Goal: Task Accomplishment & Management: Use online tool/utility

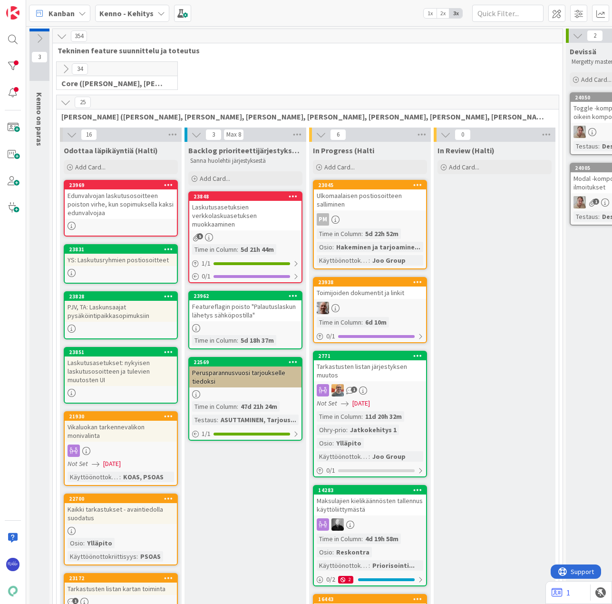
scroll to position [0, 137]
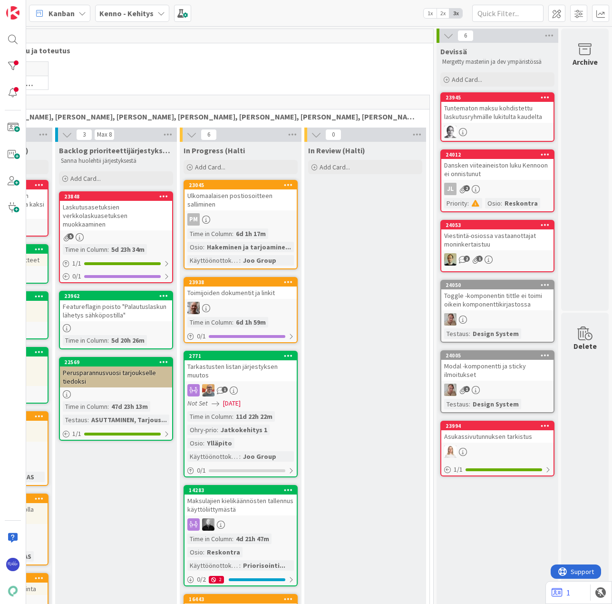
click at [494, 297] on div "Toggle -komponentin tittle ei toimi oikein komponenttikirjastossa" at bounding box center [497, 299] width 112 height 21
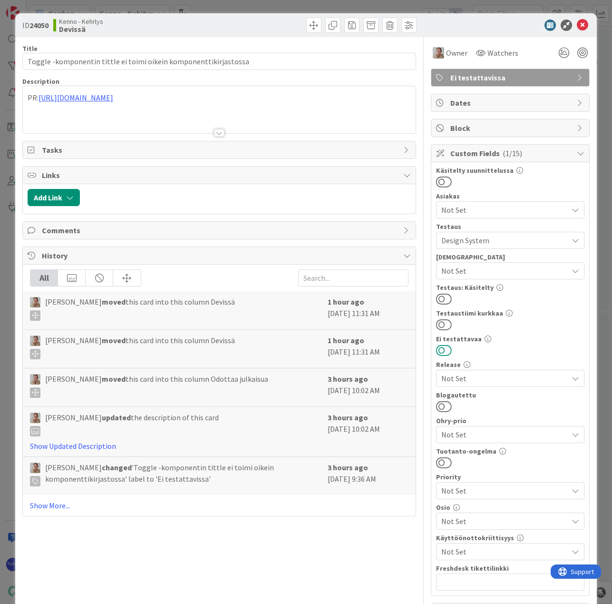
click at [442, 348] on button at bounding box center [444, 350] width 16 height 12
click at [440, 297] on button at bounding box center [444, 299] width 16 height 12
click at [577, 23] on icon at bounding box center [582, 25] width 11 height 11
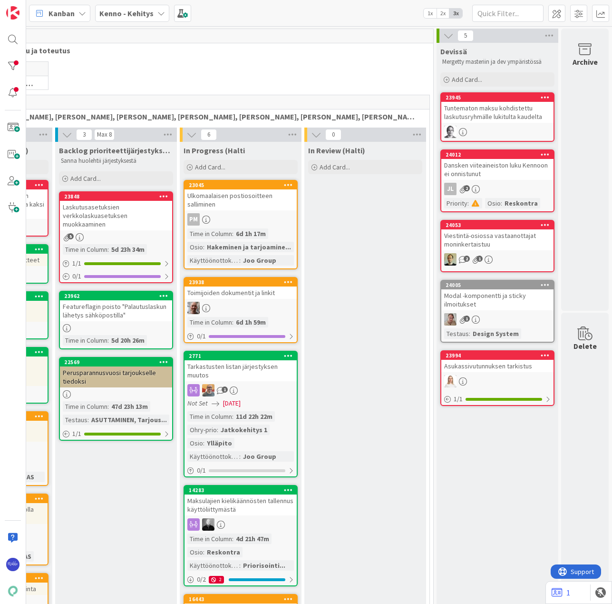
click at [496, 306] on div "Modal -komponentti ja sticky ilmoitukset" at bounding box center [497, 299] width 112 height 21
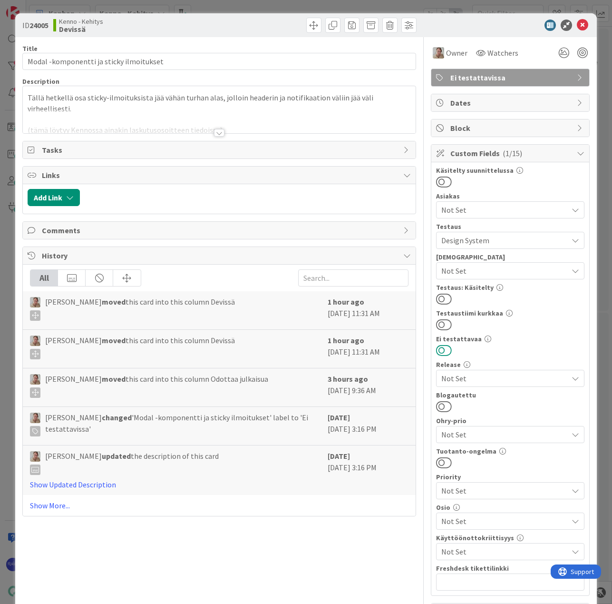
click at [440, 351] on button at bounding box center [444, 350] width 16 height 12
click at [441, 297] on button at bounding box center [444, 299] width 16 height 12
click at [577, 29] on icon at bounding box center [582, 25] width 11 height 11
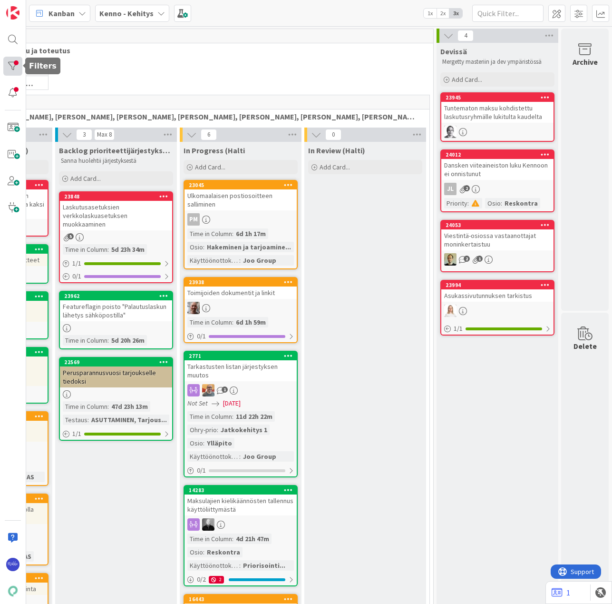
click at [10, 68] on div at bounding box center [12, 66] width 19 height 19
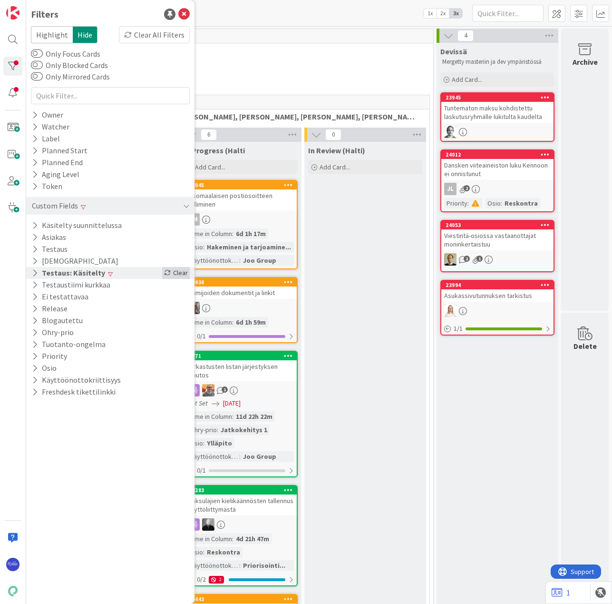
click at [180, 271] on div "Clear" at bounding box center [176, 273] width 28 height 12
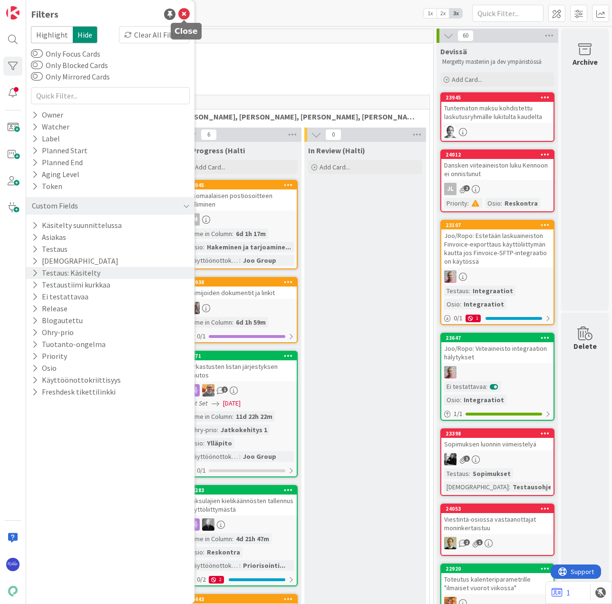
click at [185, 13] on icon at bounding box center [183, 14] width 11 height 11
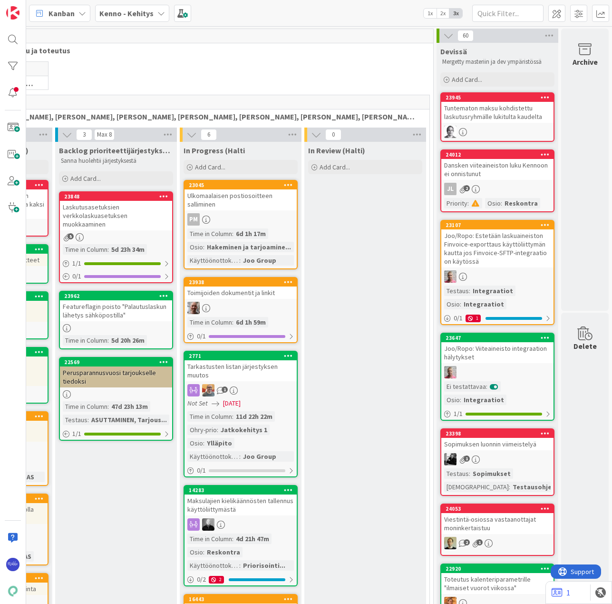
click at [69, 16] on span "Kanban" at bounding box center [62, 13] width 26 height 11
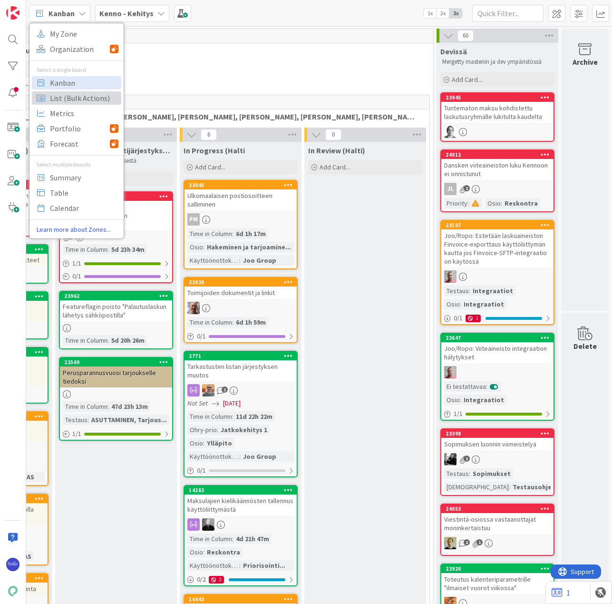
drag, startPoint x: 73, startPoint y: 99, endPoint x: 81, endPoint y: 102, distance: 8.4
click at [73, 100] on span "List (Bulk Actions)" at bounding box center [84, 98] width 68 height 14
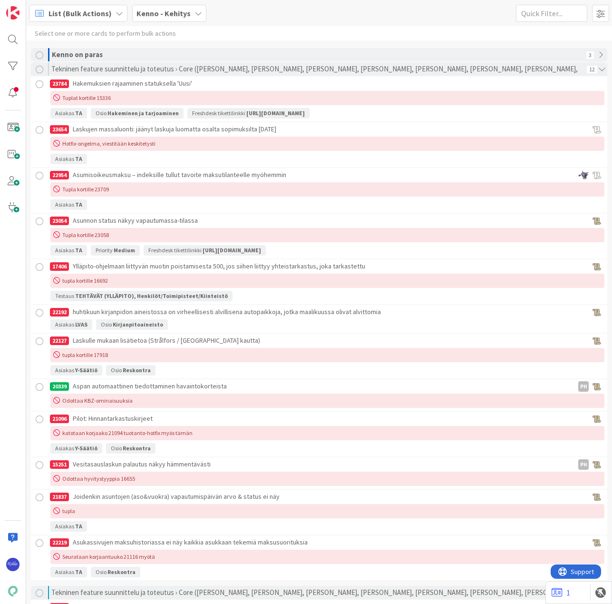
scroll to position [10146, 0]
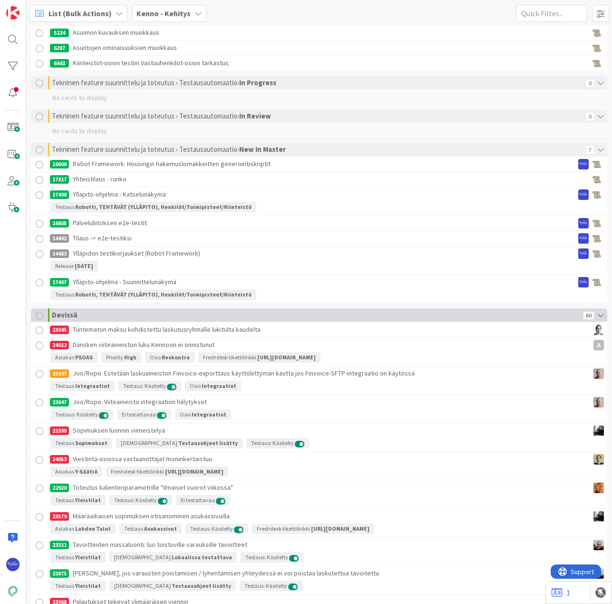
click at [39, 316] on div at bounding box center [40, 316] width 8 height 8
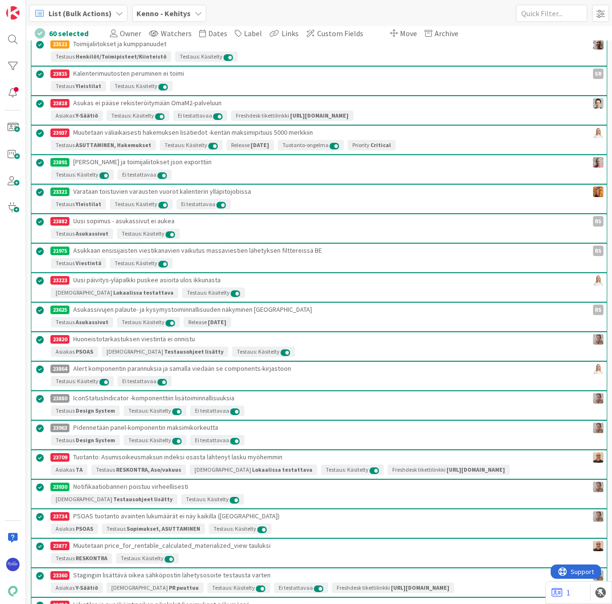
scroll to position [11287, 0]
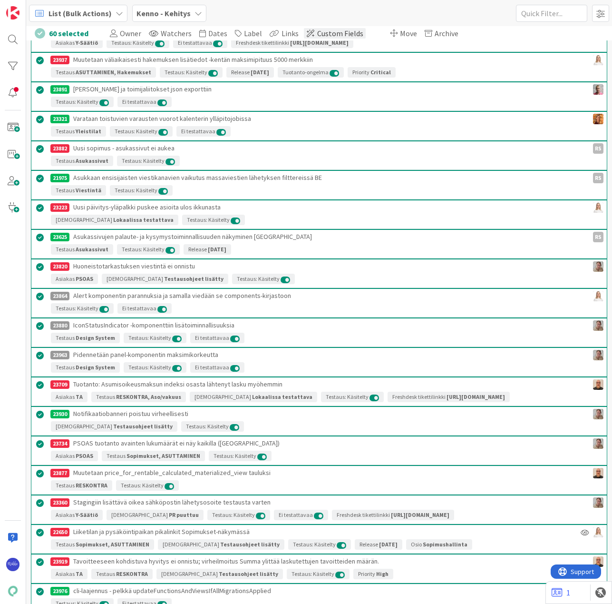
click at [326, 35] on span "Custom Fields" at bounding box center [340, 34] width 46 height 10
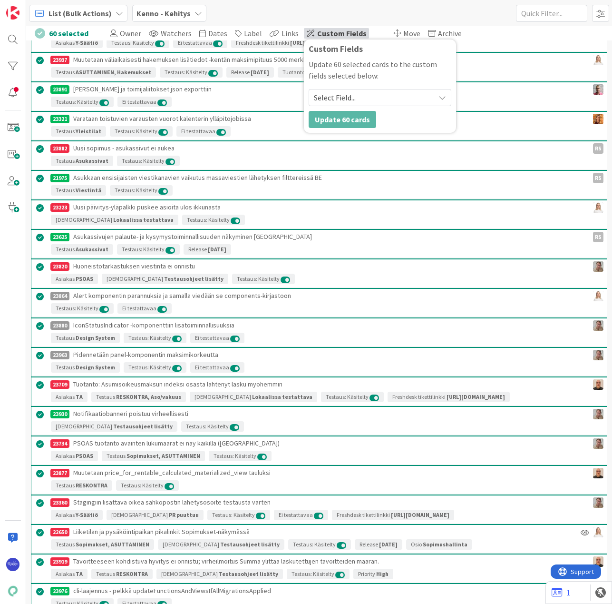
click at [354, 96] on span "Select Field..." at bounding box center [372, 97] width 116 height 13
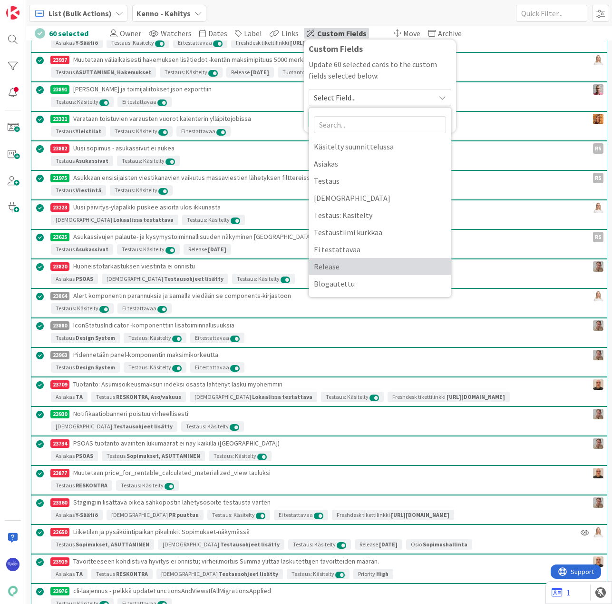
click at [364, 261] on span "Release" at bounding box center [380, 266] width 132 height 14
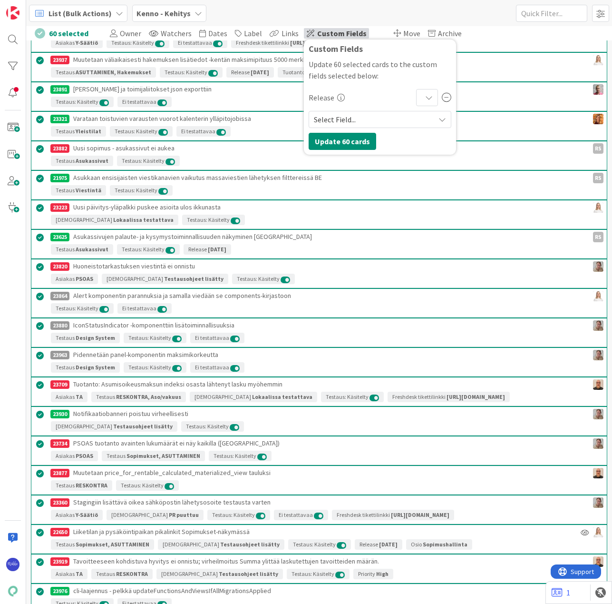
click at [425, 98] on icon at bounding box center [429, 98] width 8 height 8
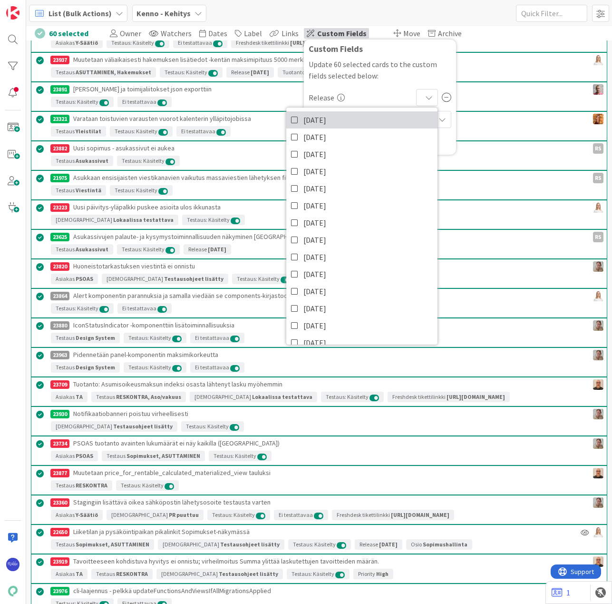
click at [291, 118] on icon at bounding box center [295, 120] width 8 height 14
click at [426, 70] on p "Update 60 selected cards to the custom fields selected below:" at bounding box center [380, 70] width 143 height 23
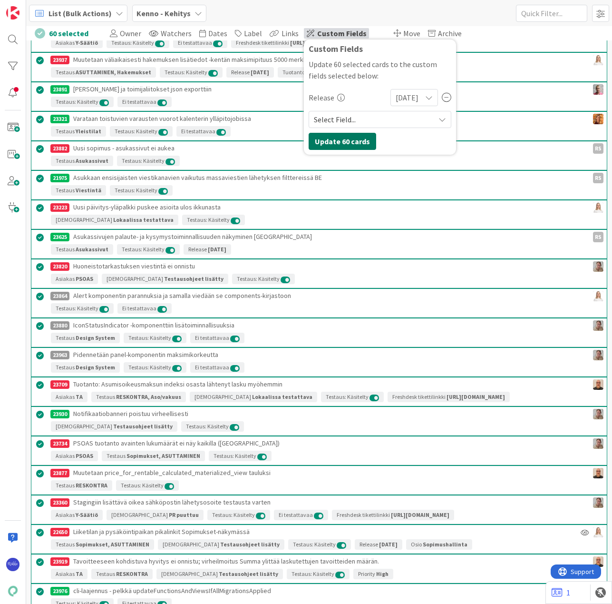
click at [340, 139] on button "Update 60 cards" at bounding box center [343, 141] width 68 height 17
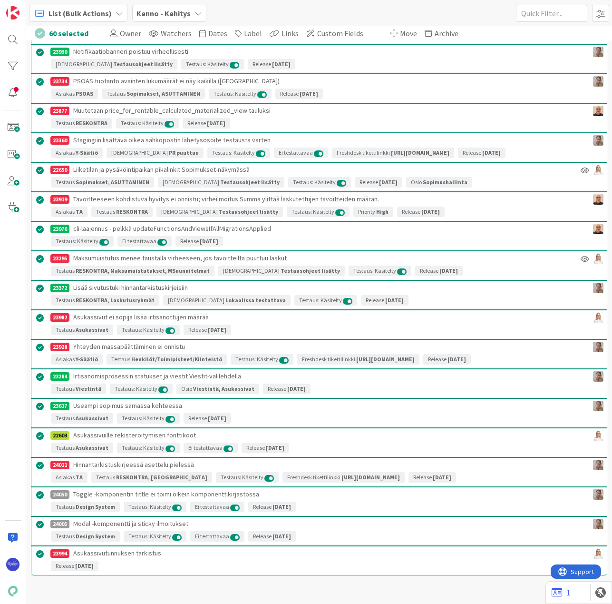
scroll to position [11676, 0]
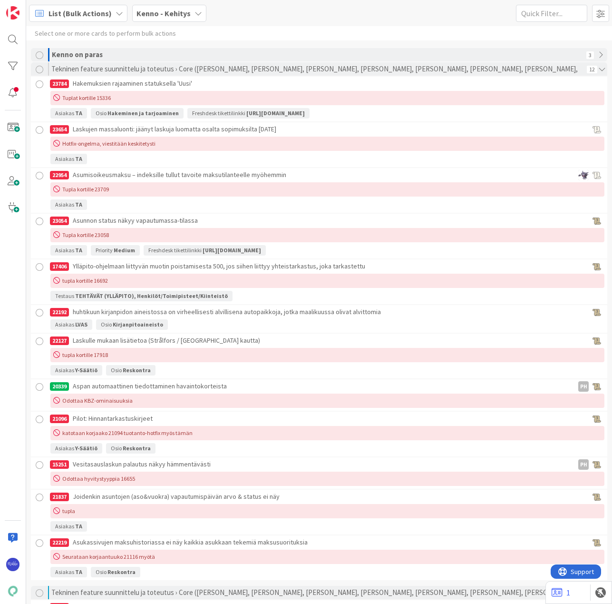
click at [104, 19] on div "List (Bulk Actions)" at bounding box center [78, 13] width 98 height 17
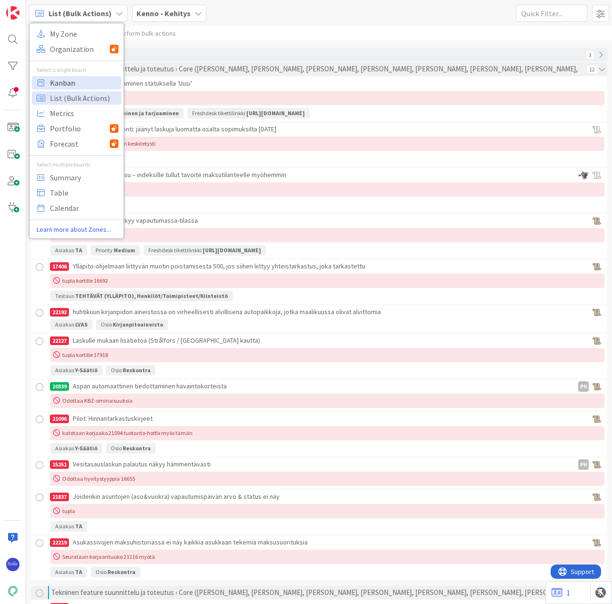
click at [73, 81] on span "Kanban" at bounding box center [84, 83] width 68 height 14
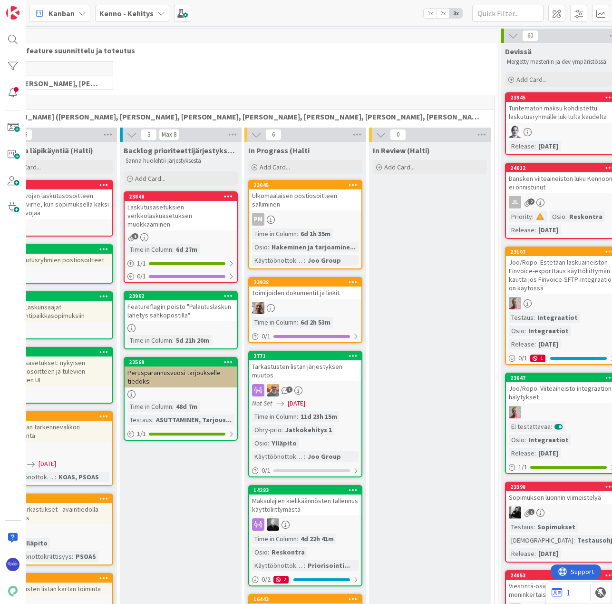
scroll to position [0, 137]
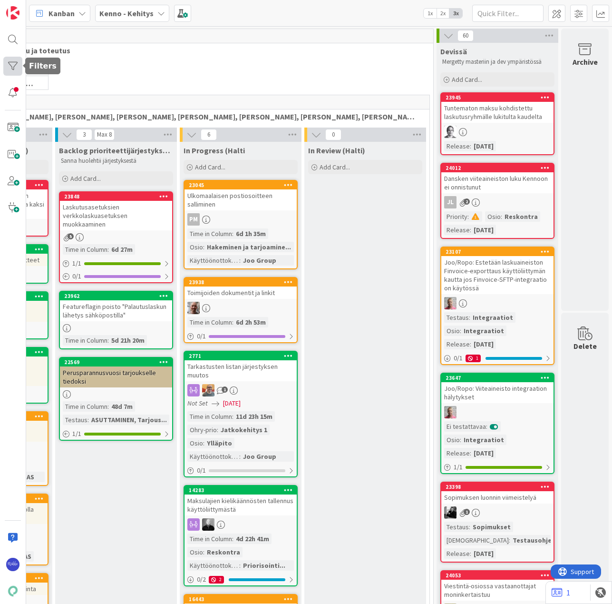
click at [10, 59] on div at bounding box center [12, 66] width 19 height 19
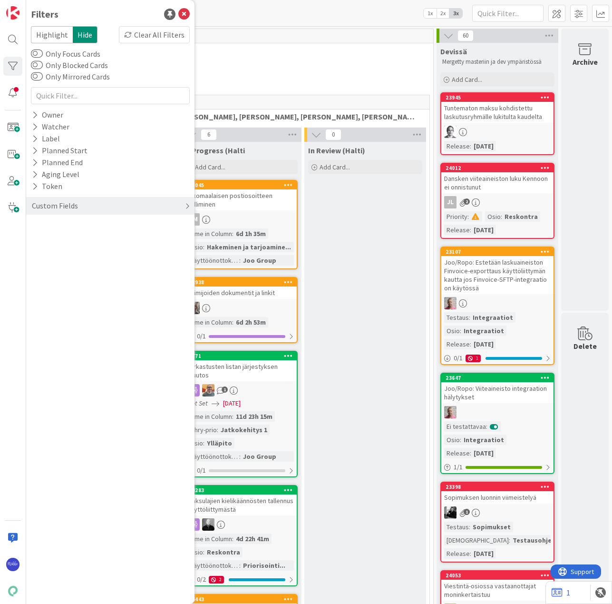
click at [59, 204] on div "Custom Fields" at bounding box center [55, 206] width 48 height 12
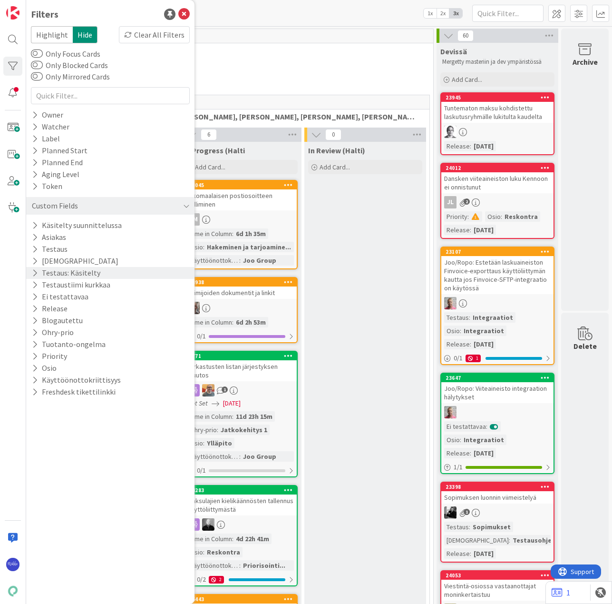
click at [34, 271] on icon at bounding box center [35, 273] width 6 height 8
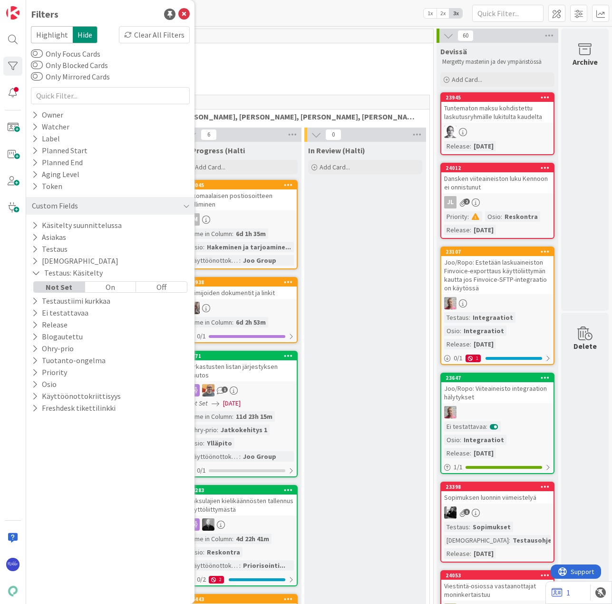
click at [167, 285] on div "Off" at bounding box center [161, 287] width 51 height 10
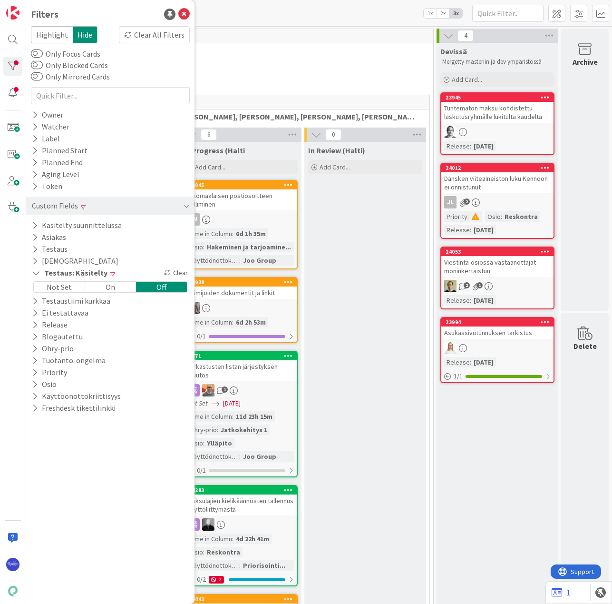
click at [490, 102] on div "23945" at bounding box center [497, 97] width 112 height 9
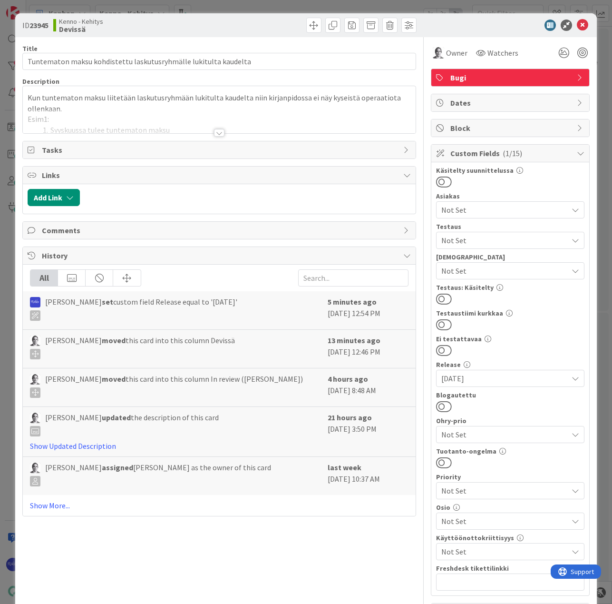
click at [215, 131] on div at bounding box center [219, 133] width 10 height 8
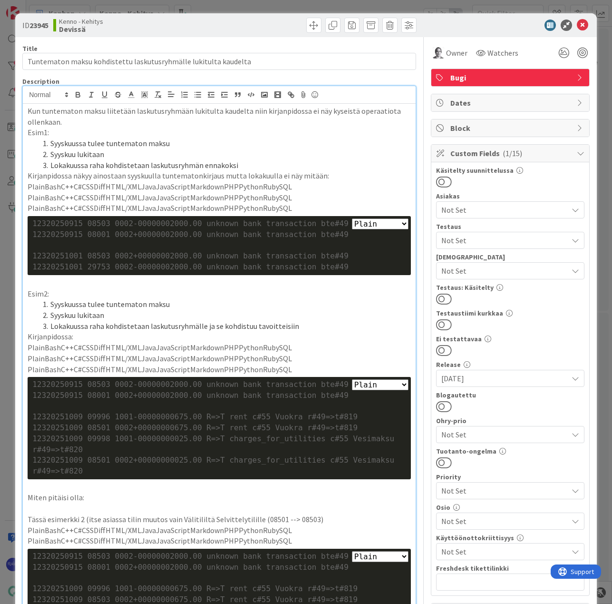
click at [488, 269] on span "Not Set" at bounding box center [504, 270] width 127 height 11
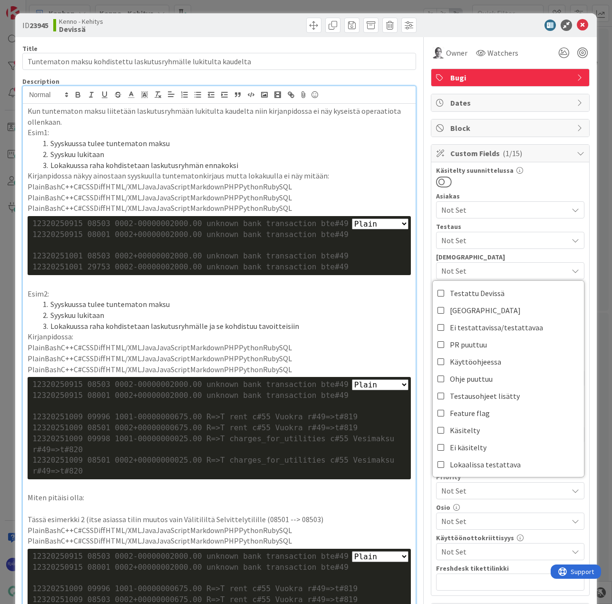
click at [494, 235] on span "Not Set" at bounding box center [504, 240] width 127 height 11
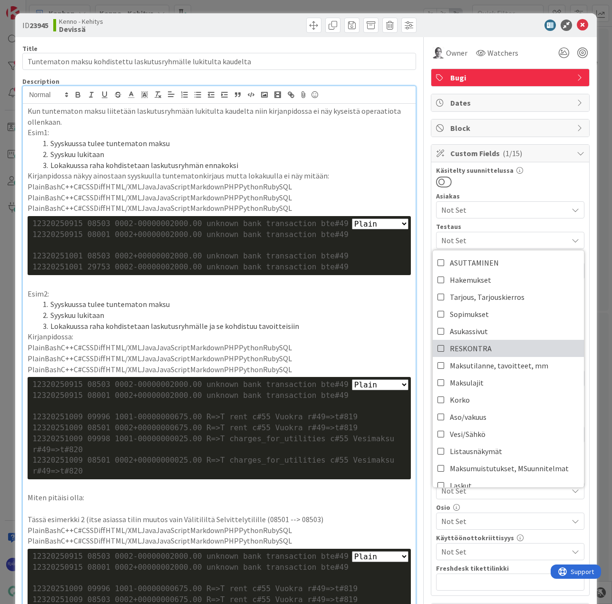
click at [489, 350] on link "RESKONTRA" at bounding box center [508, 348] width 151 height 17
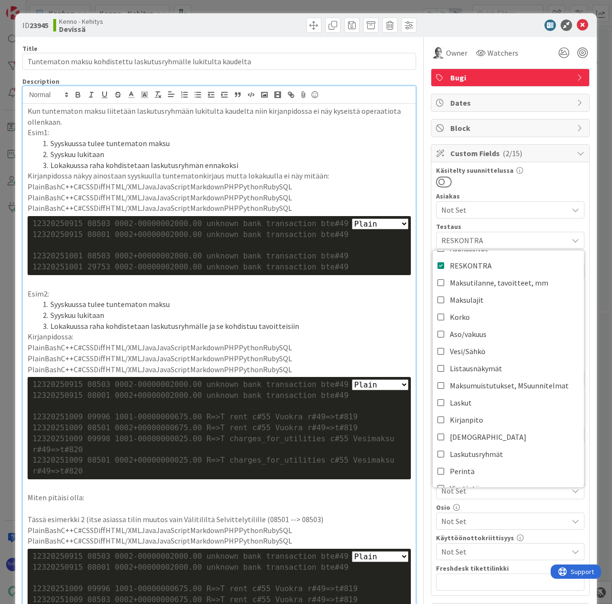
scroll to position [95, 0]
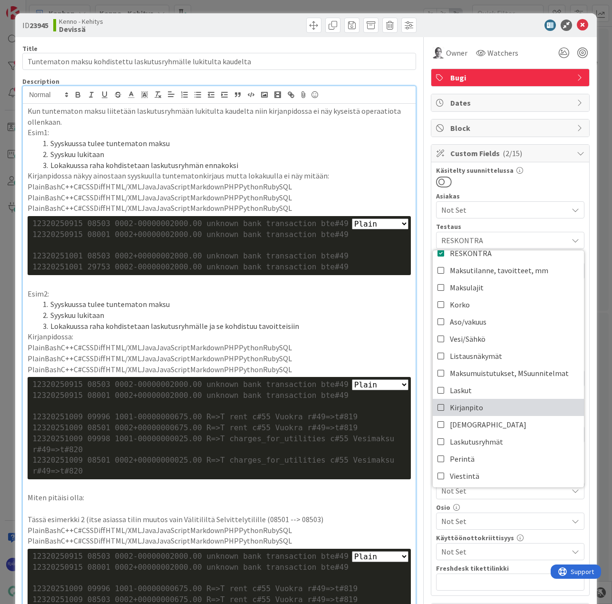
click at [480, 408] on link "Kirjanpito" at bounding box center [508, 407] width 151 height 17
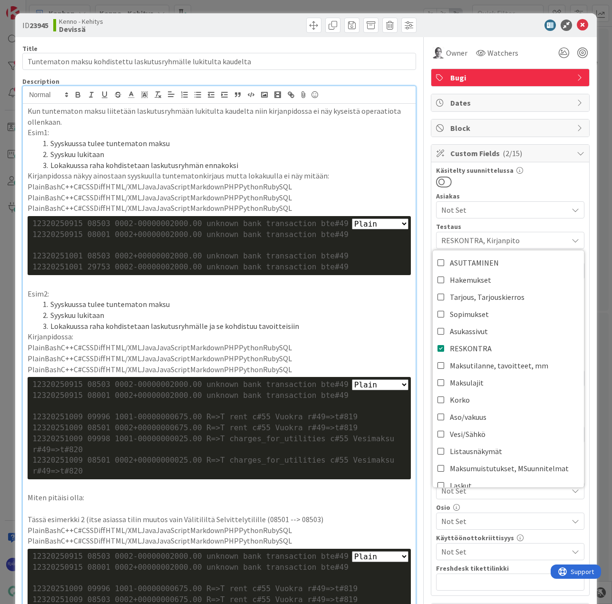
click at [544, 181] on div at bounding box center [510, 182] width 148 height 12
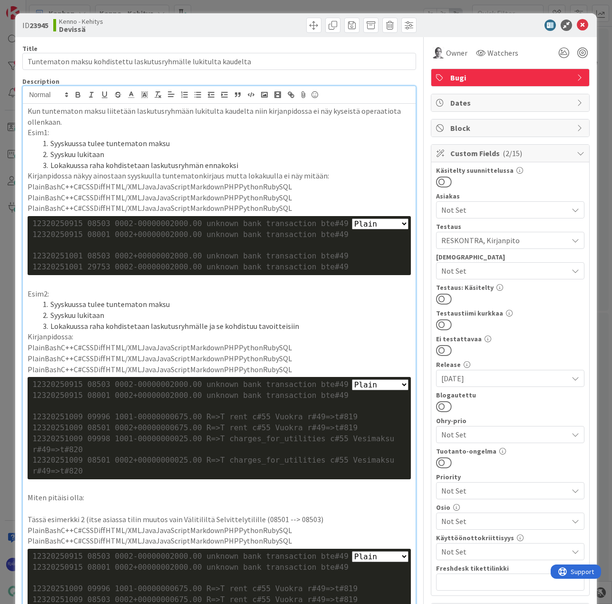
click at [530, 240] on span "RESKONTRA, Kirjanpito" at bounding box center [504, 240] width 127 height 11
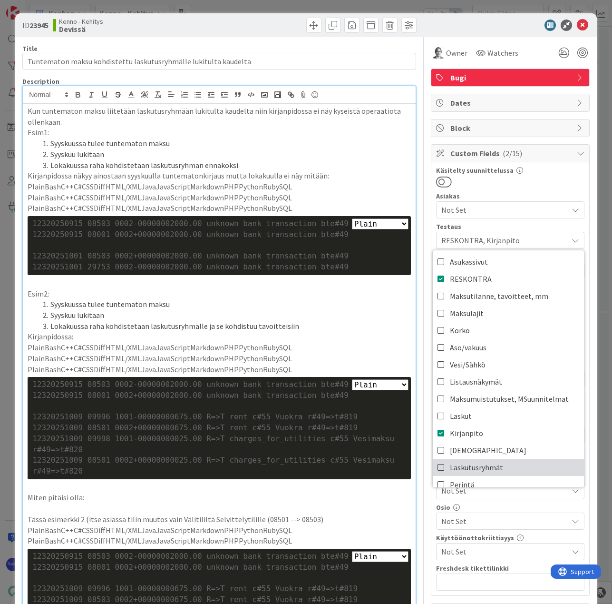
scroll to position [95, 0]
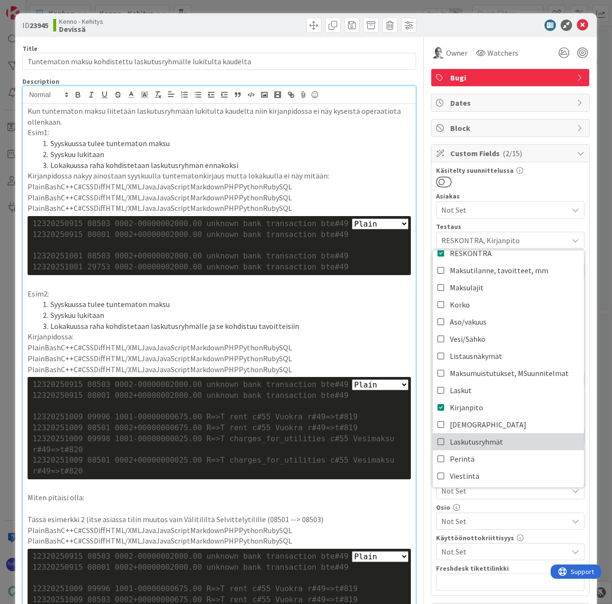
click at [517, 439] on link "Laskutusryhmät" at bounding box center [508, 441] width 151 height 17
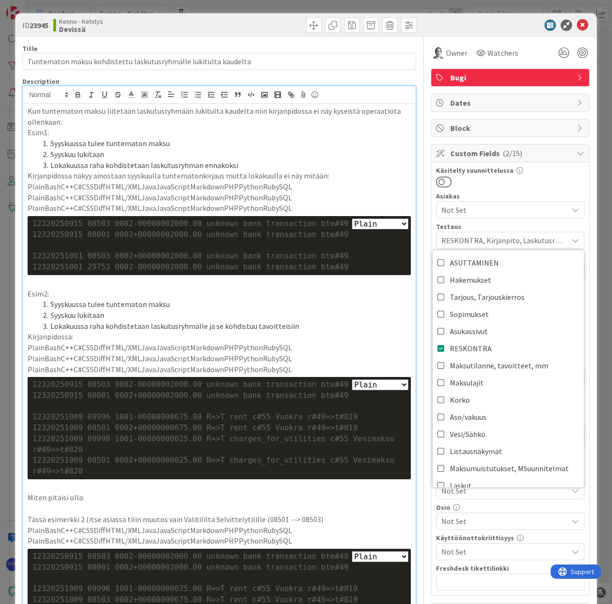
click at [531, 179] on div at bounding box center [510, 182] width 148 height 12
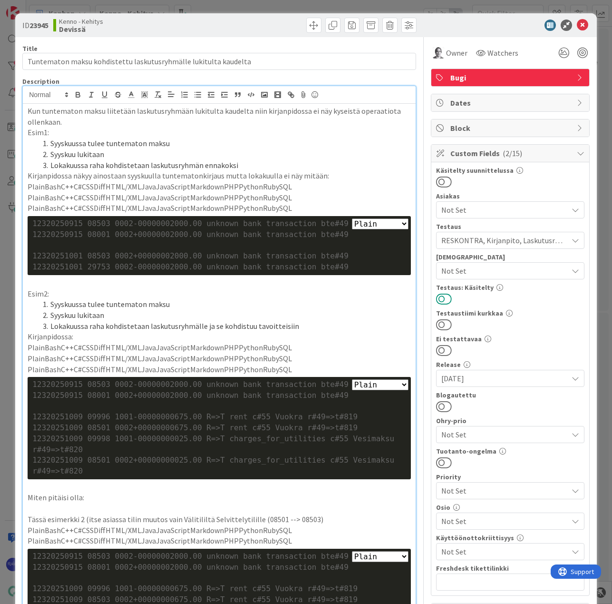
click at [441, 299] on button at bounding box center [444, 299] width 16 height 12
click at [577, 23] on icon at bounding box center [582, 25] width 11 height 11
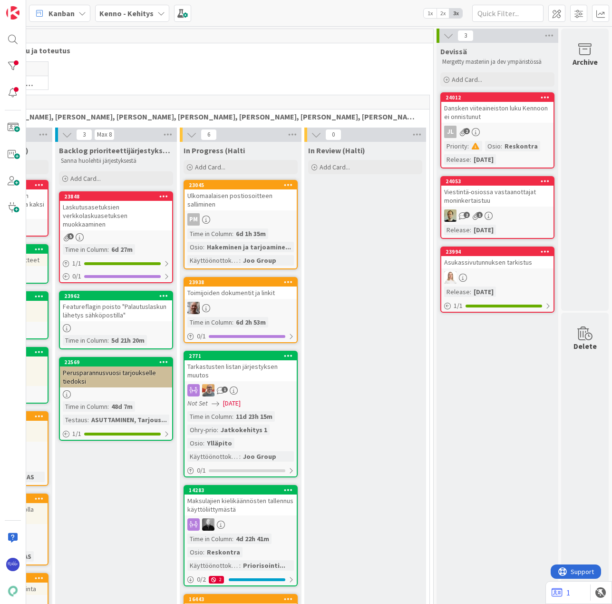
click at [498, 122] on div "Dansken viiteaineiston luku Kennoon ei onnistunut" at bounding box center [497, 112] width 112 height 21
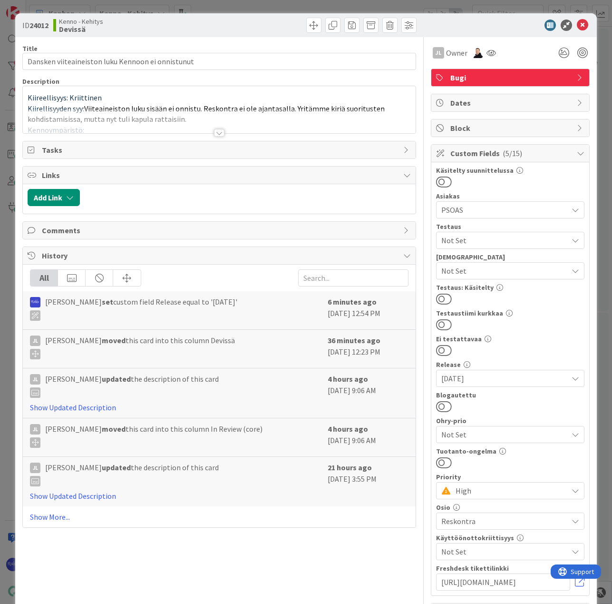
click at [214, 134] on div at bounding box center [219, 133] width 10 height 8
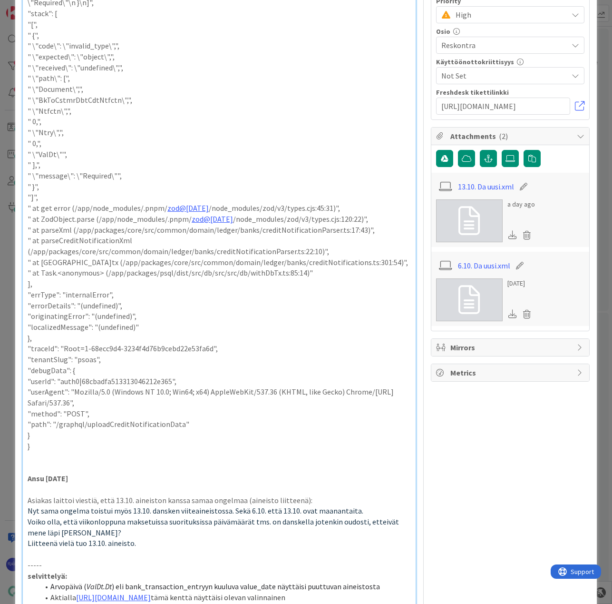
scroll to position [714, 0]
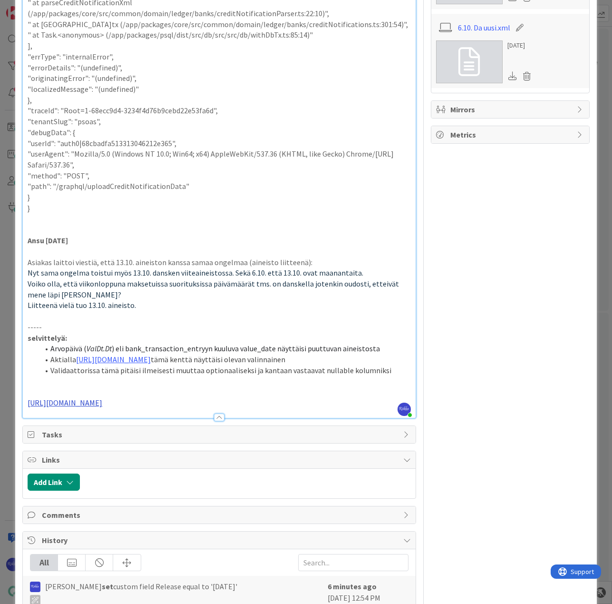
drag, startPoint x: 175, startPoint y: 404, endPoint x: 27, endPoint y: 404, distance: 147.5
click at [28, 404] on p "https://github.com/pandiafi/kenno/pull/8743" at bounding box center [219, 402] width 383 height 11
copy link "https://github.com/pandiafi/kenno/pull/8743"
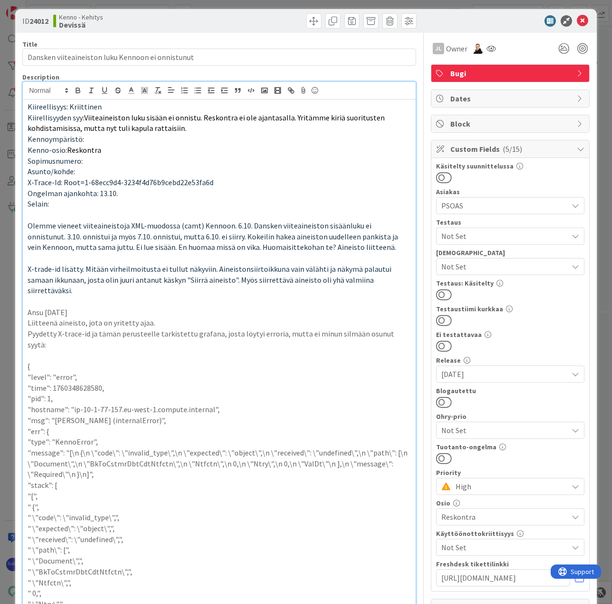
scroll to position [0, 0]
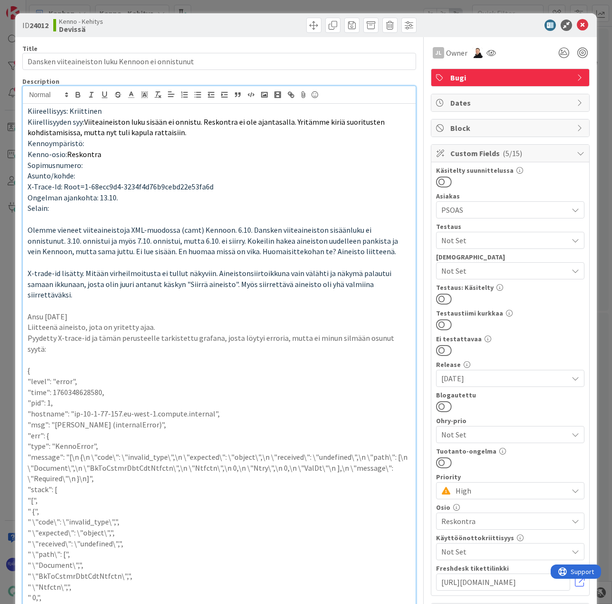
click at [525, 239] on span "Not Set" at bounding box center [504, 240] width 127 height 11
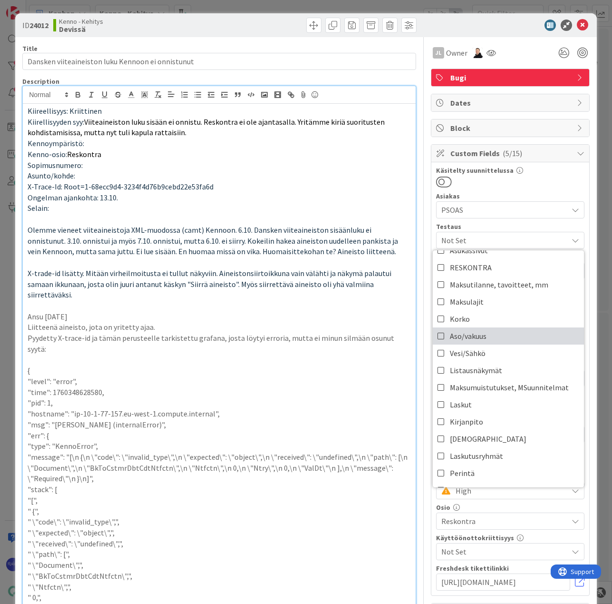
scroll to position [95, 0]
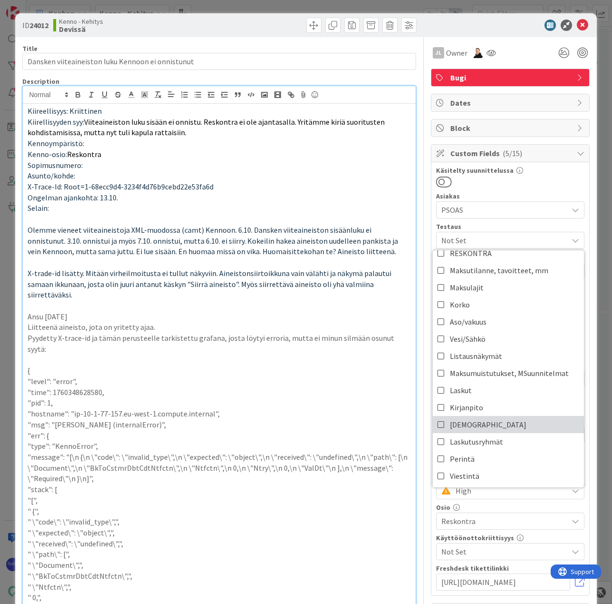
click at [509, 421] on link "Aineistot" at bounding box center [508, 424] width 151 height 17
click at [546, 185] on div at bounding box center [510, 182] width 148 height 12
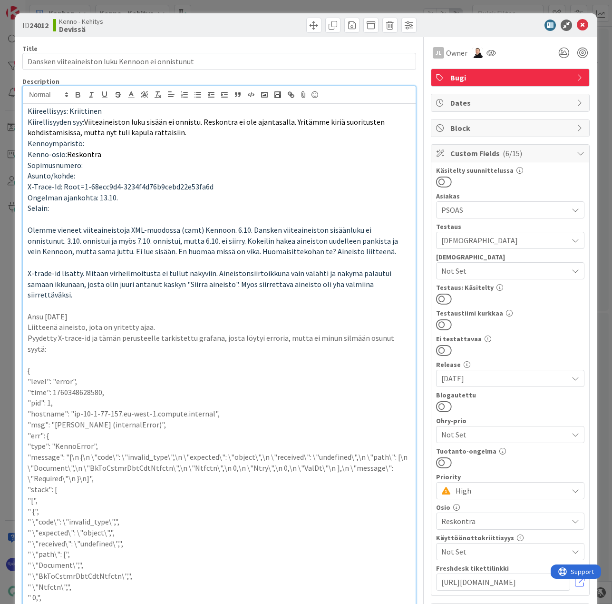
click at [527, 240] on span "Aineistot" at bounding box center [504, 240] width 127 height 11
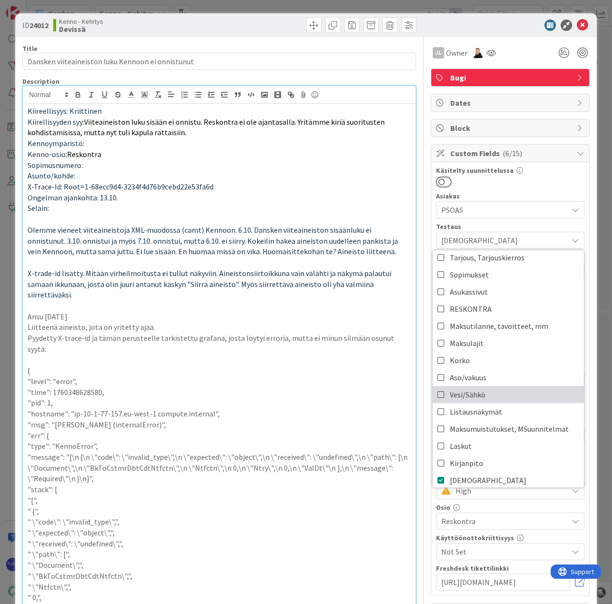
scroll to position [0, 0]
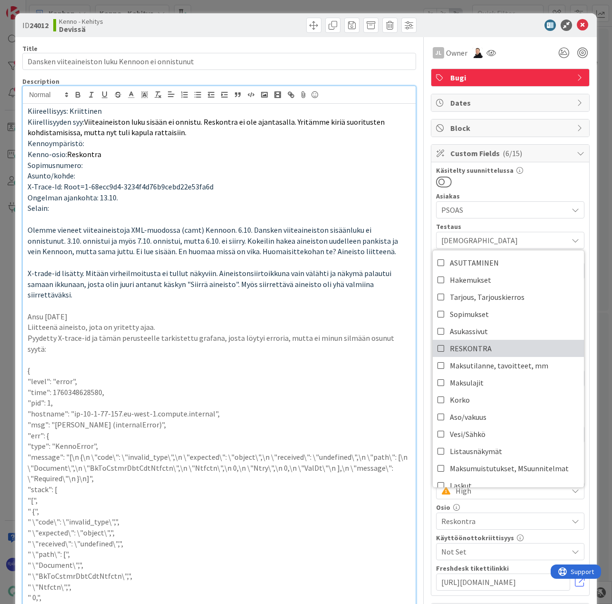
click at [509, 346] on link "RESKONTRA" at bounding box center [508, 348] width 151 height 17
click at [531, 189] on div "Käsitelty suunnittelussa Asiakas PSOAS Testaus Aineistot, RESKONTRA ASUTTAMINEN…" at bounding box center [510, 378] width 148 height 423
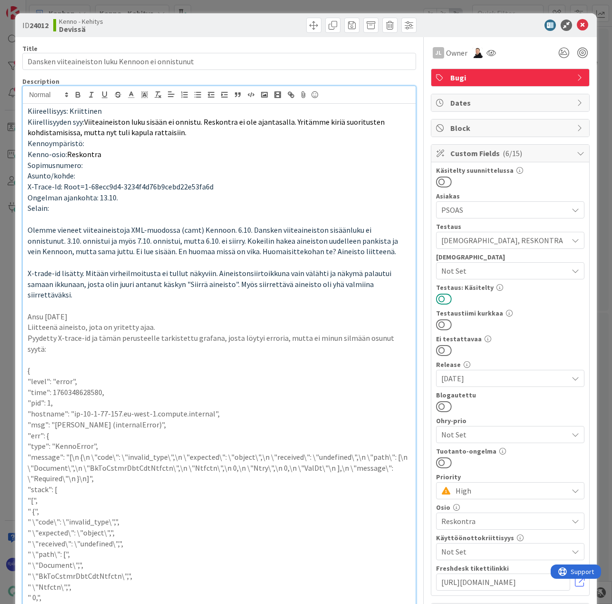
click at [441, 296] on button at bounding box center [444, 299] width 16 height 12
drag, startPoint x: 578, startPoint y: 20, endPoint x: 573, endPoint y: 55, distance: 35.1
click at [578, 21] on icon at bounding box center [582, 25] width 11 height 11
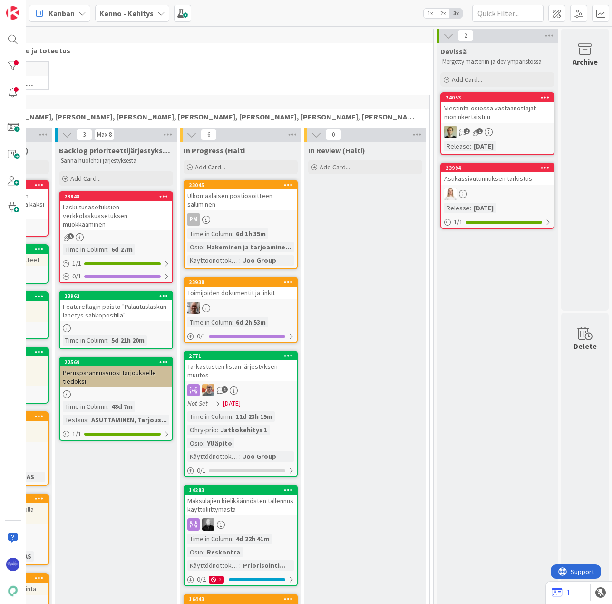
click at [496, 117] on div "Viestintä-osiossa vastaanottajat moninkertaistuu" at bounding box center [497, 112] width 112 height 21
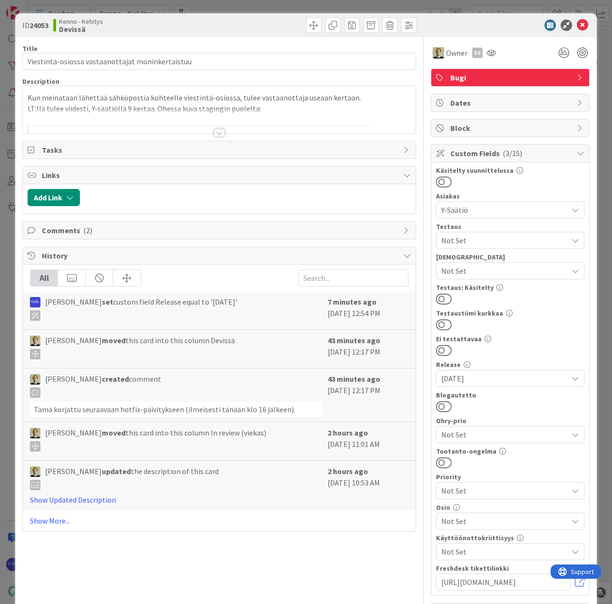
click at [488, 239] on span "Not Set" at bounding box center [504, 240] width 127 height 11
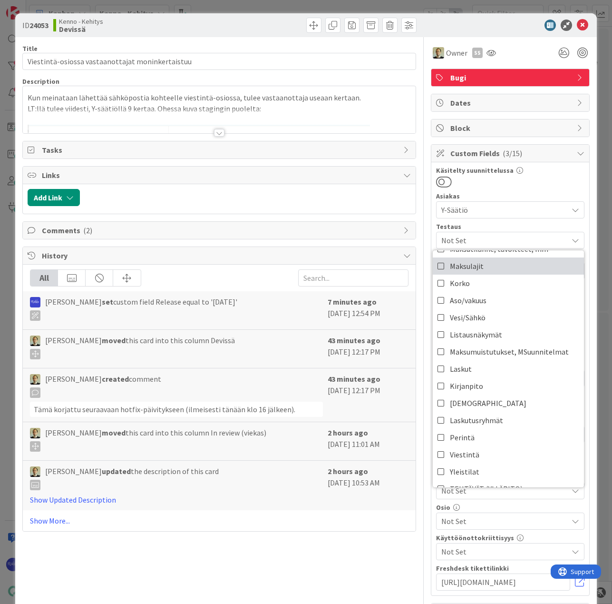
scroll to position [143, 0]
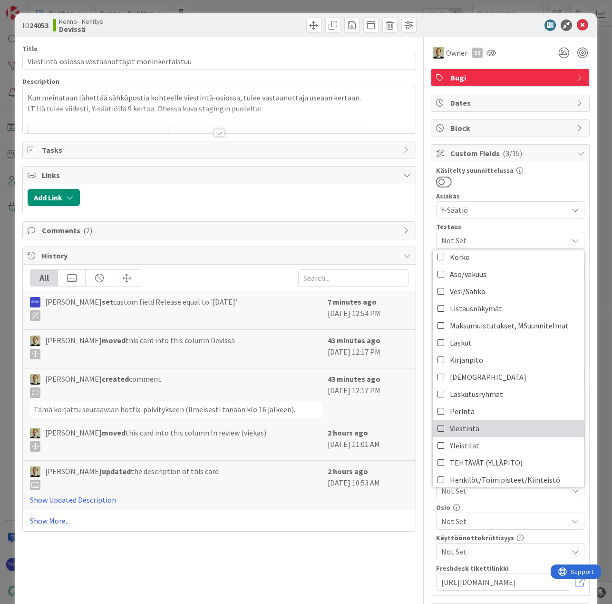
click at [481, 421] on link "Viestintä" at bounding box center [508, 428] width 151 height 17
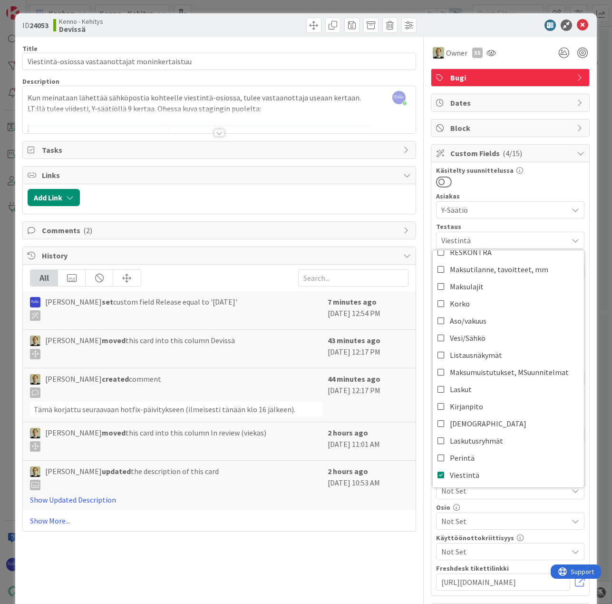
click at [534, 178] on div at bounding box center [510, 182] width 148 height 12
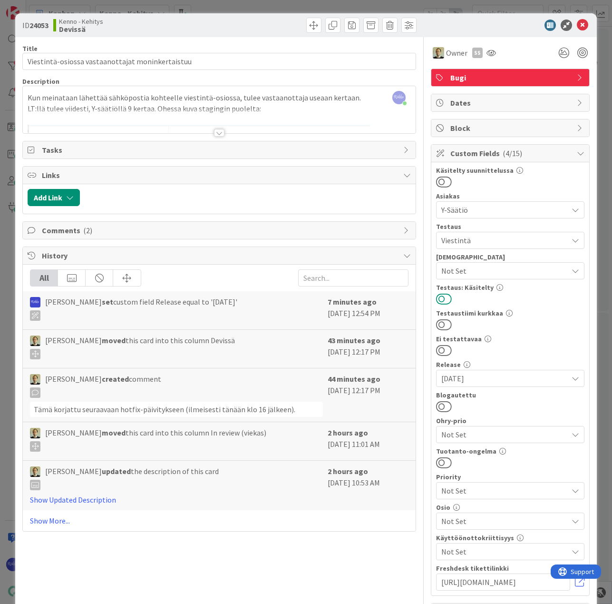
click at [440, 299] on button at bounding box center [444, 299] width 16 height 12
click at [217, 131] on div at bounding box center [219, 133] width 10 height 8
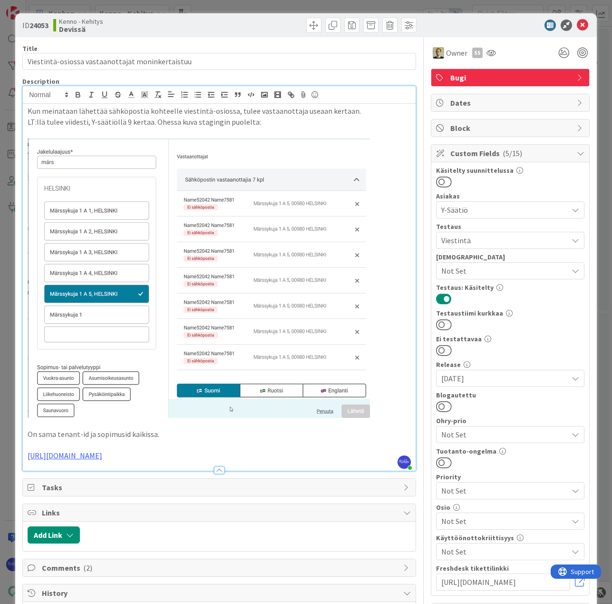
drag, startPoint x: 183, startPoint y: 455, endPoint x: 50, endPoint y: 450, distance: 132.8
click at [26, 456] on div "Kun meinataan lähettää sähköpostia kohteelle viestintä-osiossa, tulee vastaanot…" at bounding box center [219, 287] width 393 height 367
copy link "https://github.com/pandiafi/kenno/pull/8749"
click at [577, 23] on icon at bounding box center [582, 25] width 11 height 11
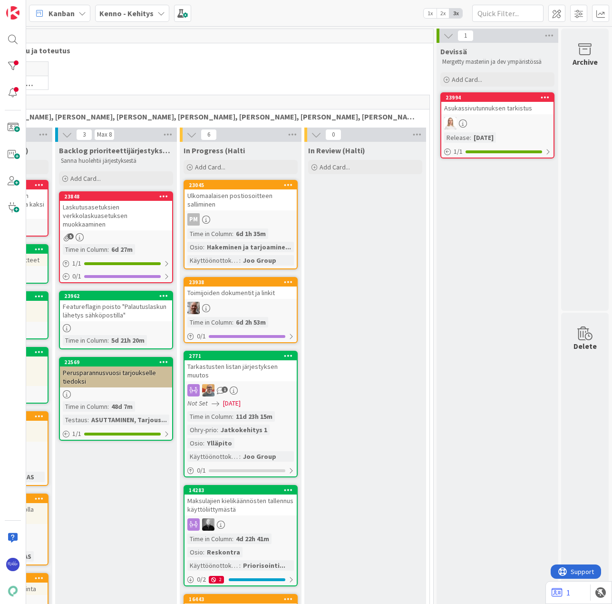
click at [502, 126] on div at bounding box center [497, 123] width 112 height 12
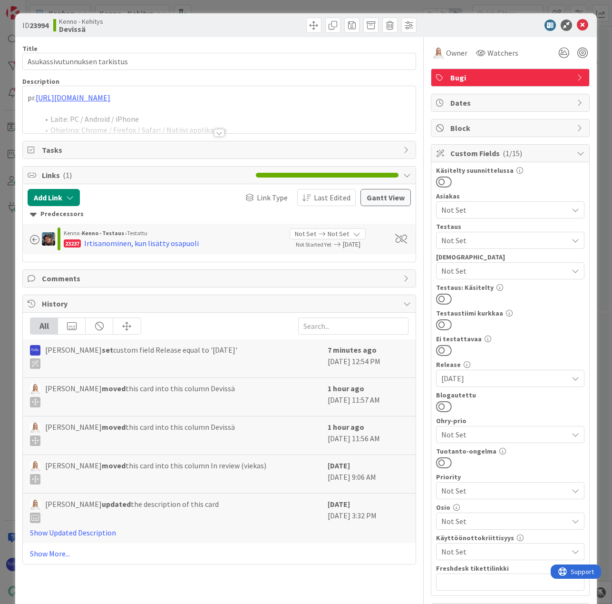
click at [218, 131] on div at bounding box center [219, 133] width 10 height 8
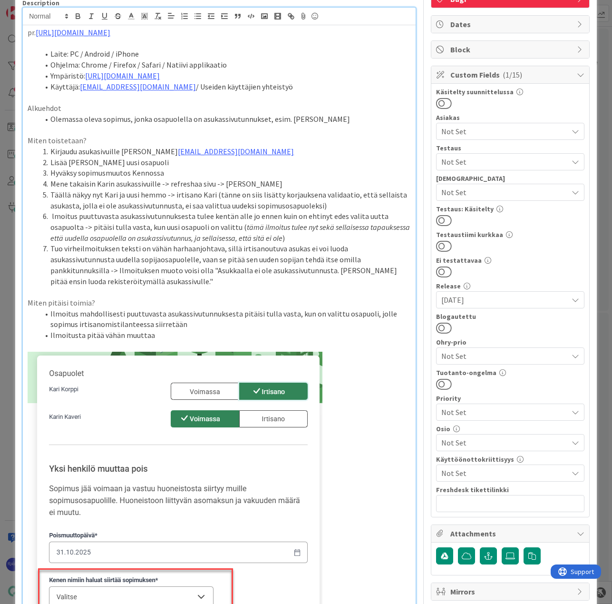
scroll to position [95, 0]
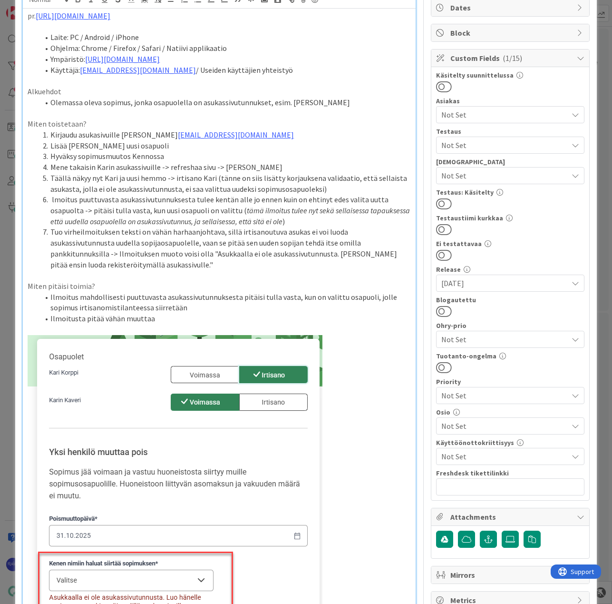
click at [495, 140] on span "Not Set" at bounding box center [504, 144] width 127 height 11
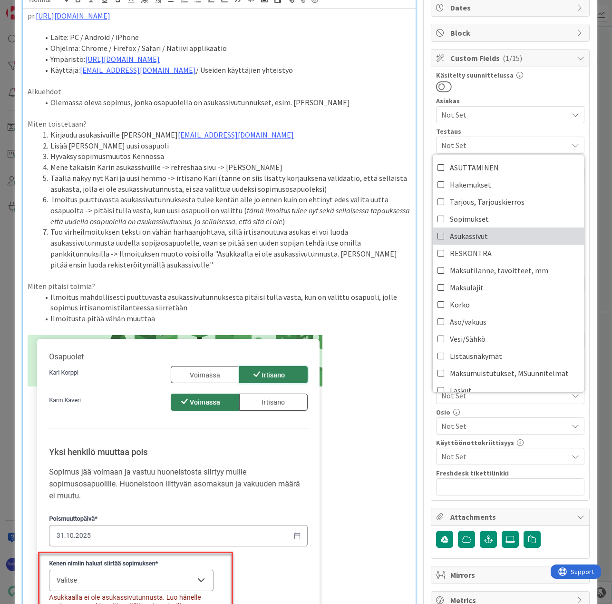
click at [499, 239] on link "Asukassivut" at bounding box center [508, 235] width 151 height 17
click at [531, 90] on div at bounding box center [510, 86] width 148 height 12
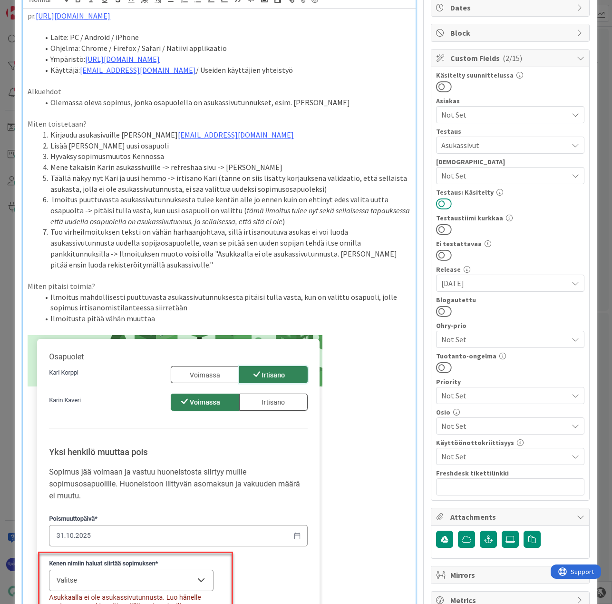
click at [440, 202] on button at bounding box center [444, 203] width 16 height 12
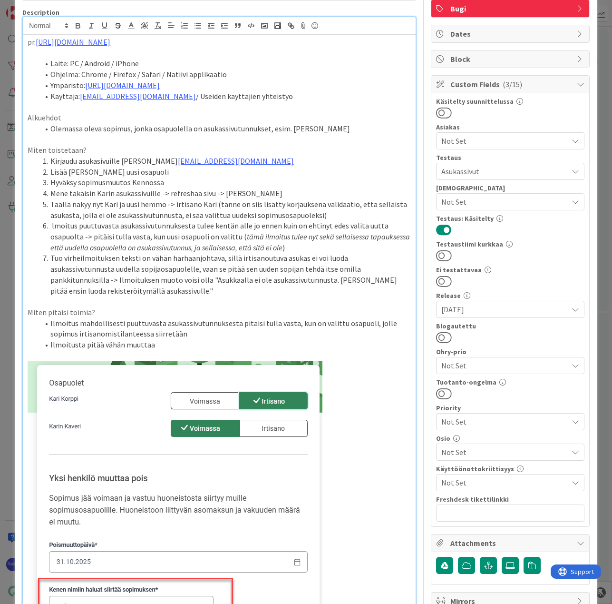
scroll to position [0, 0]
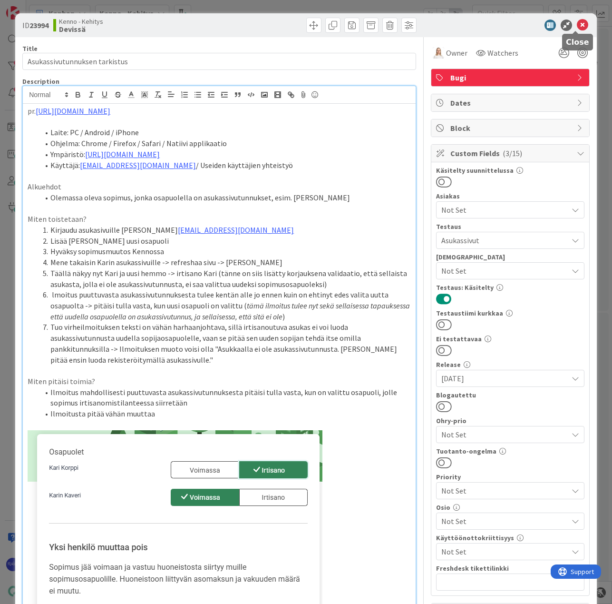
click at [577, 27] on icon at bounding box center [582, 25] width 11 height 11
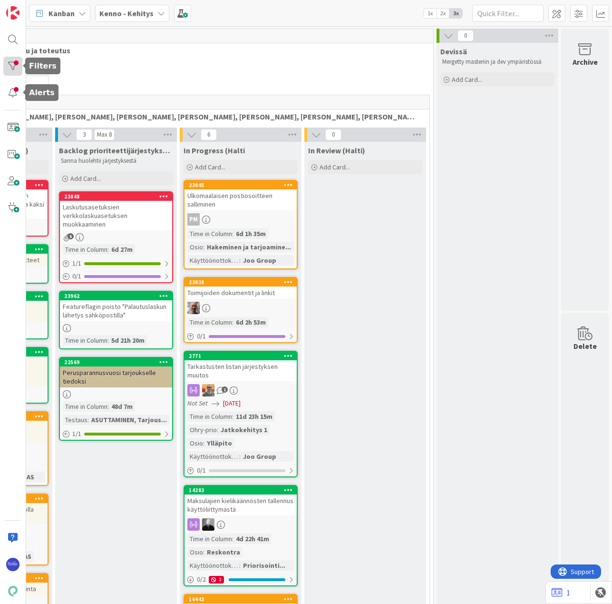
click at [12, 64] on div at bounding box center [12, 66] width 19 height 19
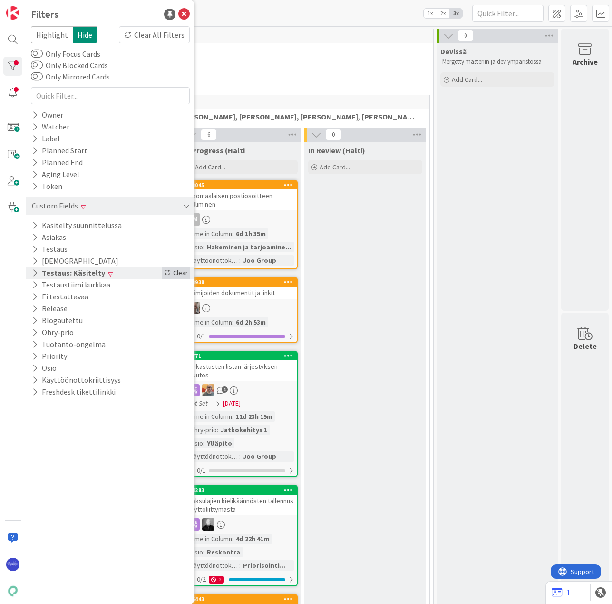
click at [170, 274] on icon at bounding box center [167, 272] width 7 height 7
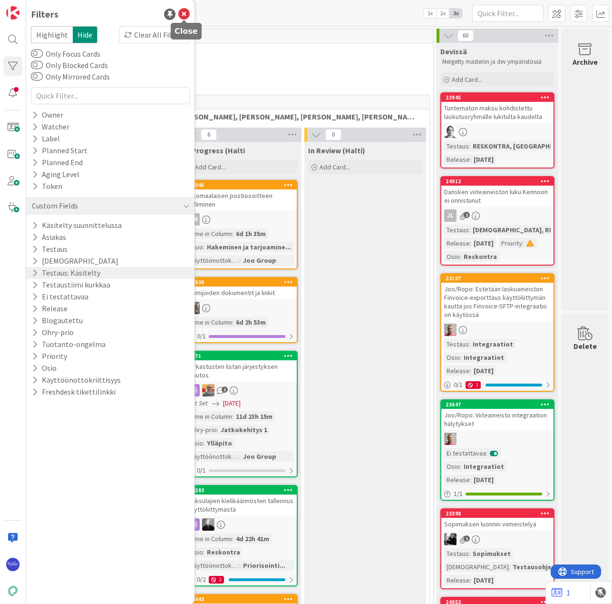
click at [182, 12] on icon at bounding box center [183, 14] width 11 height 11
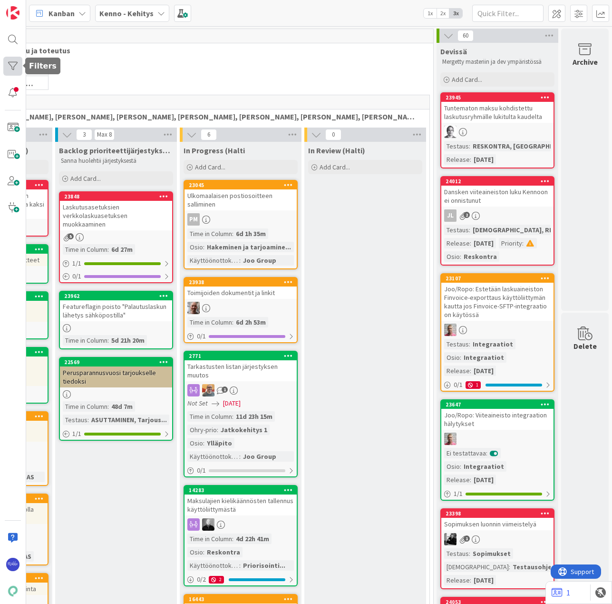
click at [10, 63] on div at bounding box center [12, 66] width 19 height 19
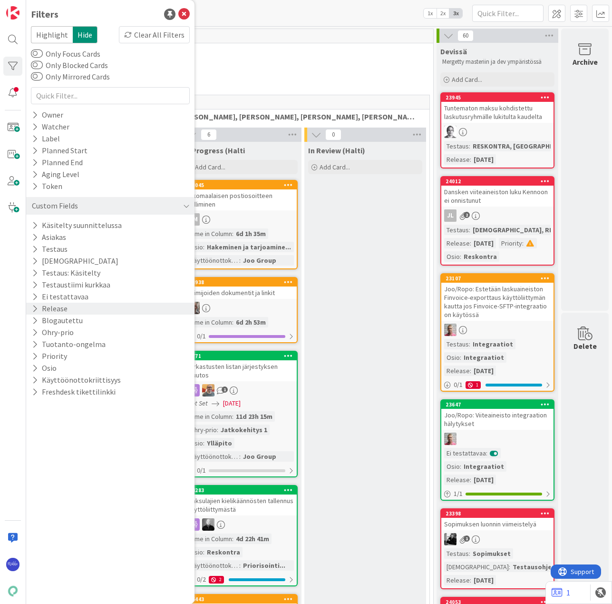
click at [34, 306] on icon at bounding box center [35, 308] width 6 height 8
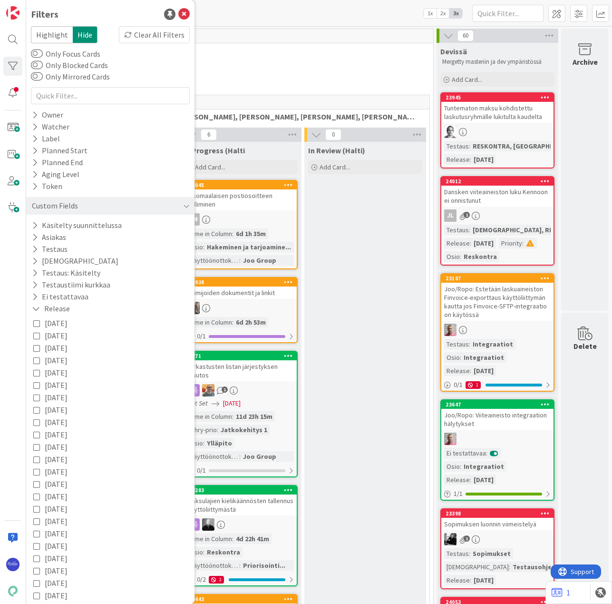
click at [36, 325] on icon at bounding box center [36, 323] width 7 height 7
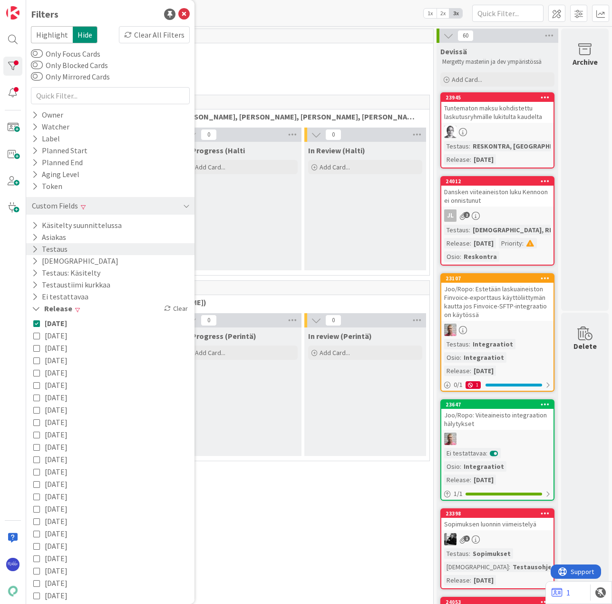
click at [35, 247] on icon at bounding box center [35, 249] width 6 height 8
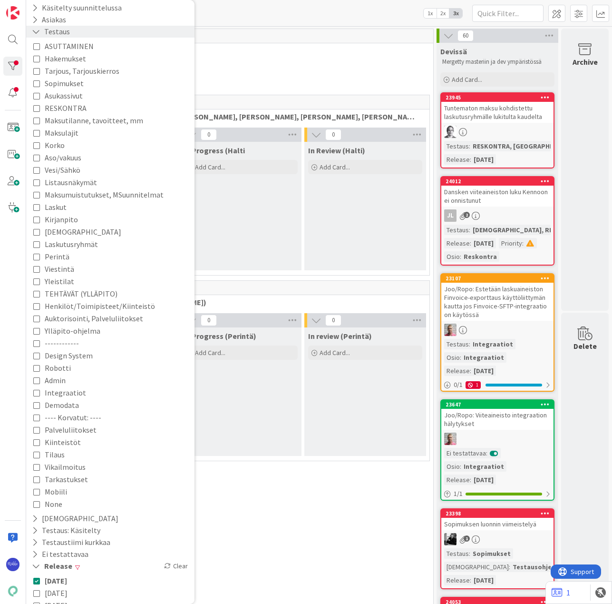
scroll to position [238, 0]
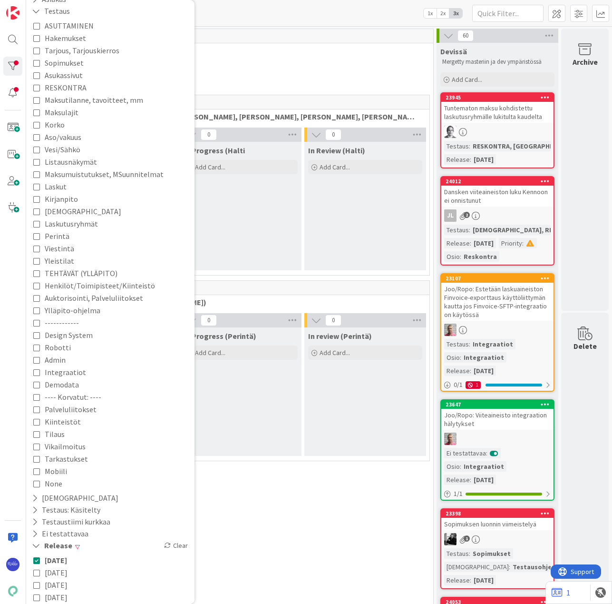
click at [35, 249] on icon at bounding box center [36, 248] width 7 height 7
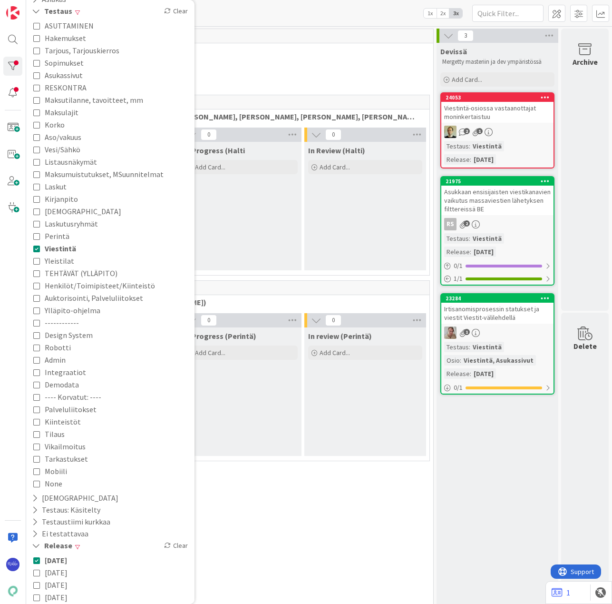
click at [276, 56] on div "0 Tekninen feature suunnittelu ja toteutus" at bounding box center [178, 43] width 510 height 28
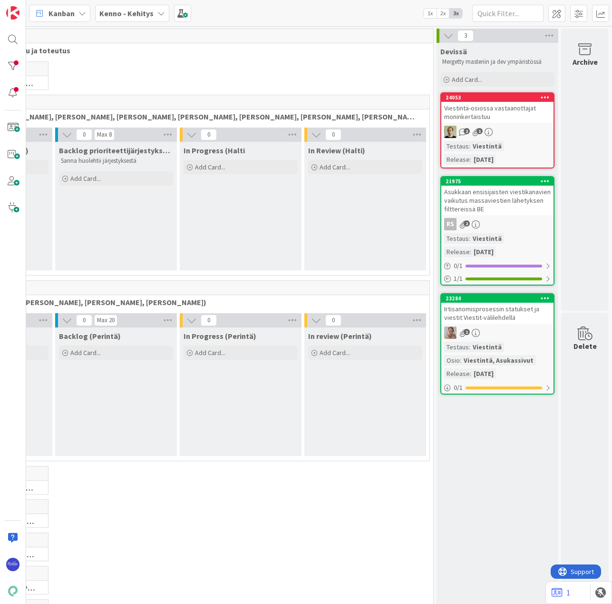
click at [54, 11] on span "Kanban" at bounding box center [62, 13] width 26 height 11
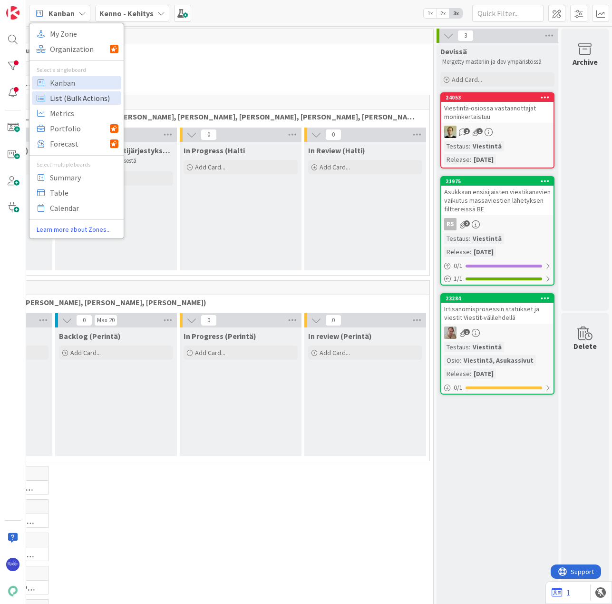
click at [59, 101] on span "List (Bulk Actions)" at bounding box center [84, 98] width 68 height 14
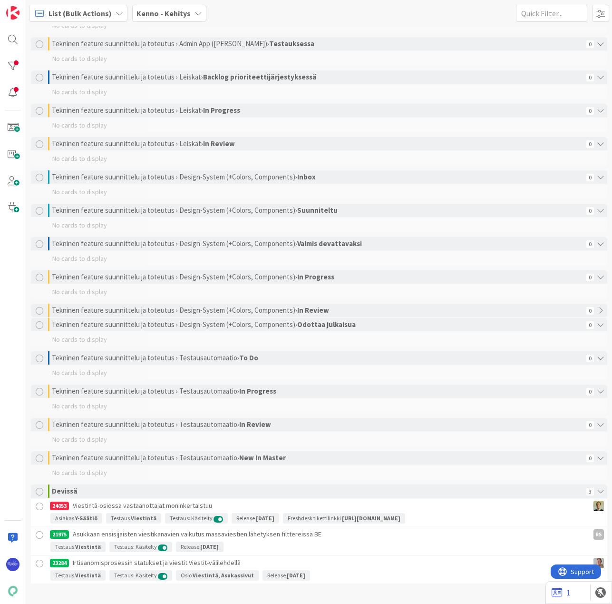
scroll to position [1533, 0]
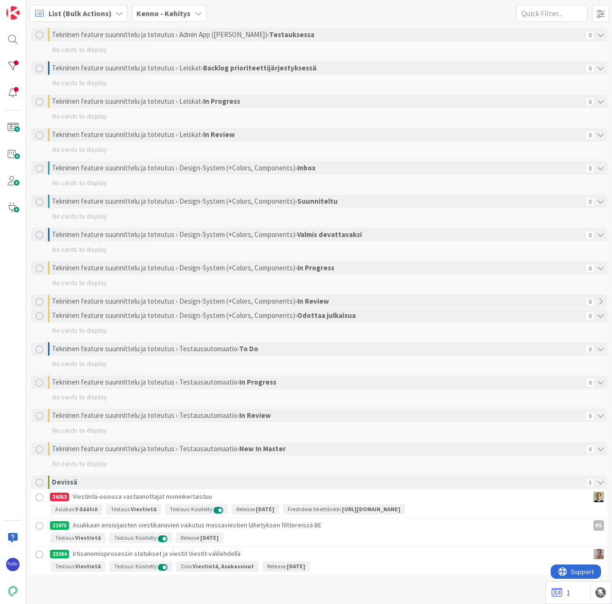
click at [39, 498] on div at bounding box center [40, 497] width 12 height 12
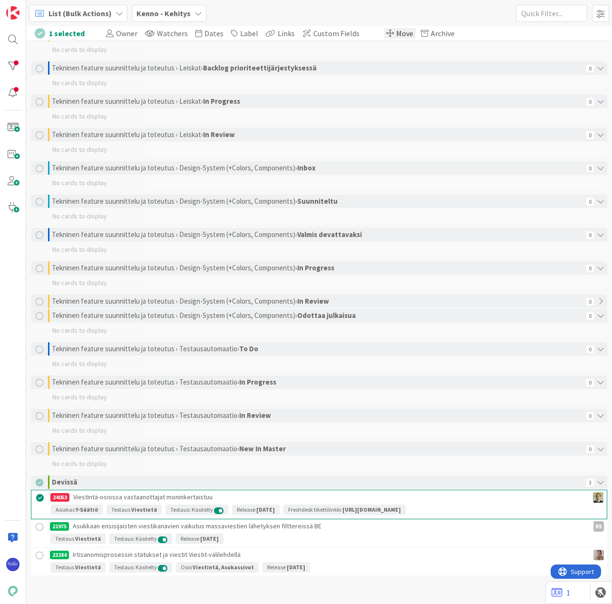
click at [396, 34] on span "Move" at bounding box center [404, 34] width 17 height 10
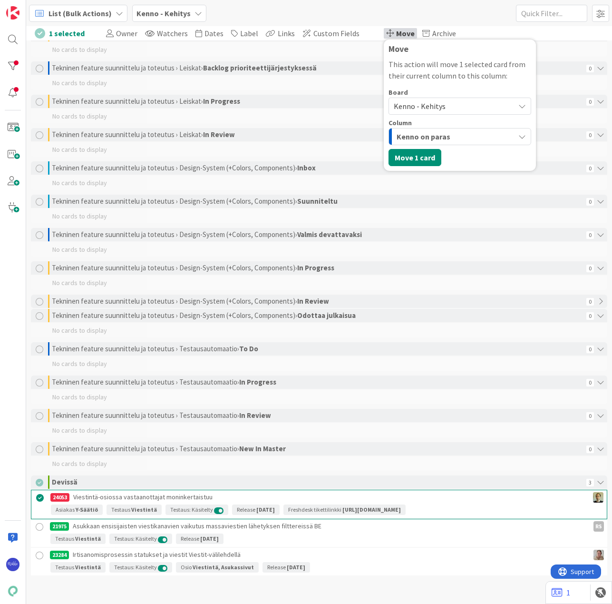
click at [407, 104] on span "Kenno - Kehitys" at bounding box center [420, 106] width 52 height 10
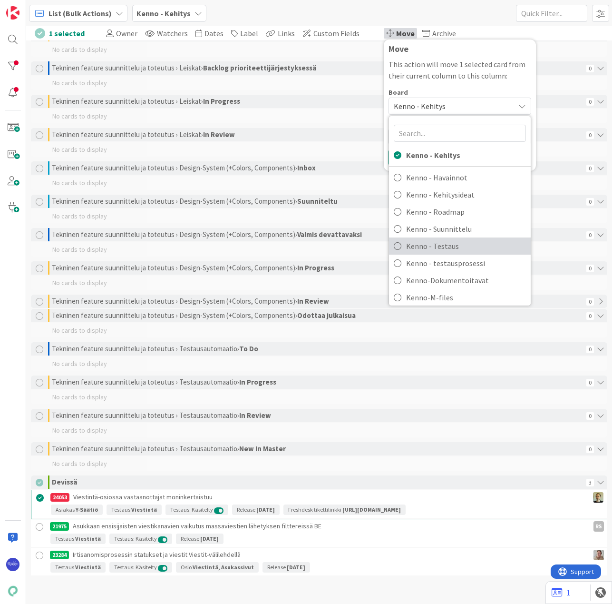
click at [442, 249] on span "Kenno - Testaus" at bounding box center [466, 246] width 120 height 14
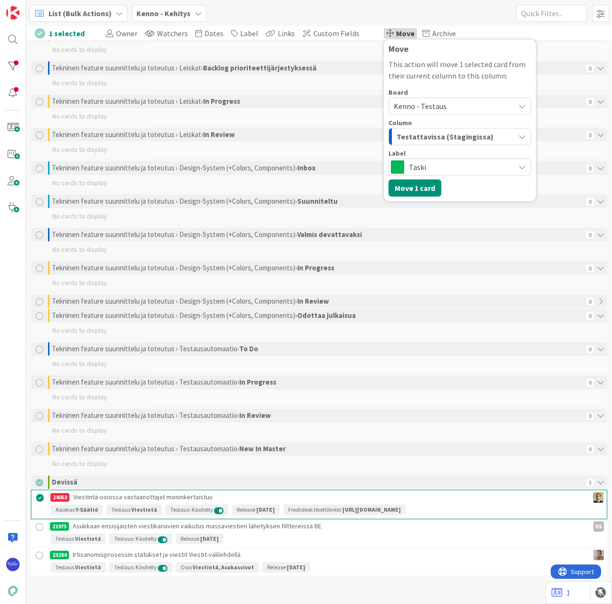
click at [445, 134] on span "Testattavissa (Stagingissa)" at bounding box center [445, 136] width 97 height 12
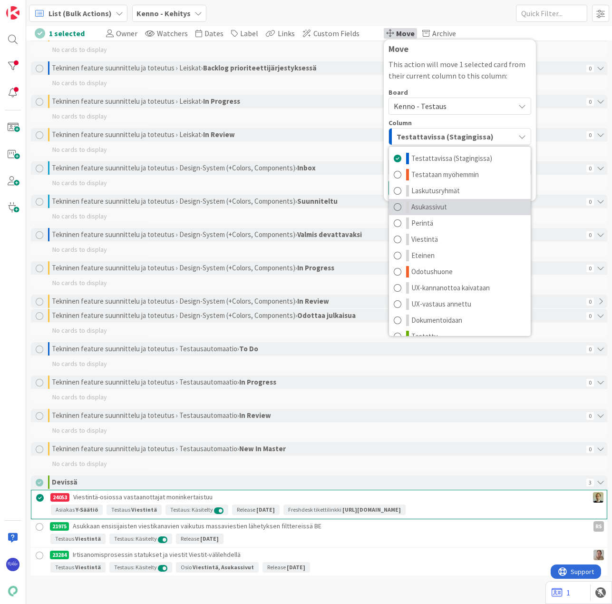
scroll to position [12, 0]
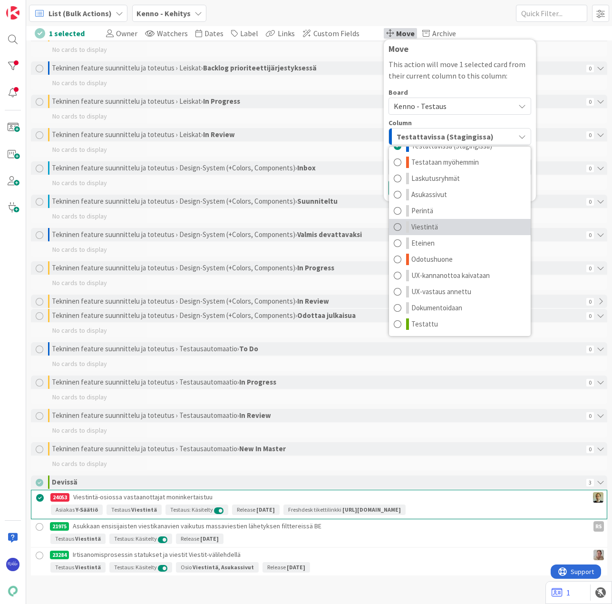
click at [465, 226] on link "Viestintä" at bounding box center [460, 227] width 142 height 16
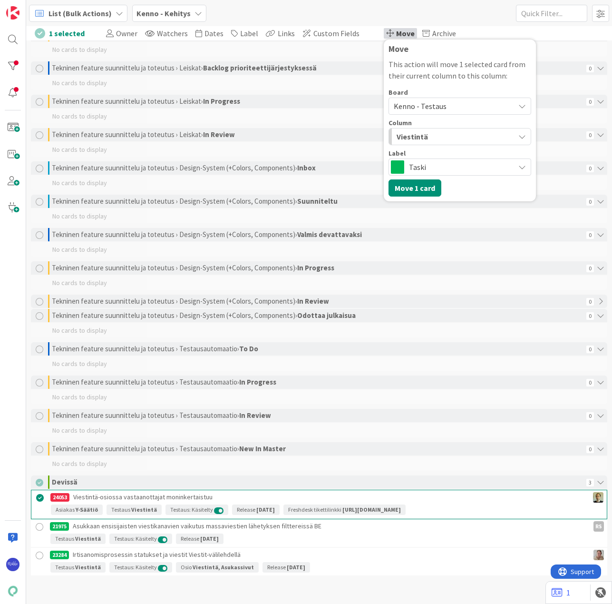
click at [430, 164] on span "Taski" at bounding box center [459, 166] width 101 height 13
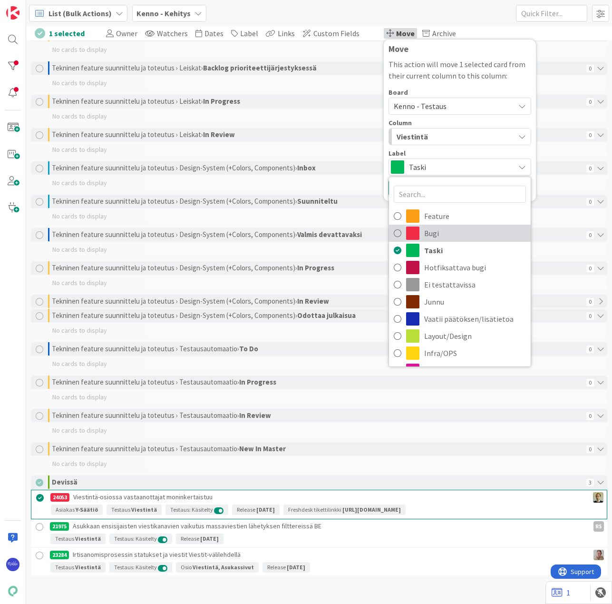
click at [444, 233] on span "Bugi" at bounding box center [475, 233] width 102 height 14
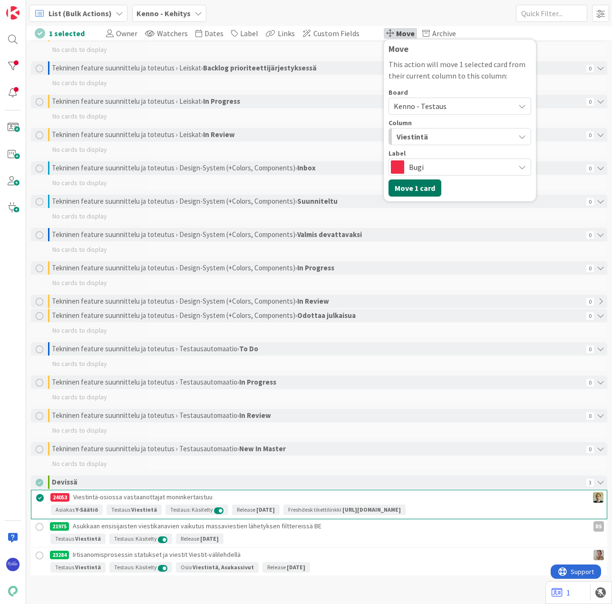
click at [401, 186] on button "Move 1 card" at bounding box center [415, 187] width 53 height 17
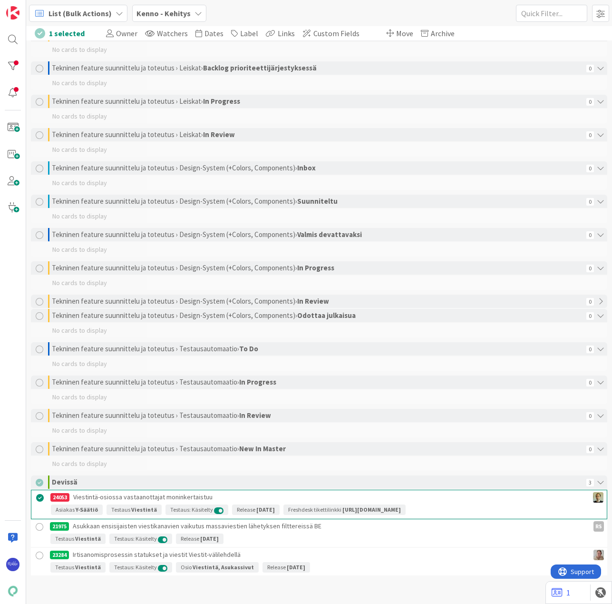
scroll to position [1504, 0]
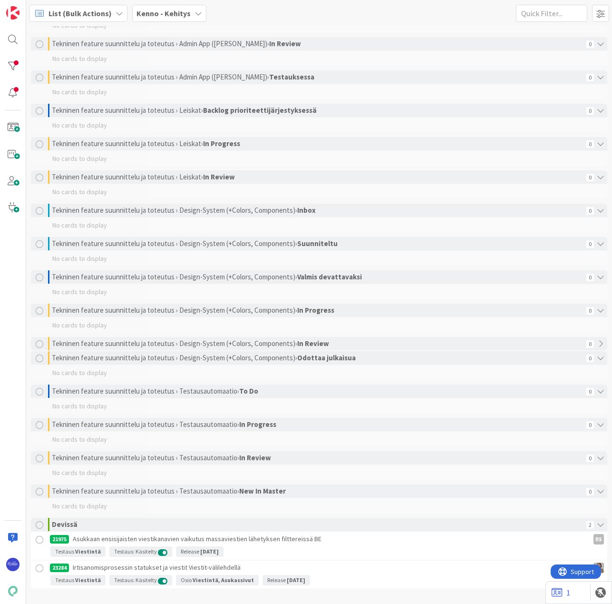
scroll to position [1504, 0]
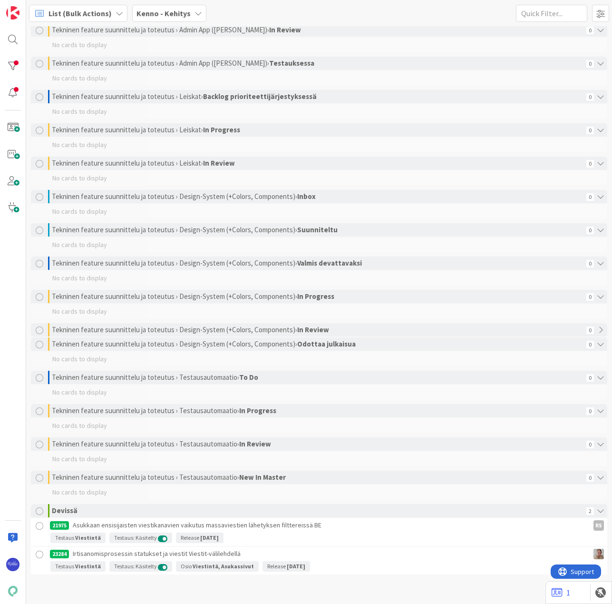
click at [41, 524] on div at bounding box center [40, 526] width 12 height 12
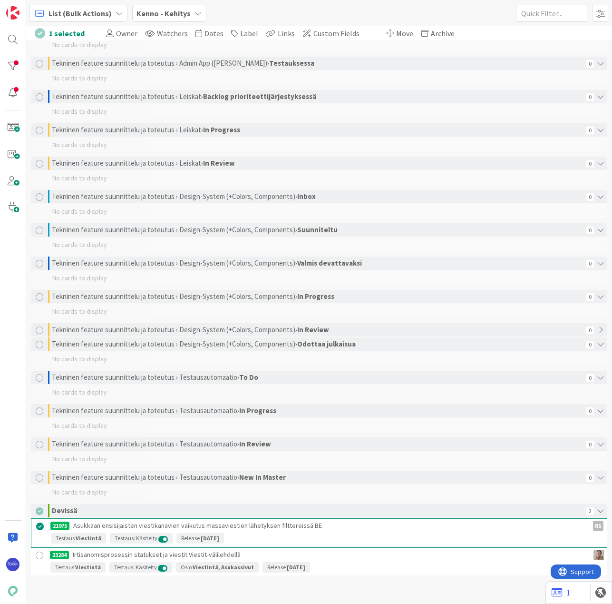
click at [40, 553] on div at bounding box center [40, 555] width 12 height 12
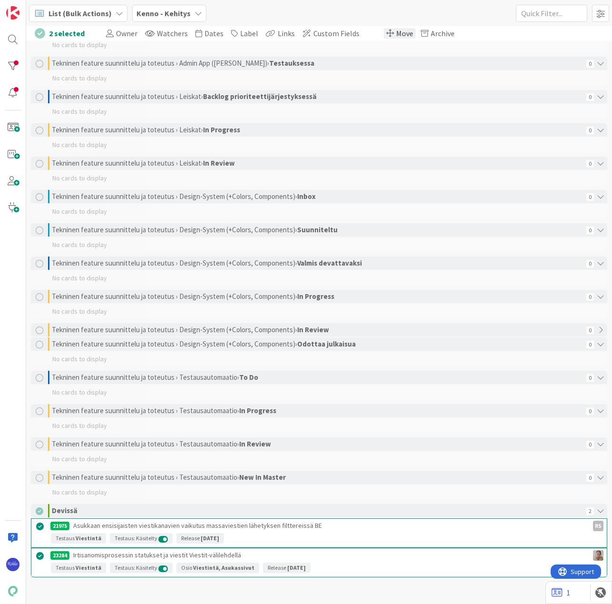
click at [396, 30] on span "Move" at bounding box center [404, 34] width 17 height 10
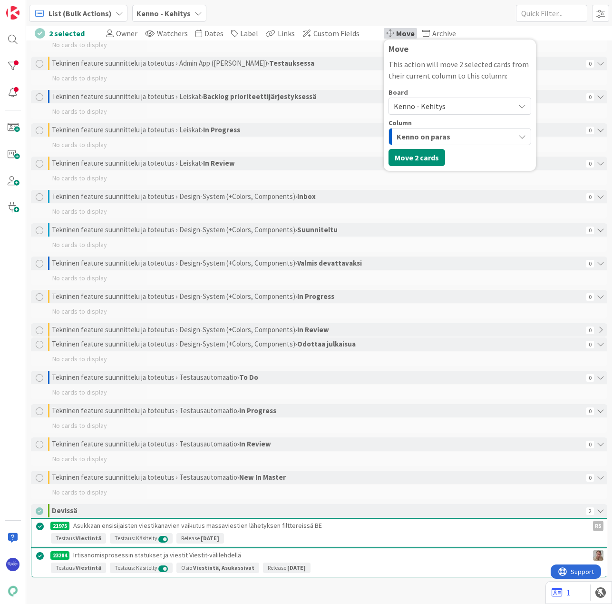
click at [418, 108] on span "Kenno - Kehitys" at bounding box center [420, 106] width 52 height 10
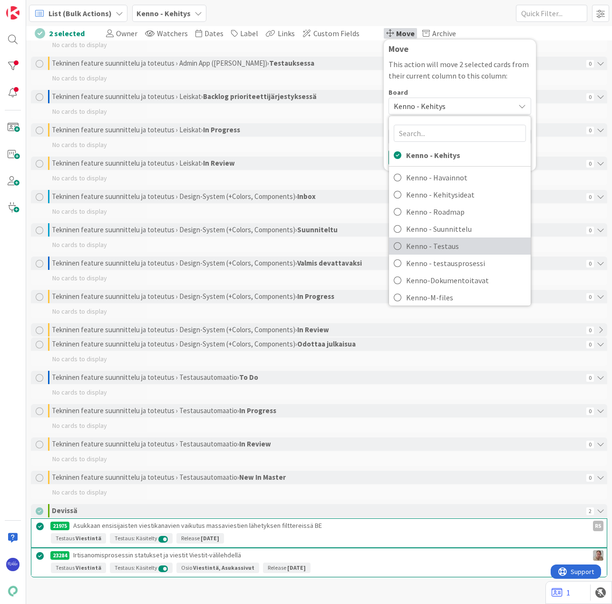
click at [435, 249] on span "Kenno - Testaus" at bounding box center [466, 246] width 120 height 14
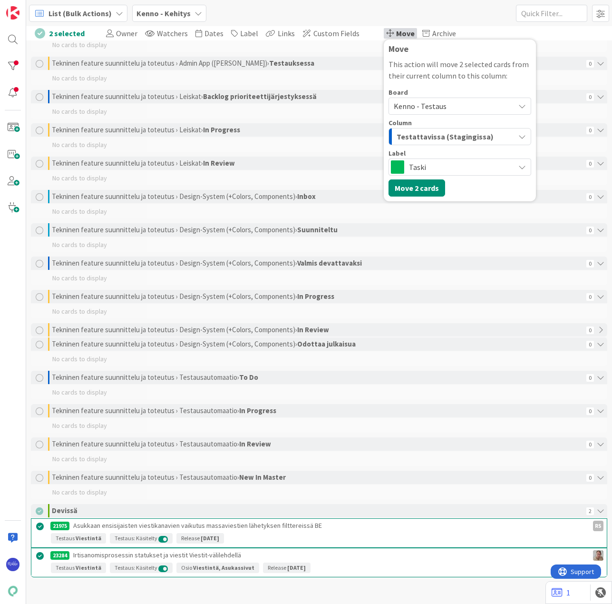
click at [458, 135] on span "Testattavissa (Stagingissa)" at bounding box center [445, 136] width 97 height 12
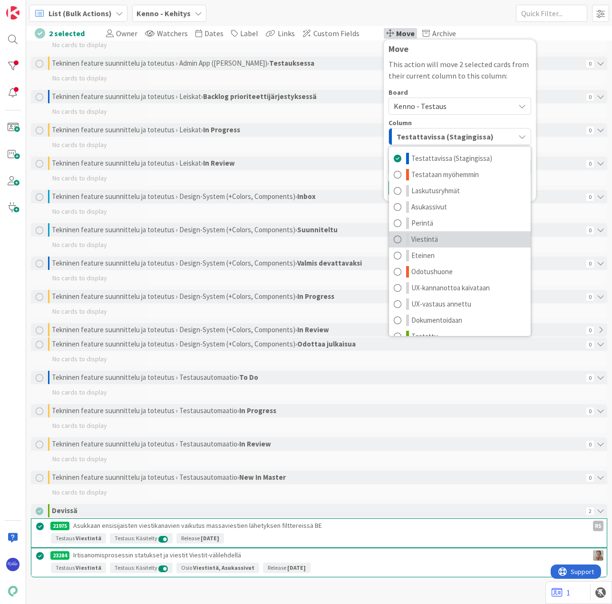
click at [463, 240] on link "Viestintä" at bounding box center [460, 239] width 142 height 16
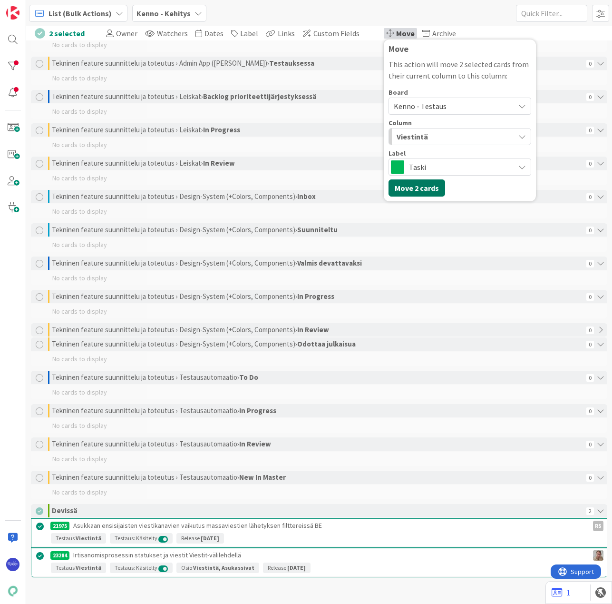
click at [409, 185] on button "Move 2 cards" at bounding box center [417, 187] width 57 height 17
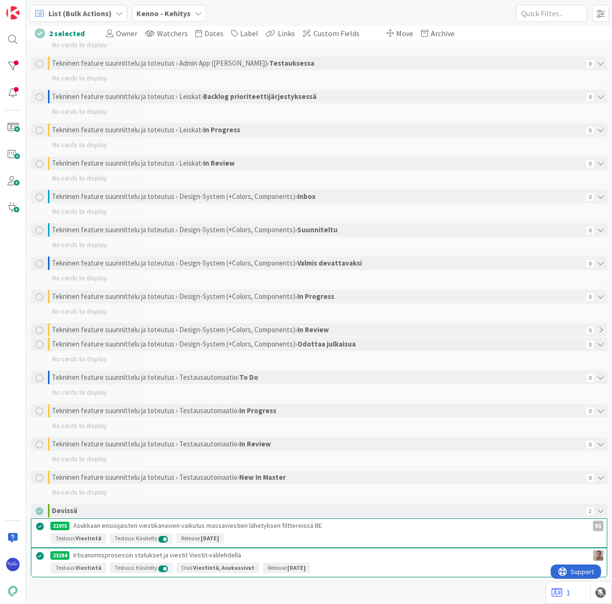
scroll to position [1461, 0]
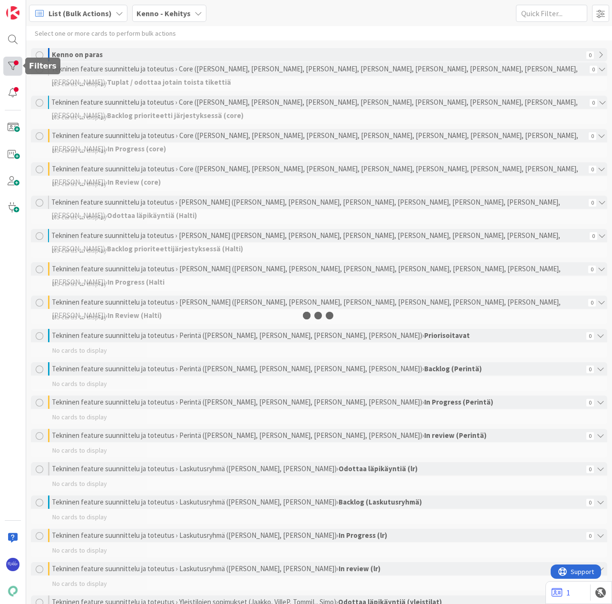
click at [13, 64] on div at bounding box center [12, 66] width 19 height 19
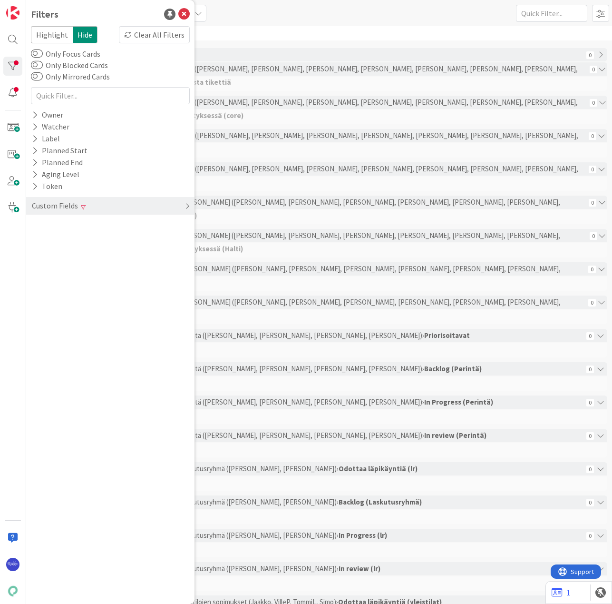
click at [53, 207] on div "Custom Fields" at bounding box center [55, 206] width 48 height 12
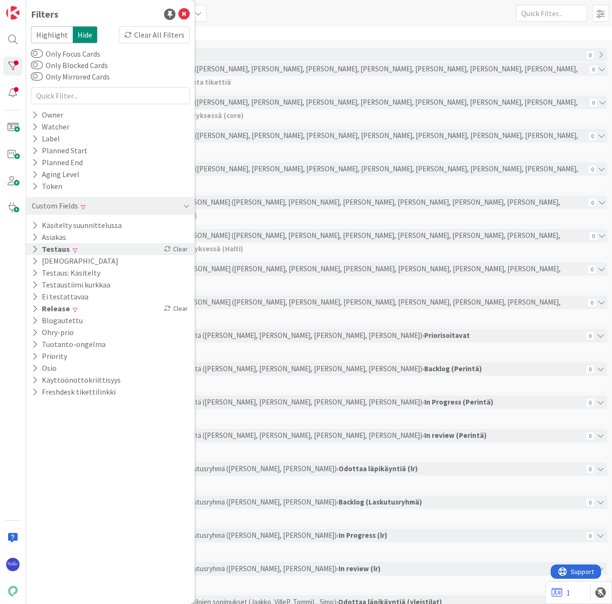
click at [33, 248] on icon at bounding box center [35, 249] width 6 height 8
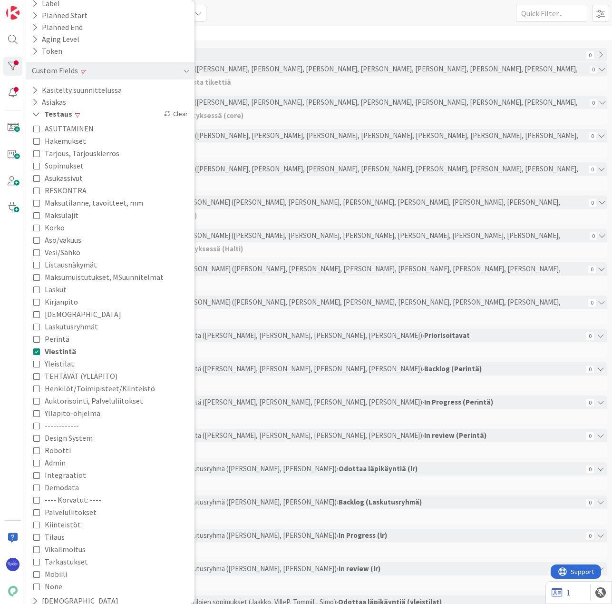
scroll to position [190, 0]
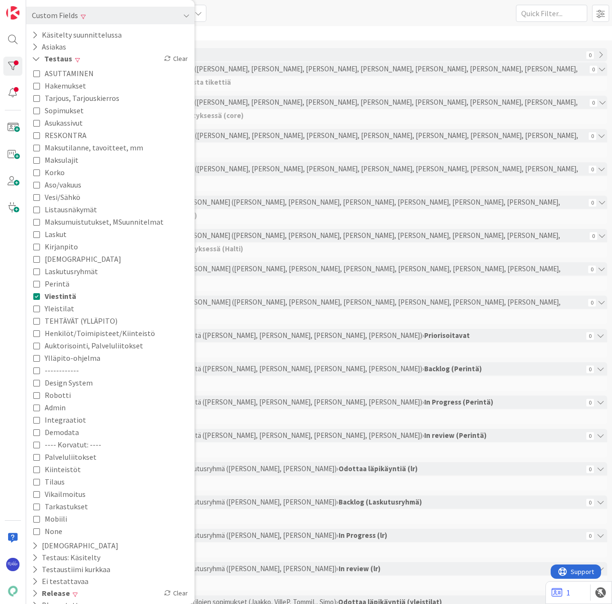
click at [37, 296] on icon at bounding box center [36, 296] width 7 height 7
click at [36, 122] on icon at bounding box center [36, 122] width 7 height 7
click at [255, 28] on div "Select one or more cards to perform bulk actions" at bounding box center [319, 33] width 586 height 14
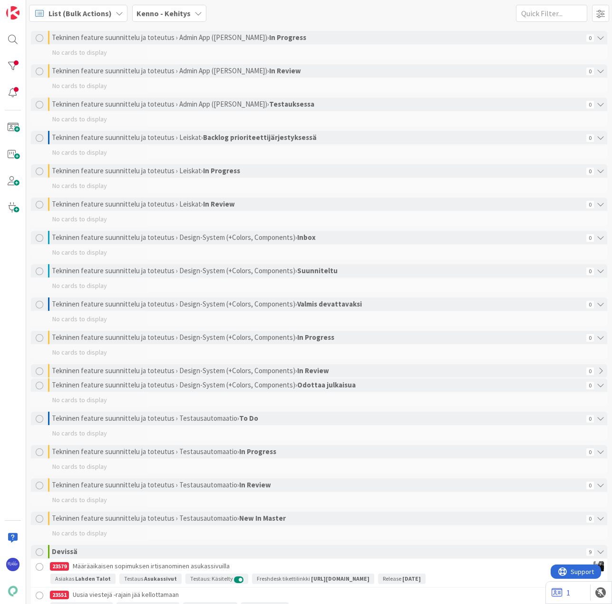
scroll to position [1704, 0]
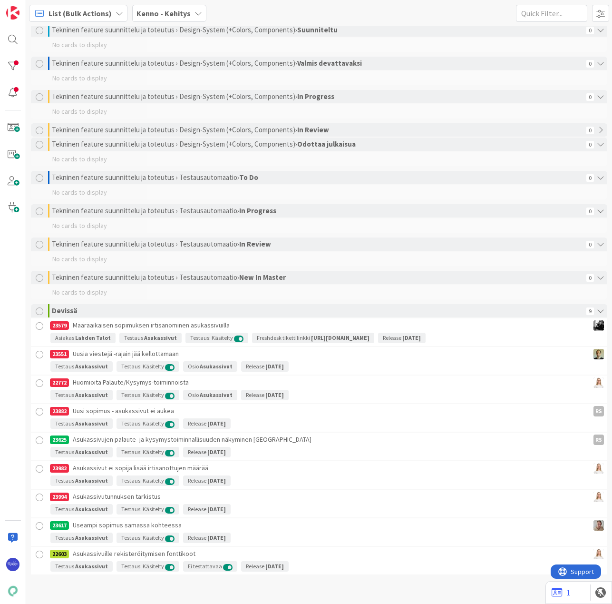
click at [39, 554] on div at bounding box center [40, 554] width 12 height 12
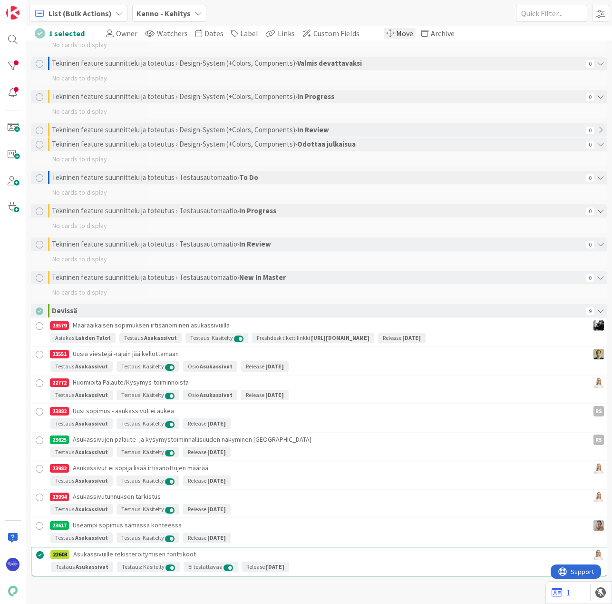
click at [396, 33] on span "Move" at bounding box center [404, 34] width 17 height 10
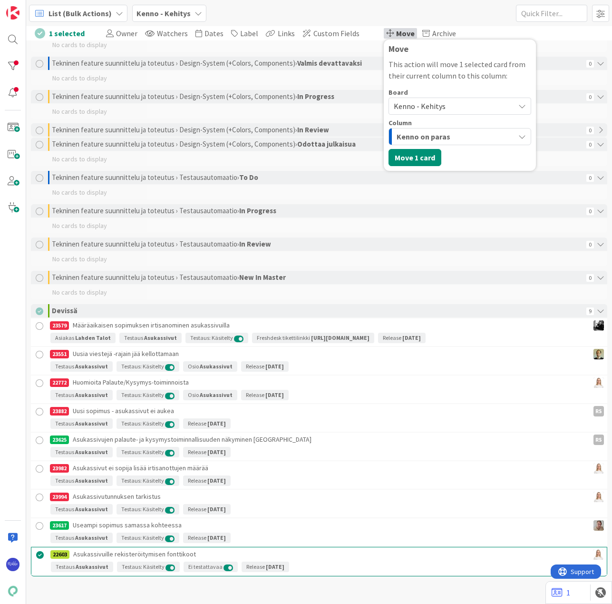
click at [427, 109] on span "Kenno - Kehitys" at bounding box center [420, 106] width 52 height 10
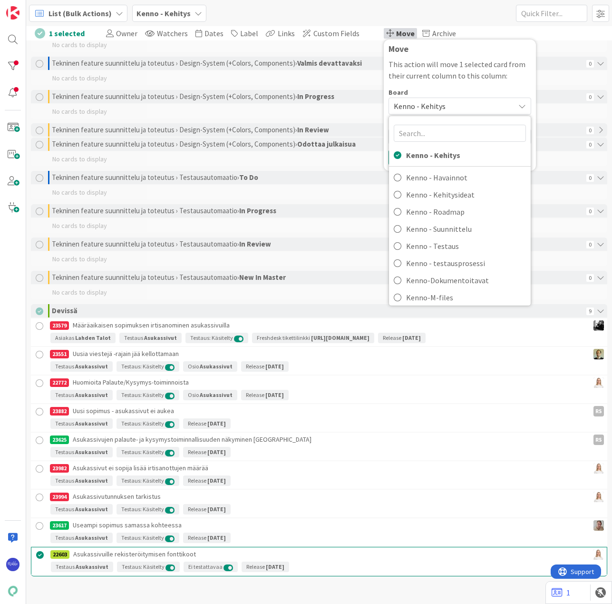
click at [450, 76] on p "This action will move 1 selected card from their current column to this column:" at bounding box center [460, 70] width 143 height 23
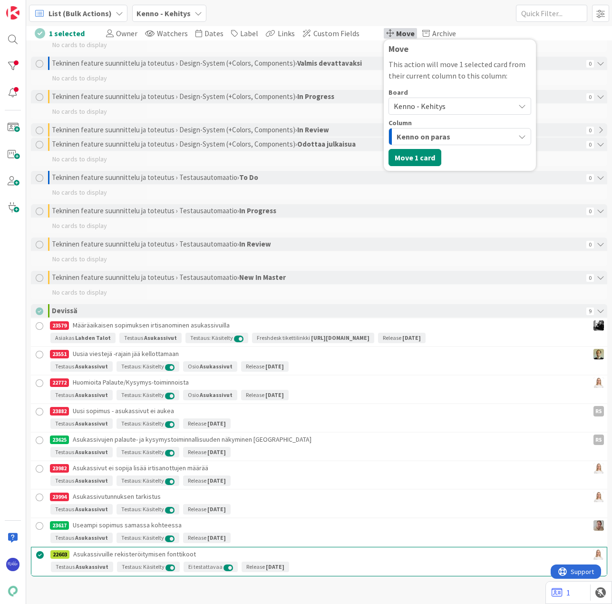
click at [495, 102] on span "Kenno - Kehitys" at bounding box center [452, 105] width 116 height 13
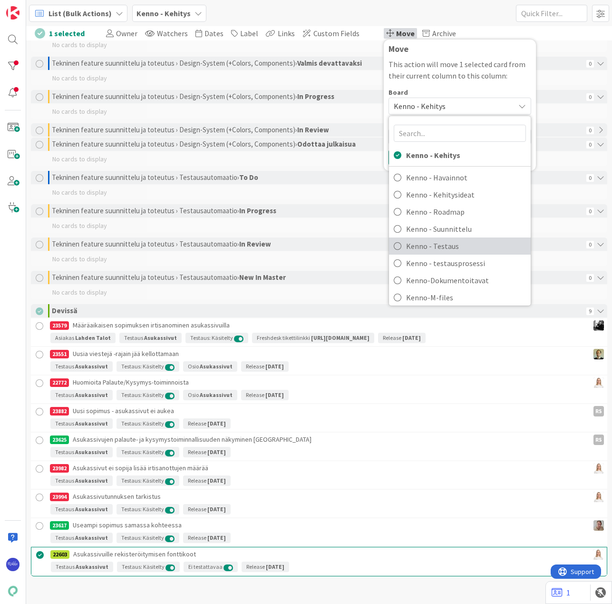
click at [453, 247] on span "Kenno - Testaus" at bounding box center [466, 246] width 120 height 14
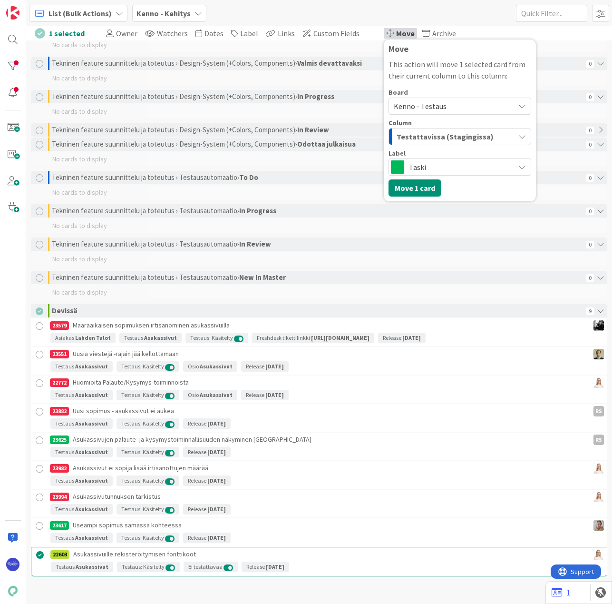
click at [449, 137] on span "Testattavissa (Stagingissa)" at bounding box center [445, 136] width 97 height 12
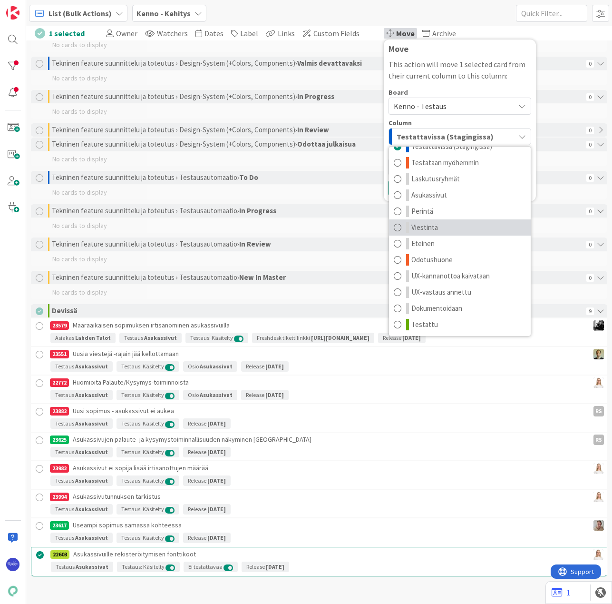
scroll to position [12, 0]
click at [450, 195] on link "Asukassivut" at bounding box center [460, 194] width 142 height 16
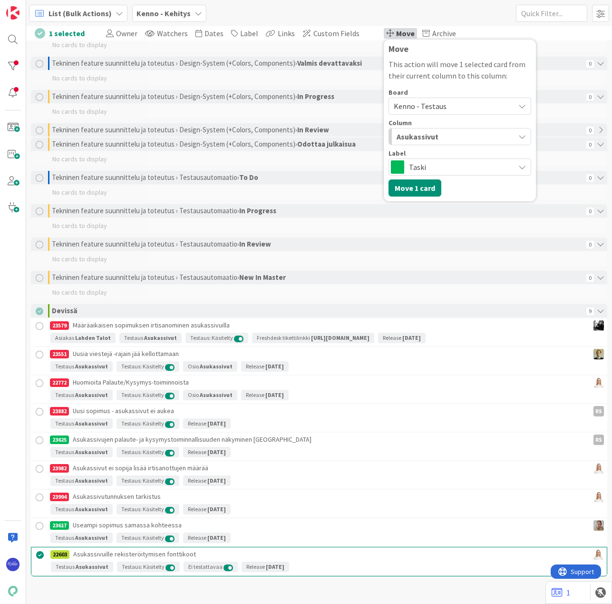
click at [431, 166] on span "Taski" at bounding box center [459, 166] width 101 height 13
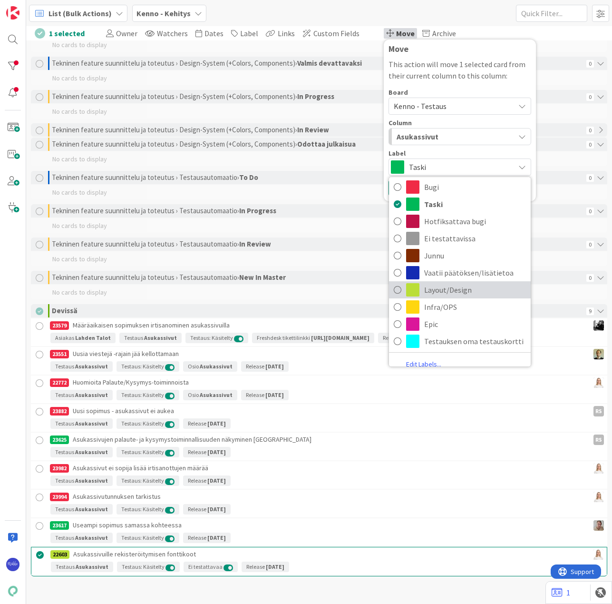
scroll to position [48, 0]
click at [450, 293] on span "Layout/Design" at bounding box center [475, 288] width 102 height 14
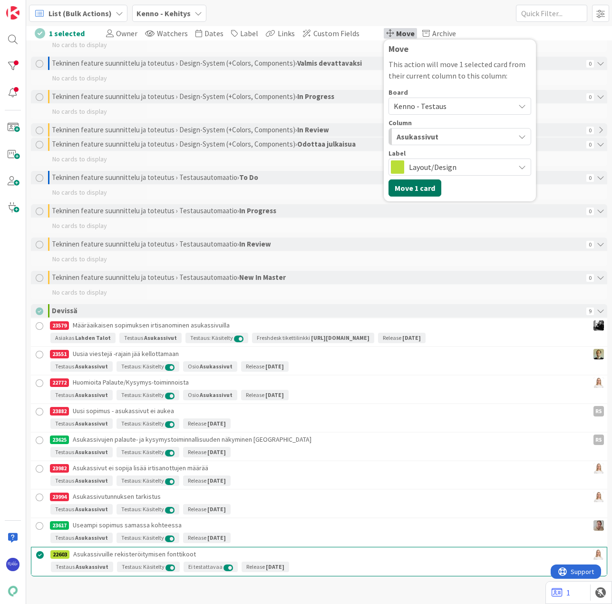
click at [403, 188] on button "Move 1 card" at bounding box center [415, 187] width 53 height 17
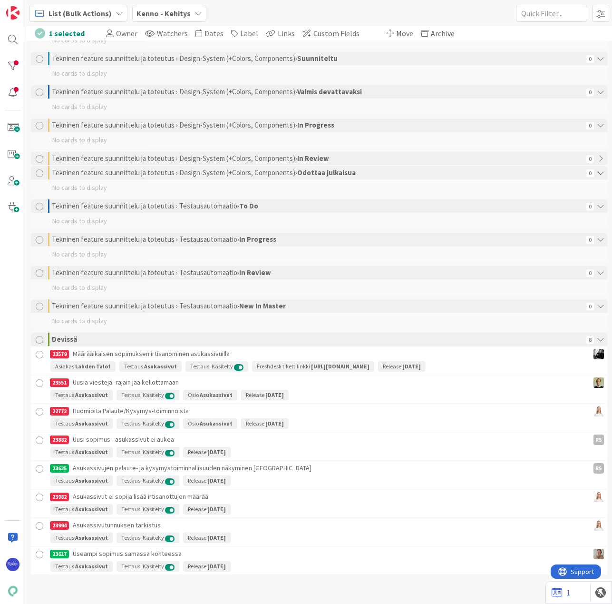
scroll to position [1675, 0]
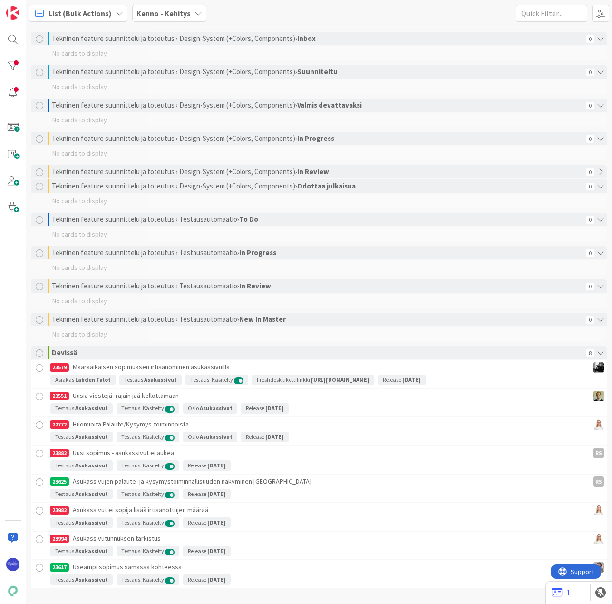
scroll to position [1675, 0]
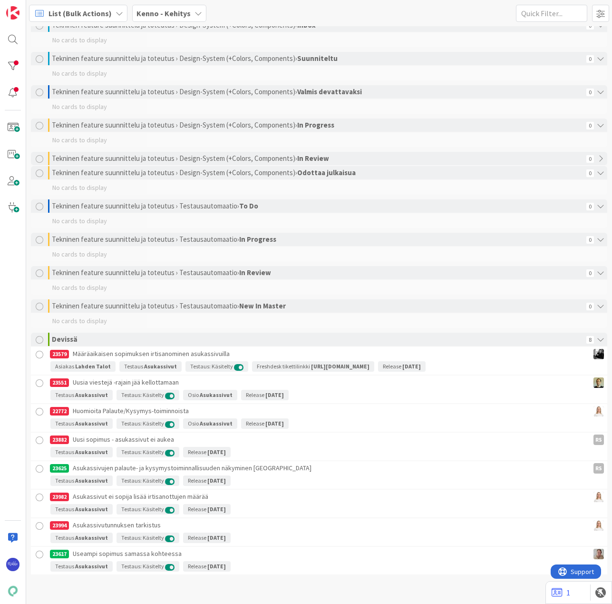
click at [39, 355] on div at bounding box center [40, 355] width 12 height 12
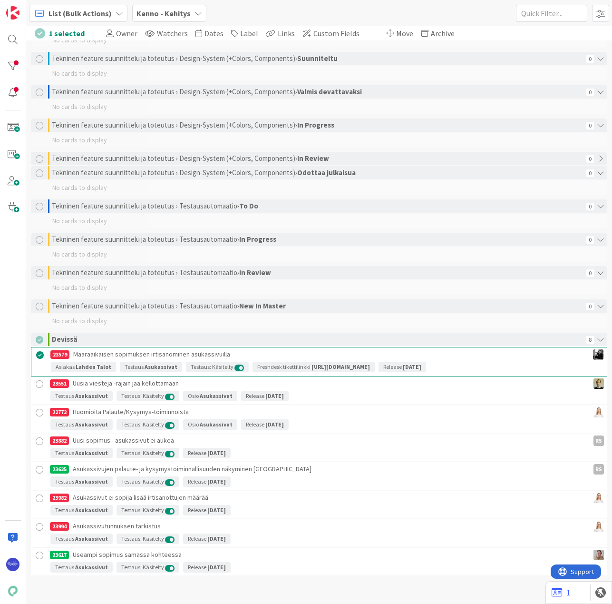
click at [39, 382] on div at bounding box center [40, 384] width 12 height 12
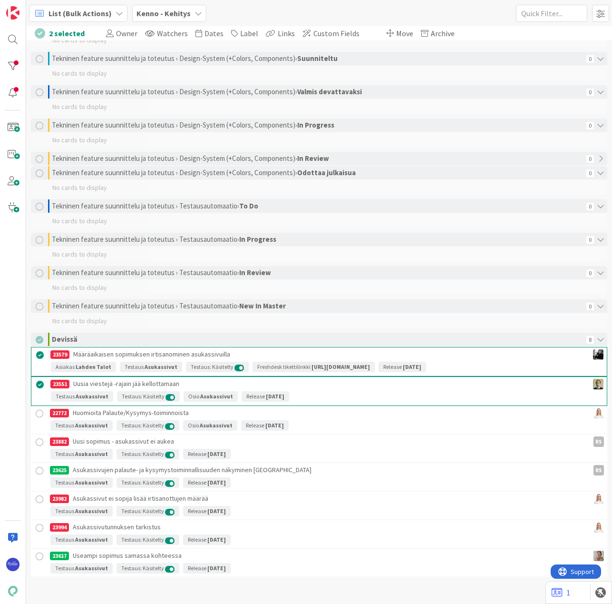
click at [40, 411] on div at bounding box center [40, 414] width 12 height 12
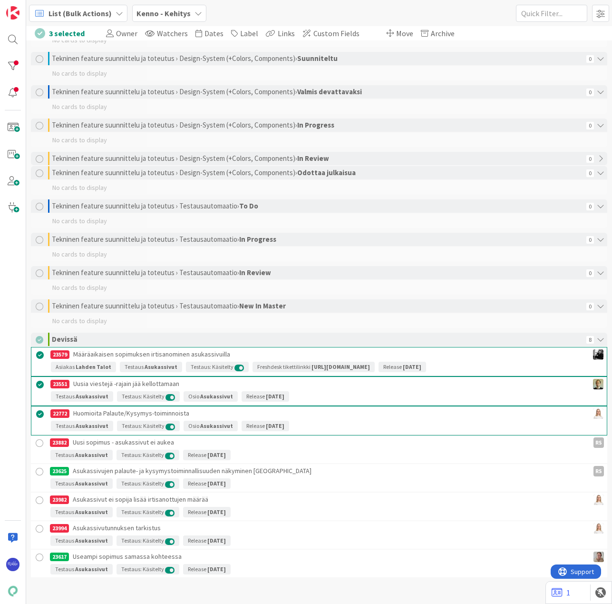
drag, startPoint x: 39, startPoint y: 440, endPoint x: 38, endPoint y: 459, distance: 18.1
click at [39, 441] on div at bounding box center [40, 443] width 12 height 12
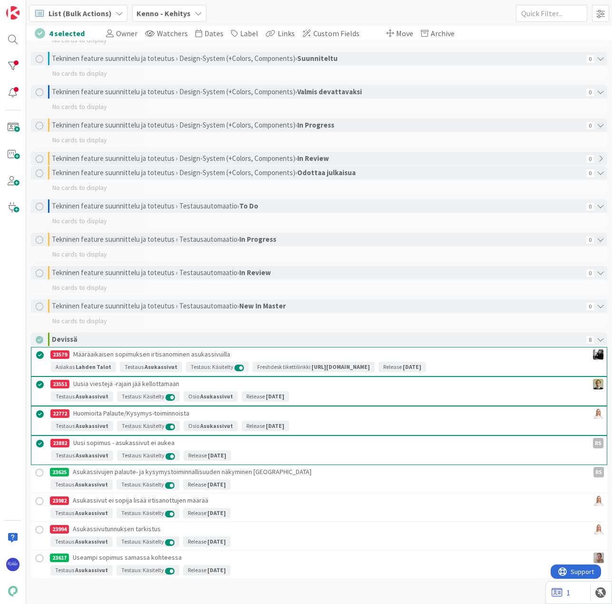
click at [39, 499] on div at bounding box center [40, 501] width 12 height 12
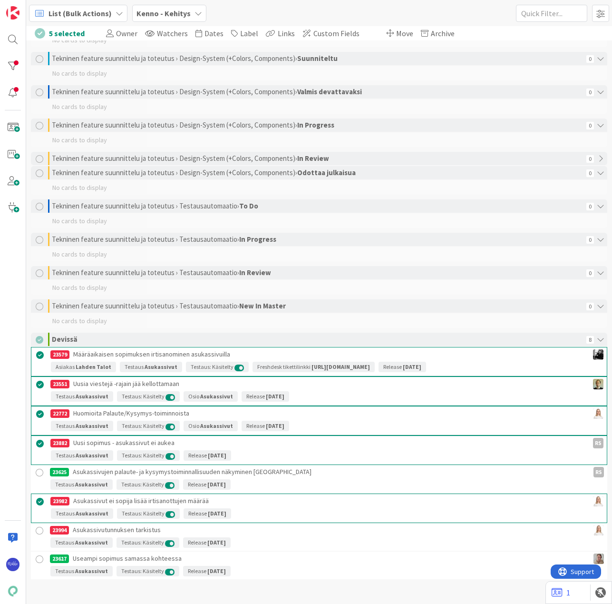
click at [40, 530] on div at bounding box center [40, 531] width 12 height 12
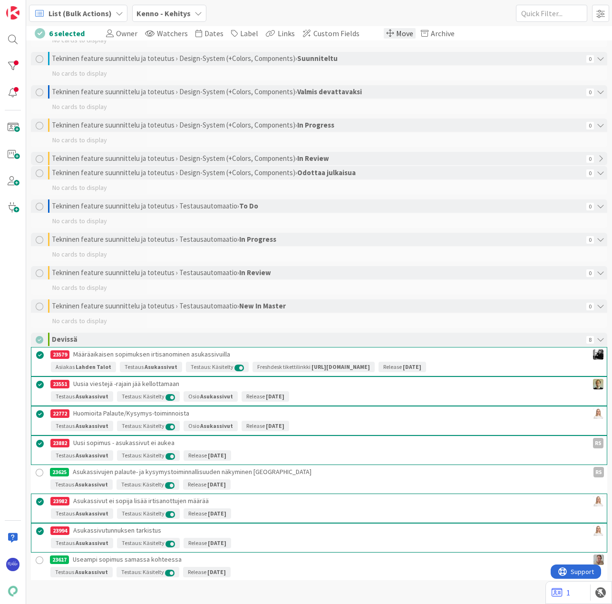
click at [399, 34] on span "Move" at bounding box center [404, 34] width 17 height 10
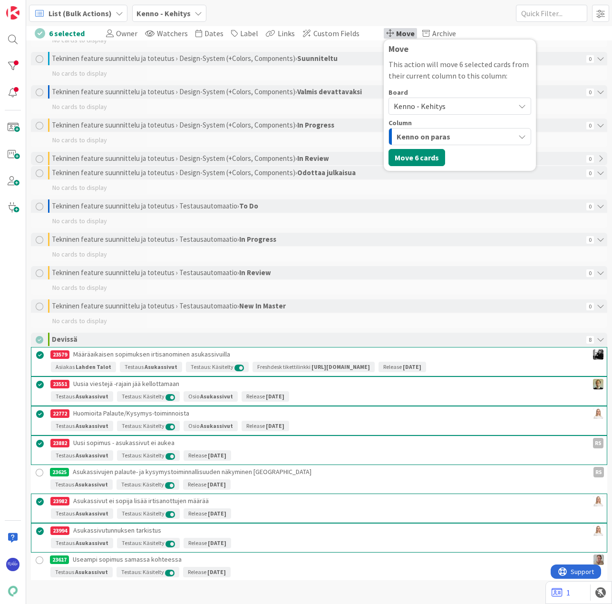
click at [443, 101] on span "Kenno - Kehitys" at bounding box center [452, 105] width 116 height 13
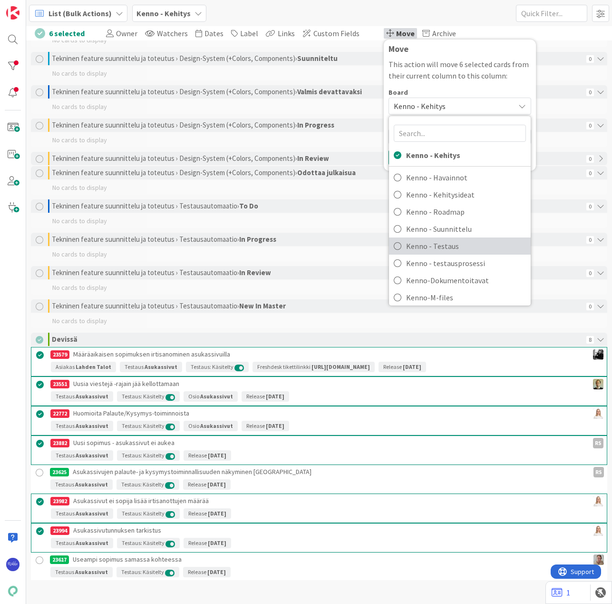
click at [455, 241] on span "Kenno - Testaus" at bounding box center [466, 246] width 120 height 14
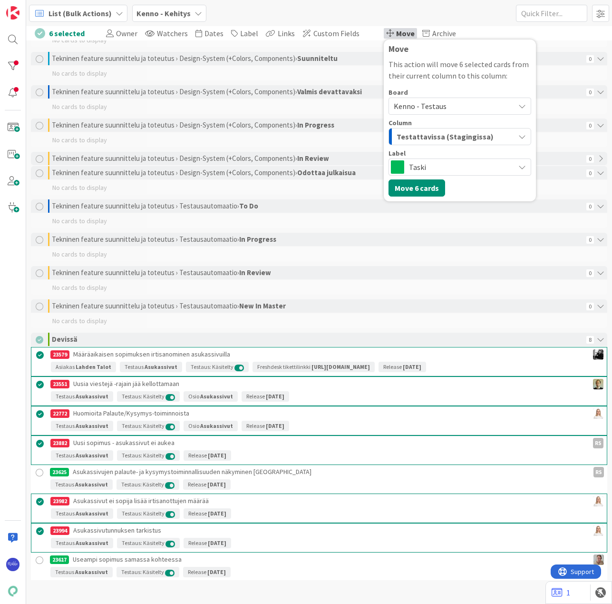
click at [464, 133] on span "Testattavissa (Stagingissa)" at bounding box center [445, 136] width 97 height 12
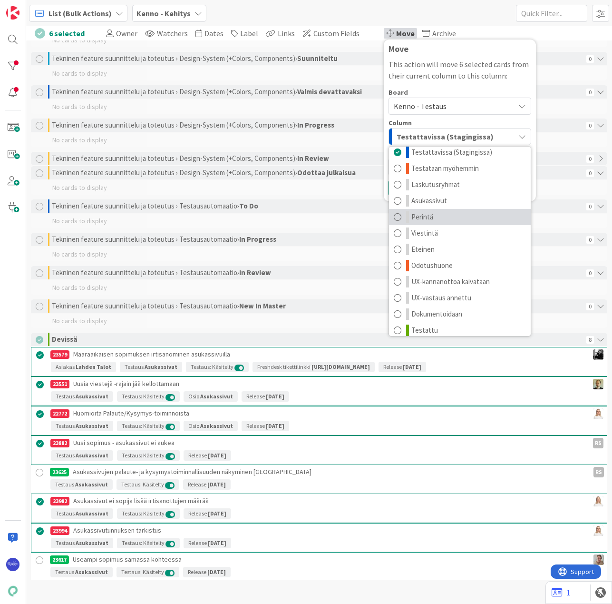
scroll to position [12, 0]
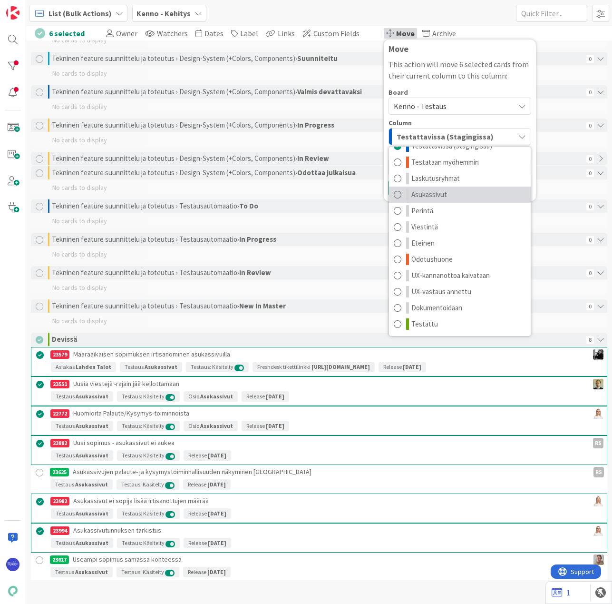
click at [467, 196] on link "Asukassivut" at bounding box center [460, 194] width 142 height 16
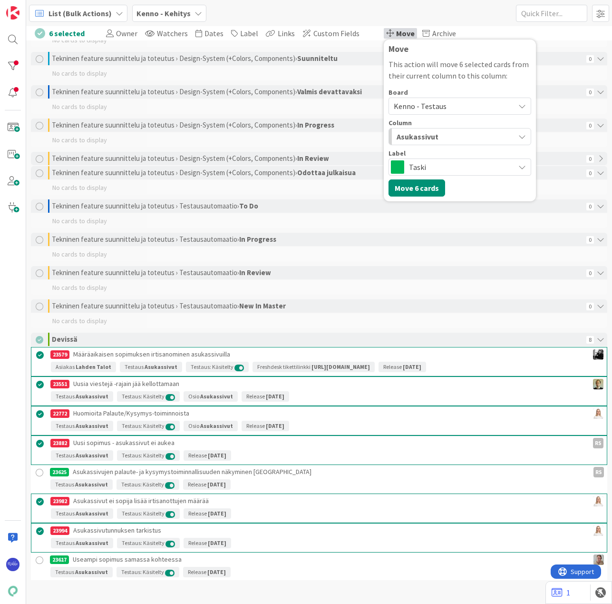
click at [462, 164] on span "Taski" at bounding box center [459, 166] width 101 height 13
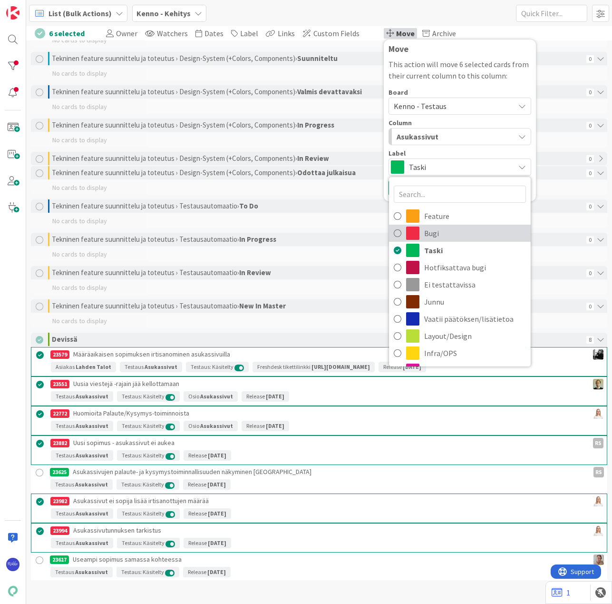
click at [468, 229] on span "Bugi" at bounding box center [475, 233] width 102 height 14
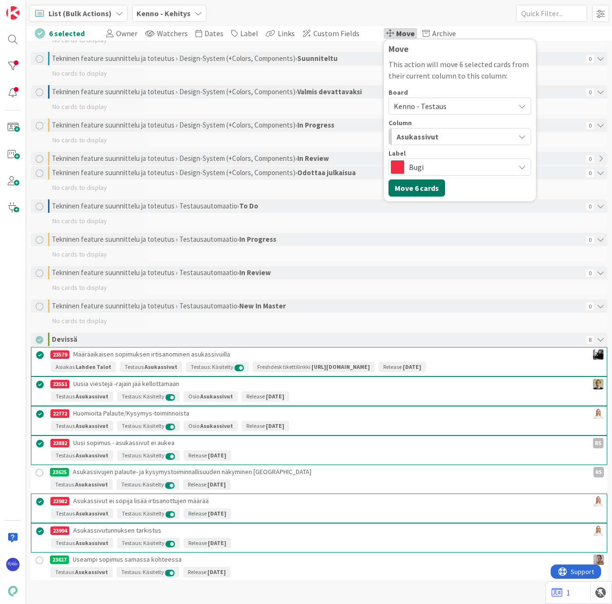
click at [421, 186] on button "Move 6 cards" at bounding box center [417, 187] width 57 height 17
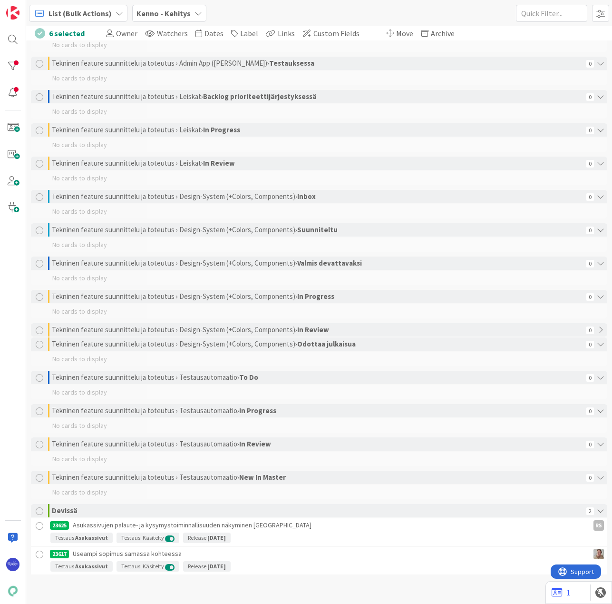
scroll to position [1504, 0]
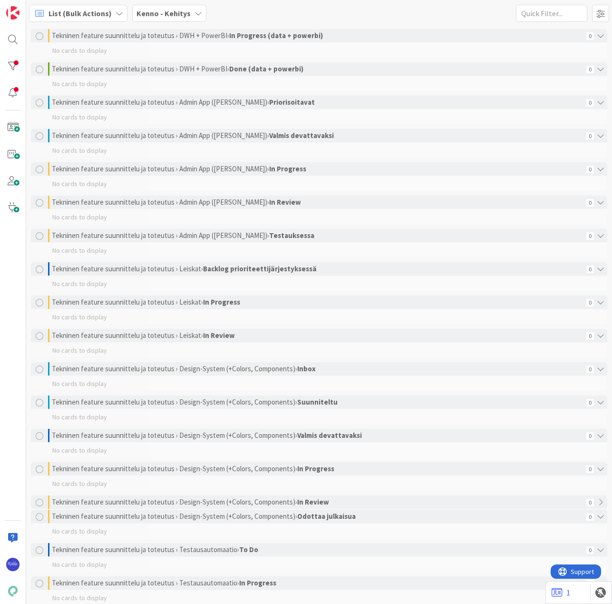
scroll to position [1504, 0]
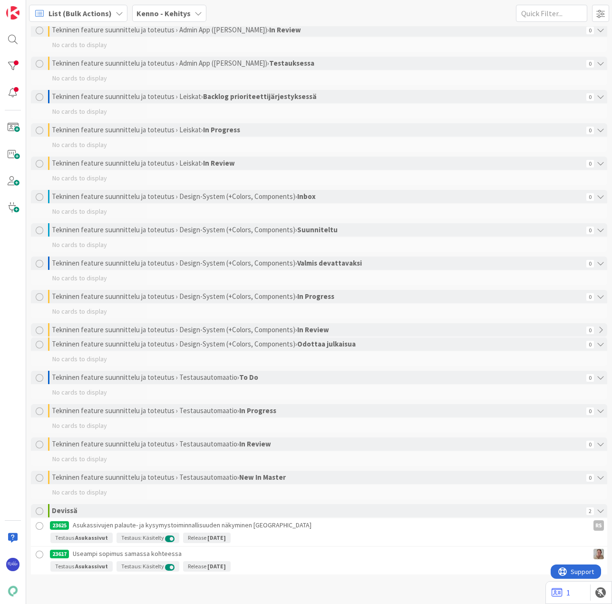
drag, startPoint x: 42, startPoint y: 526, endPoint x: 42, endPoint y: 531, distance: 5.7
click at [42, 526] on div at bounding box center [40, 526] width 12 height 12
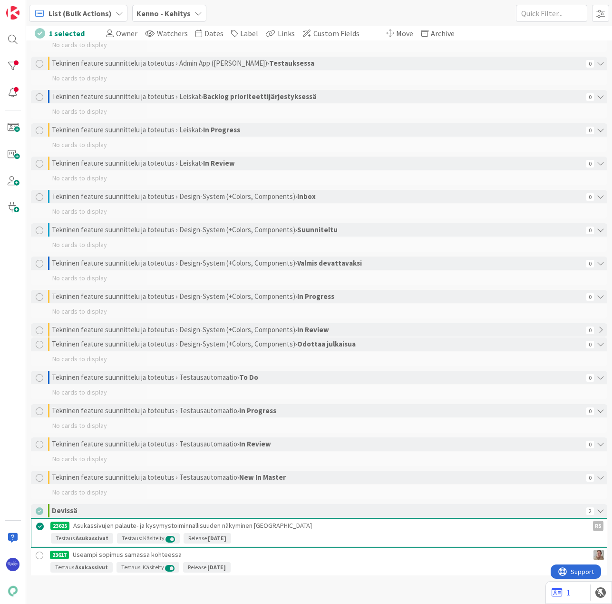
drag, startPoint x: 40, startPoint y: 553, endPoint x: 51, endPoint y: 543, distance: 14.5
click at [41, 552] on div at bounding box center [40, 555] width 12 height 12
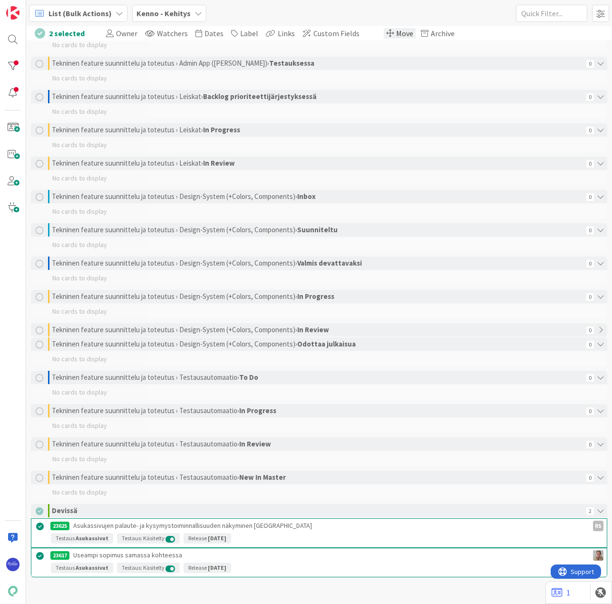
click at [396, 33] on span "Move" at bounding box center [404, 34] width 17 height 10
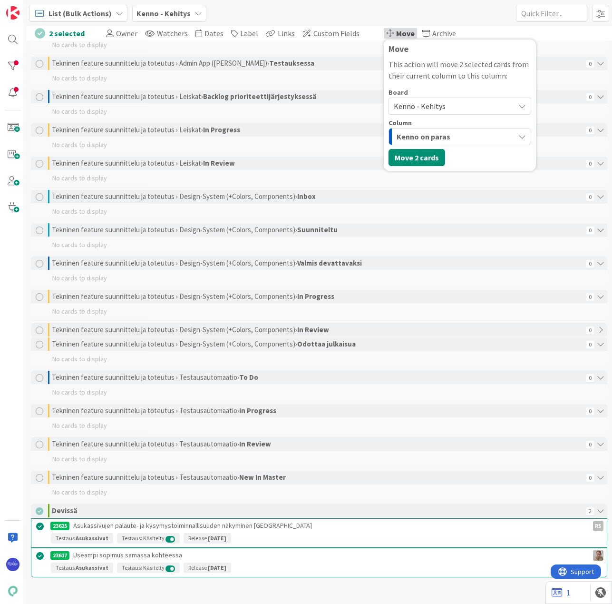
click at [430, 104] on span "Kenno - Kehitys" at bounding box center [420, 106] width 52 height 10
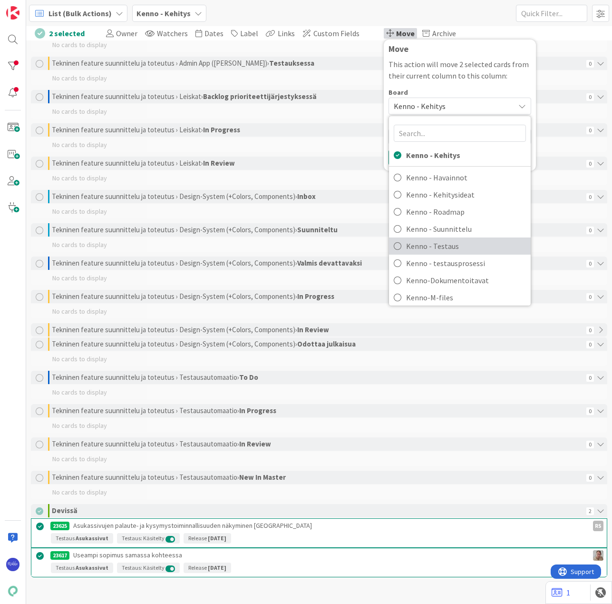
click at [442, 247] on span "Kenno - Testaus" at bounding box center [466, 246] width 120 height 14
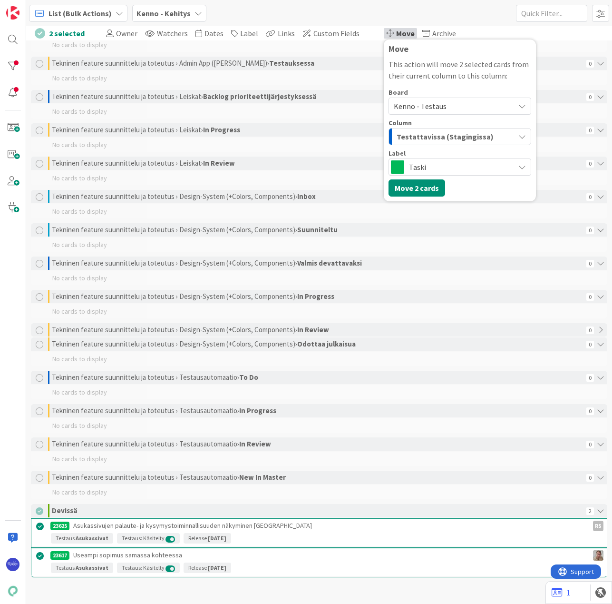
click at [435, 134] on span "Testattavissa (Stagingissa)" at bounding box center [445, 136] width 97 height 12
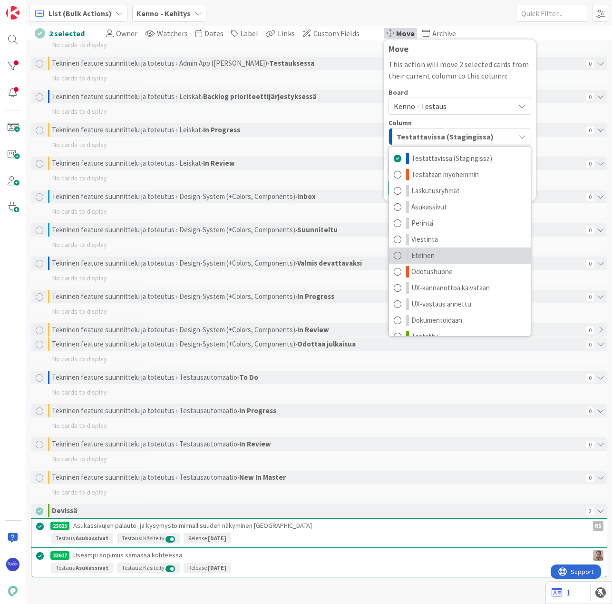
scroll to position [12, 0]
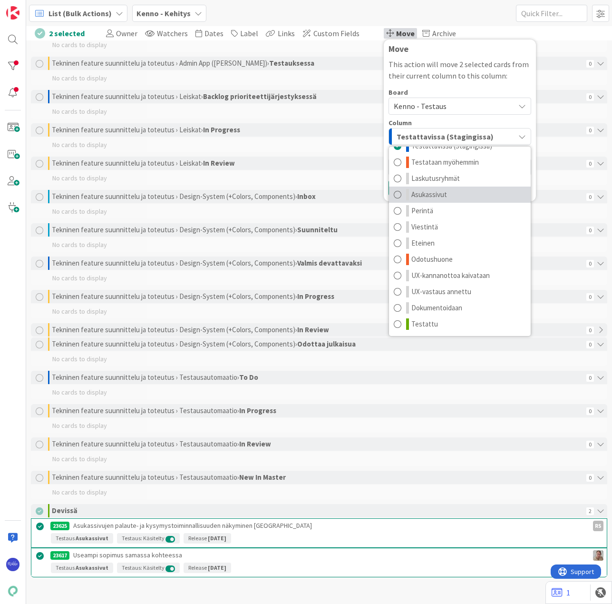
click at [436, 192] on span "Asukassivut" at bounding box center [429, 194] width 36 height 11
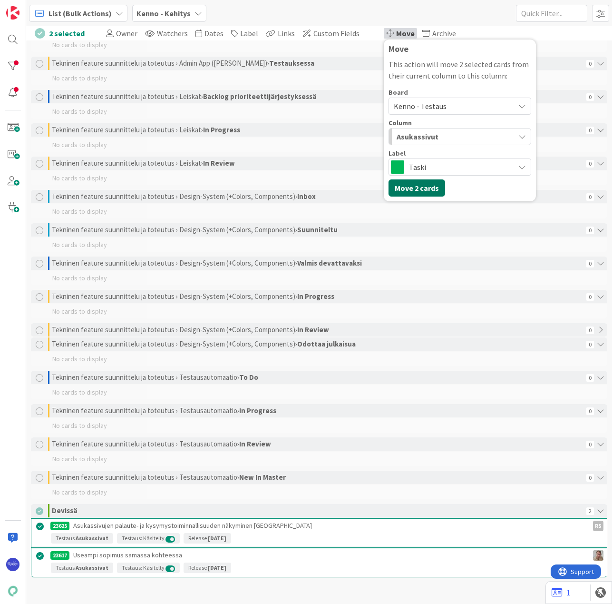
click at [405, 181] on button "Move 2 cards" at bounding box center [417, 187] width 57 height 17
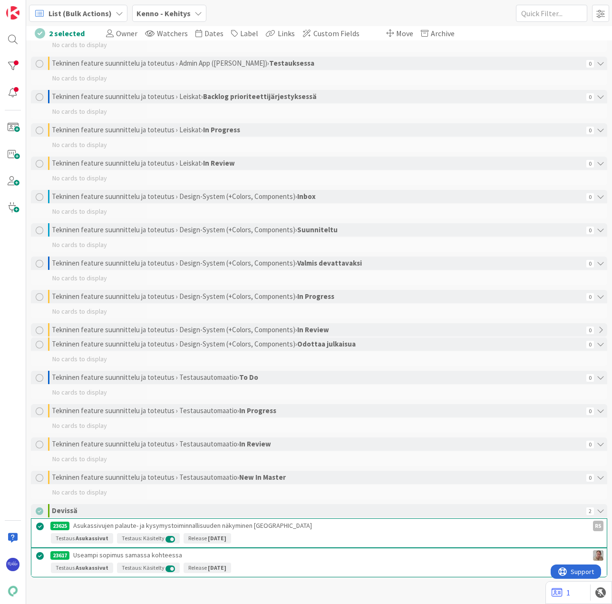
scroll to position [1461, 0]
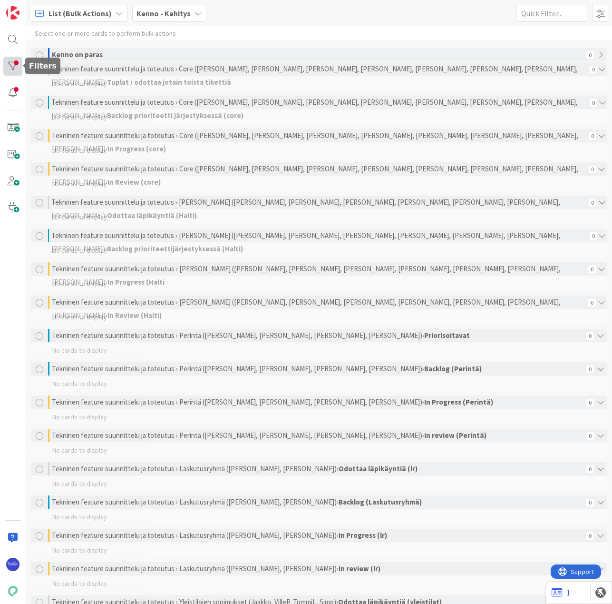
click at [13, 66] on div at bounding box center [12, 66] width 19 height 19
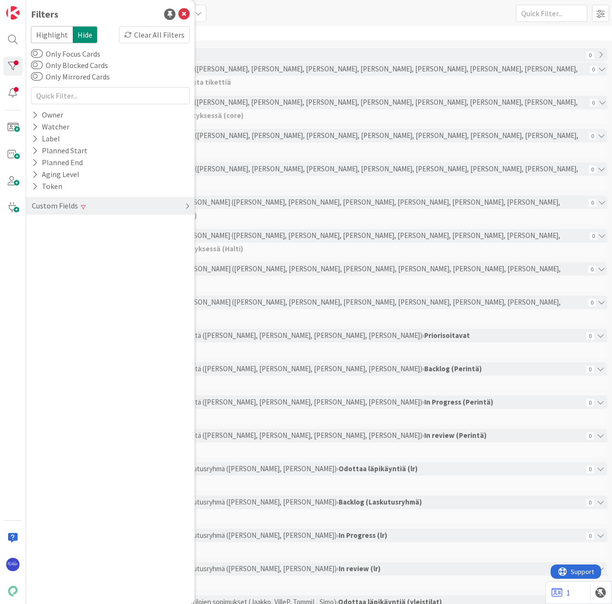
click at [70, 208] on div "Custom Fields" at bounding box center [55, 206] width 48 height 12
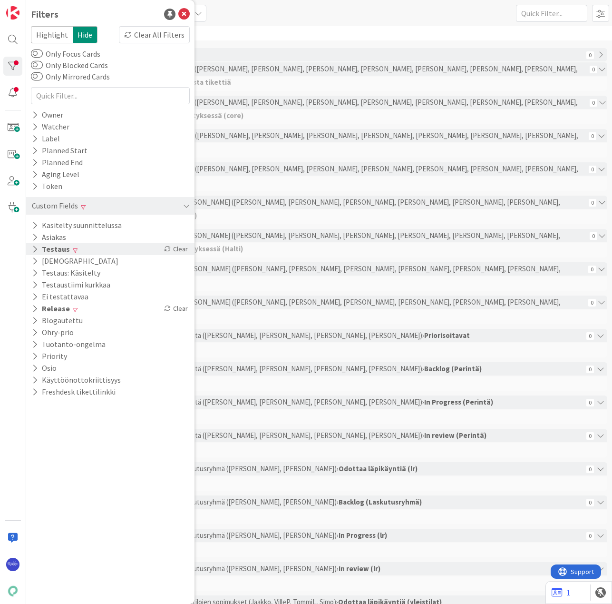
click at [33, 251] on icon at bounding box center [35, 249] width 6 height 8
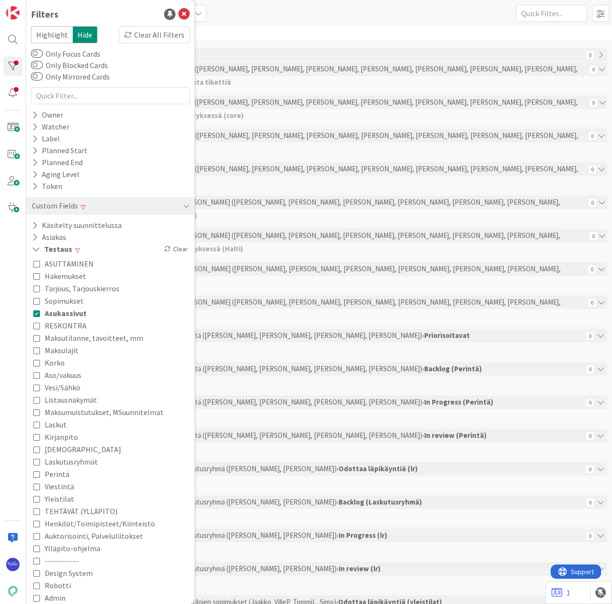
click at [58, 313] on span "Asukassivut" at bounding box center [66, 313] width 42 height 12
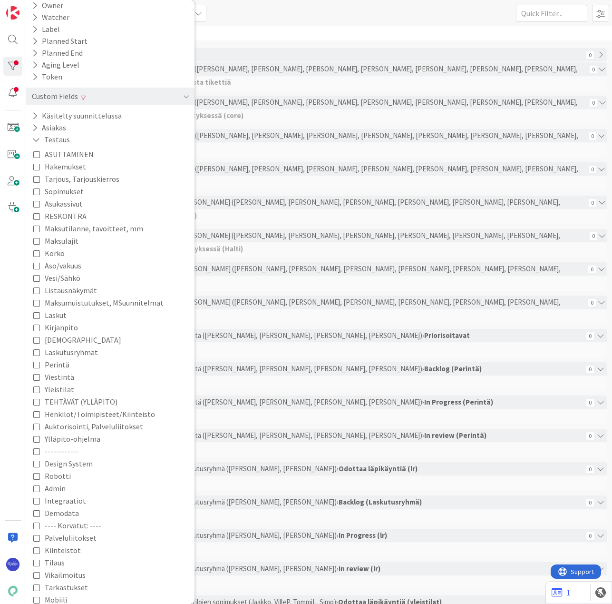
scroll to position [143, 0]
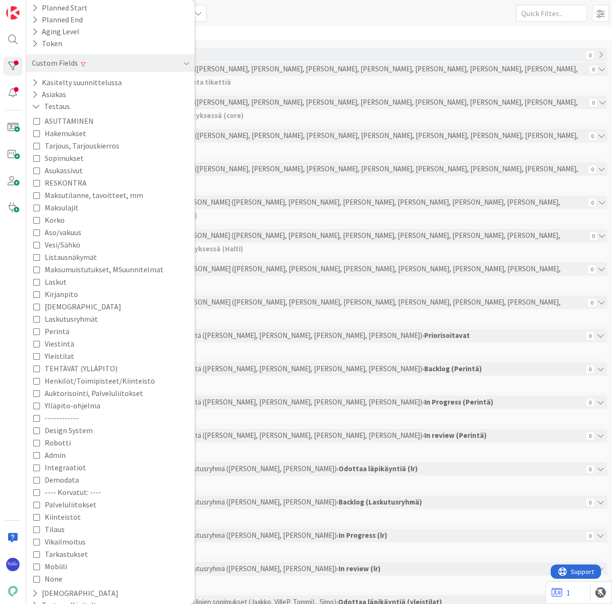
click at [57, 331] on span "Perintä" at bounding box center [57, 331] width 25 height 12
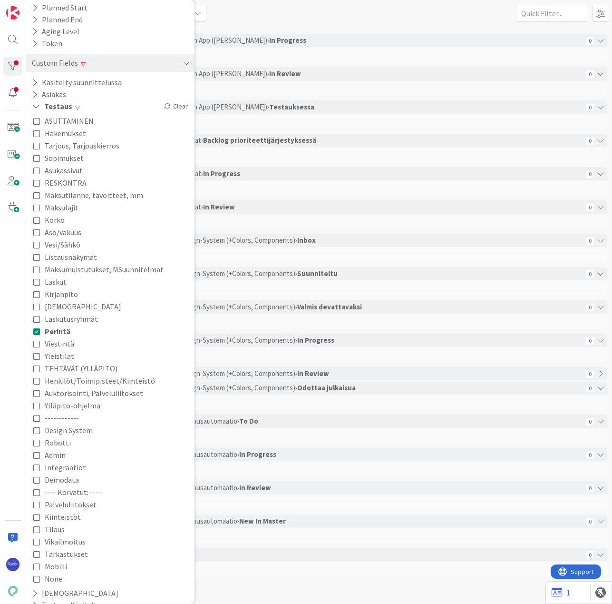
scroll to position [1461, 0]
click at [55, 333] on span "Perintä" at bounding box center [58, 331] width 26 height 12
click at [56, 319] on span "Laskutusryhmät" at bounding box center [71, 319] width 53 height 12
click at [377, 22] on div "List (Bulk Actions) Kenno - Kehitys 1x 2x 3x" at bounding box center [319, 13] width 586 height 26
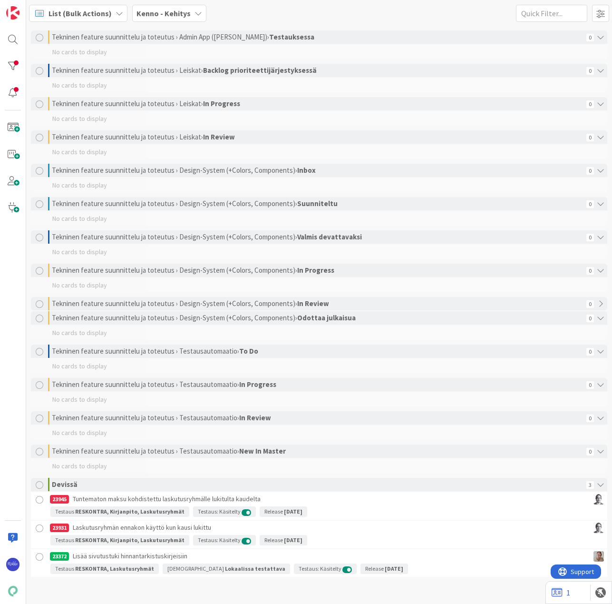
scroll to position [1533, 0]
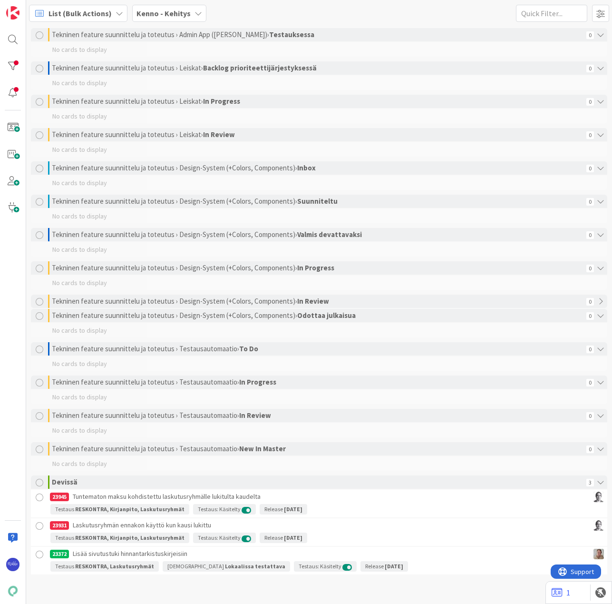
click at [40, 555] on div at bounding box center [40, 554] width 12 height 12
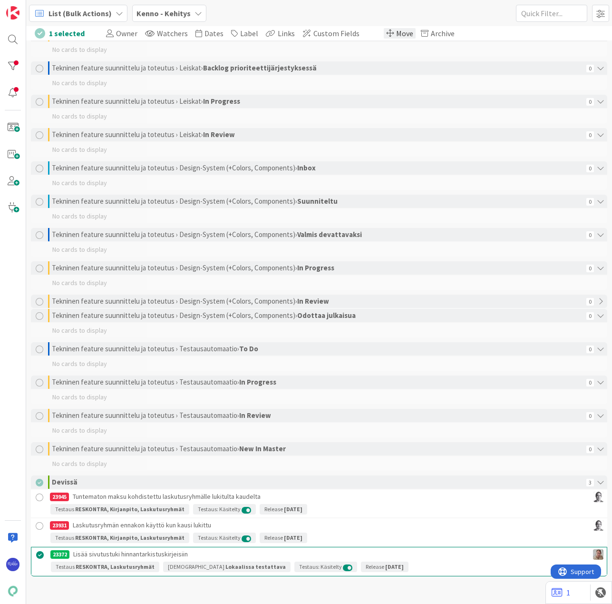
click at [396, 33] on span "Move" at bounding box center [404, 34] width 17 height 10
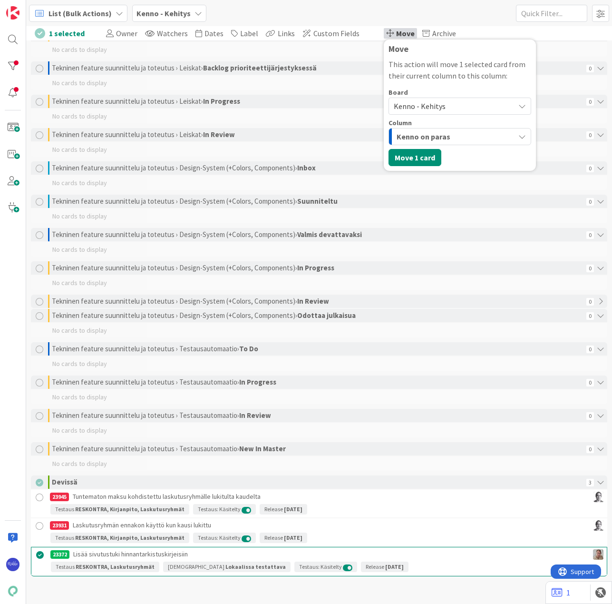
click at [429, 108] on span "Kenno - Kehitys" at bounding box center [420, 106] width 52 height 10
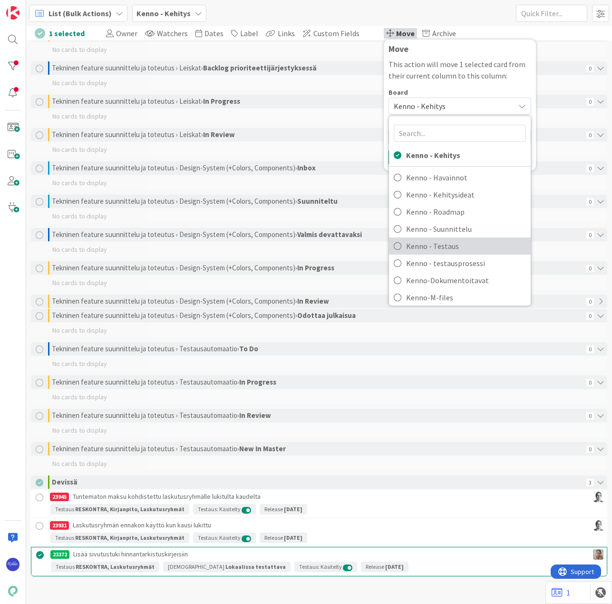
click at [456, 243] on span "Kenno - Testaus" at bounding box center [466, 246] width 120 height 14
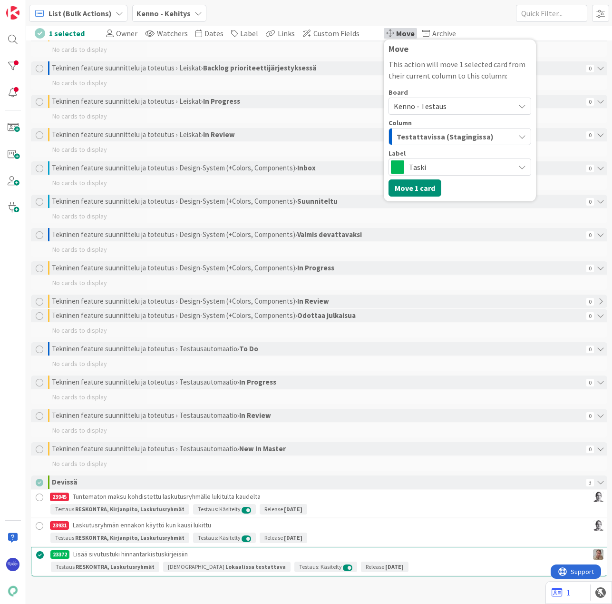
click at [436, 135] on span "Testattavissa (Stagingissa)" at bounding box center [445, 136] width 97 height 12
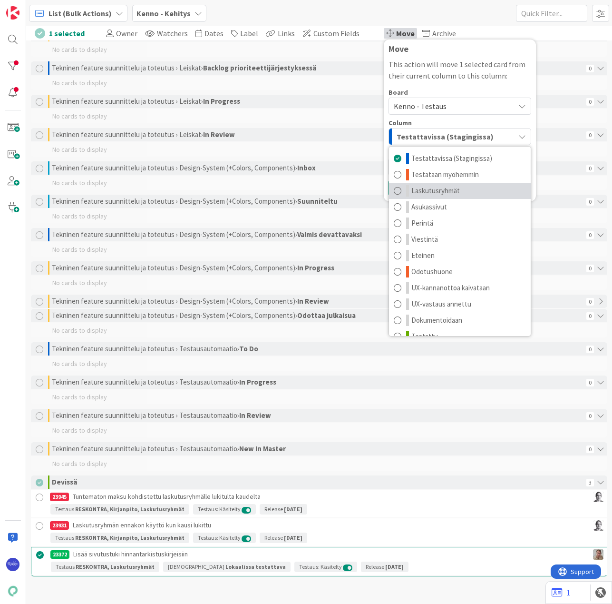
click at [450, 193] on span "Laskutusryhmät" at bounding box center [435, 190] width 49 height 11
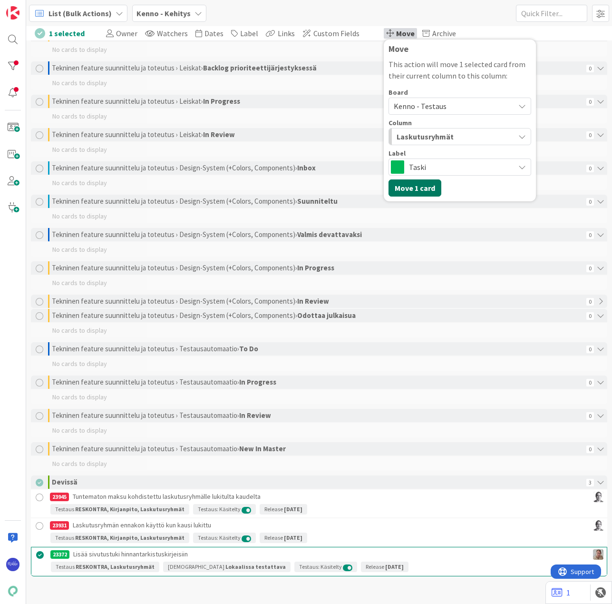
click at [404, 187] on button "Move 1 card" at bounding box center [415, 187] width 53 height 17
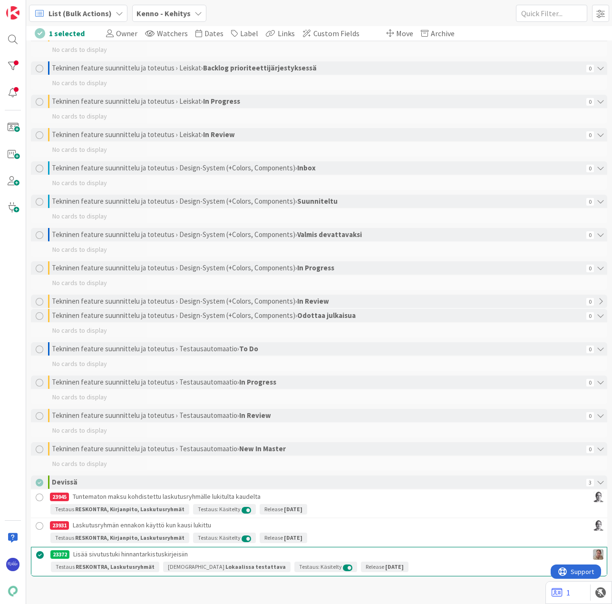
scroll to position [1504, 0]
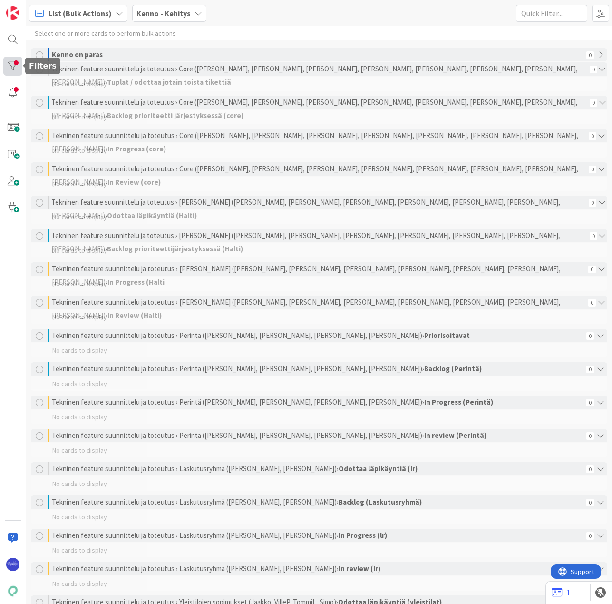
click at [13, 65] on div at bounding box center [12, 66] width 19 height 19
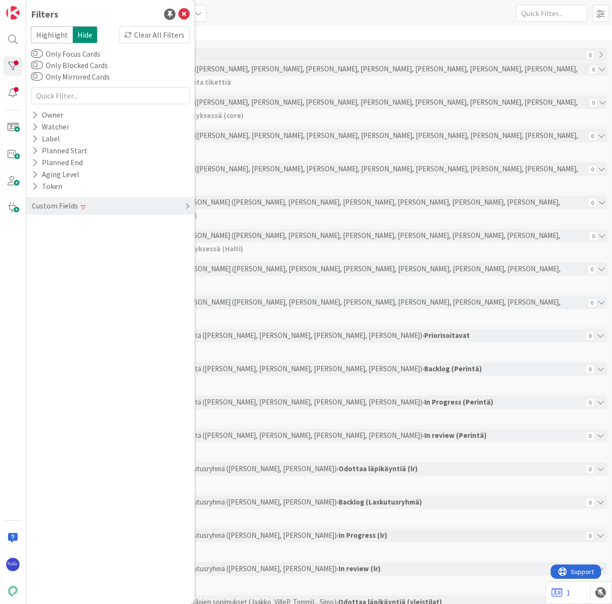
click at [56, 204] on div "Custom Fields" at bounding box center [55, 206] width 48 height 12
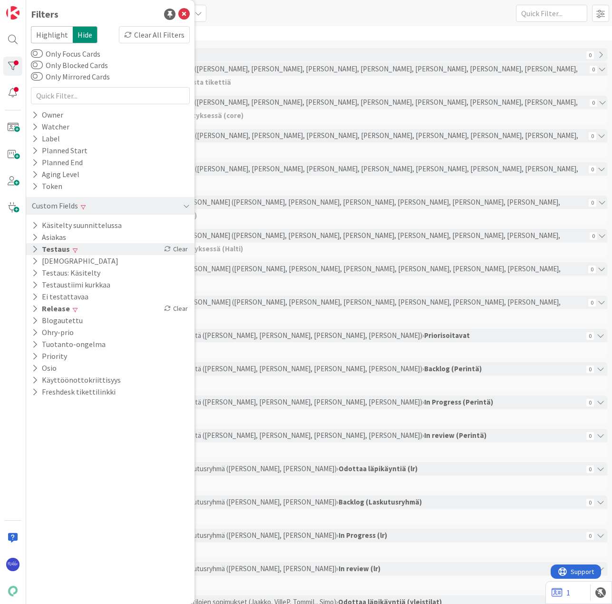
click at [31, 248] on button "Testaus" at bounding box center [51, 249] width 40 height 12
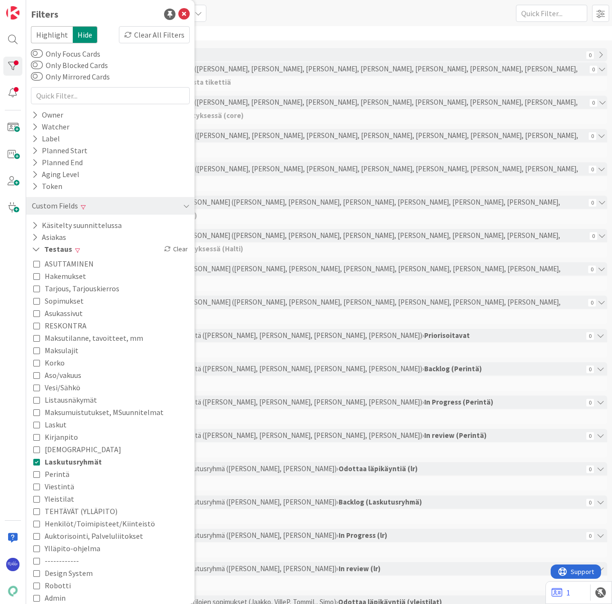
click at [81, 461] on span "Laskutusryhmät" at bounding box center [73, 461] width 57 height 12
click at [34, 248] on icon at bounding box center [36, 249] width 9 height 8
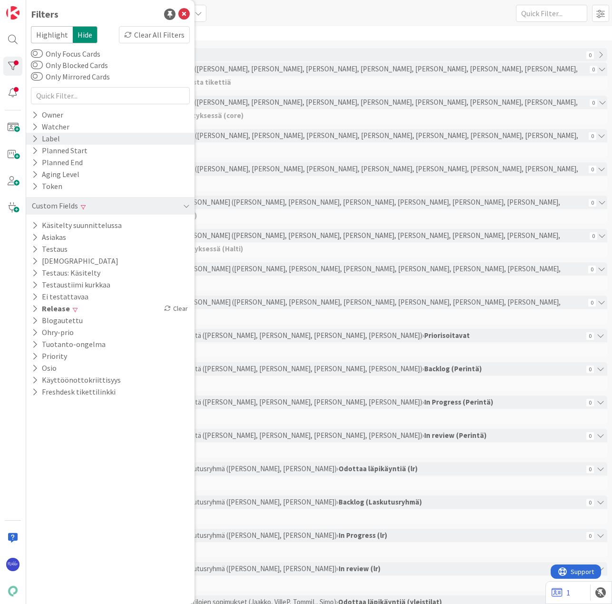
click at [32, 139] on icon at bounding box center [35, 139] width 6 height 8
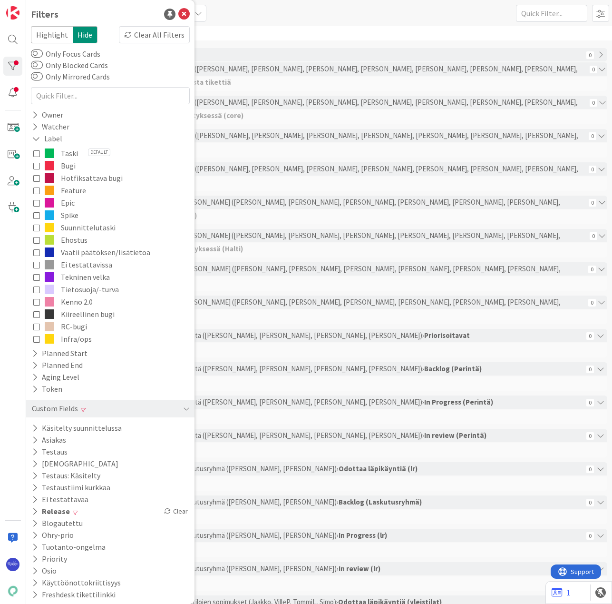
click at [36, 164] on icon at bounding box center [36, 165] width 7 height 7
click at [178, 12] on icon at bounding box center [183, 14] width 11 height 11
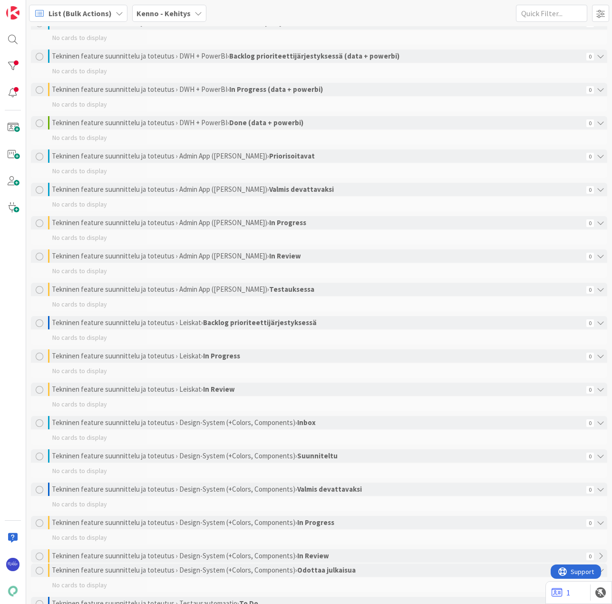
scroll to position [1017, 0]
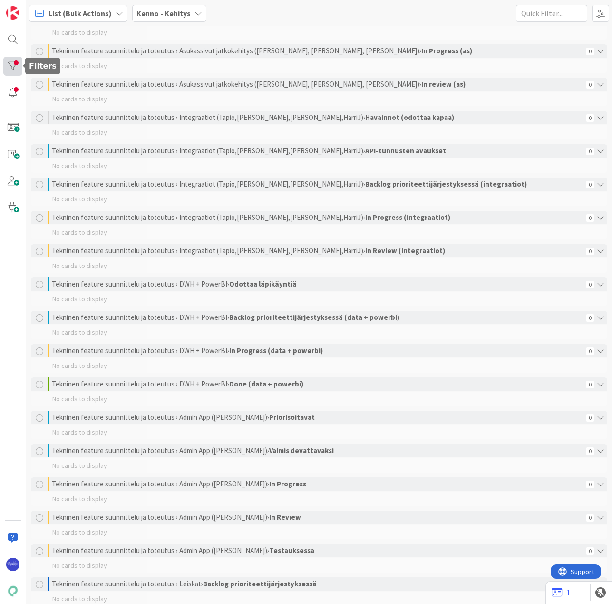
click at [15, 63] on div at bounding box center [12, 66] width 19 height 19
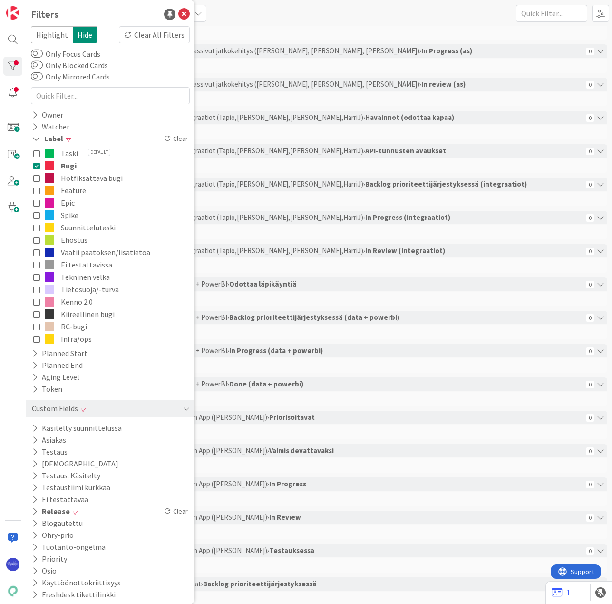
click at [36, 165] on icon at bounding box center [36, 165] width 7 height 7
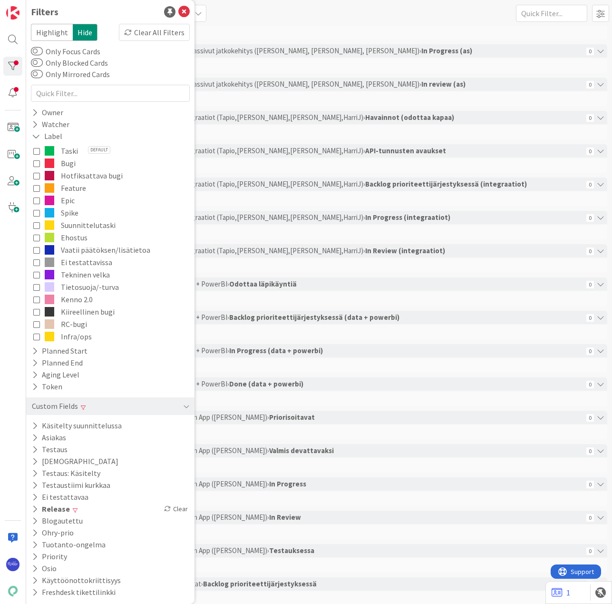
scroll to position [4, 0]
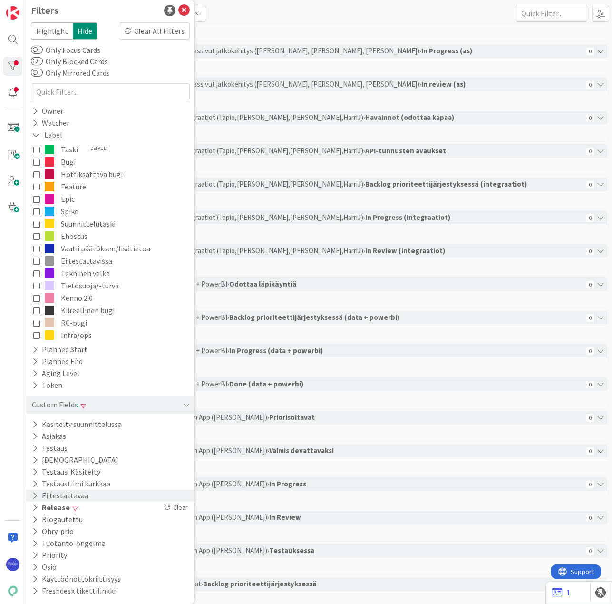
click at [34, 494] on icon at bounding box center [35, 495] width 6 height 8
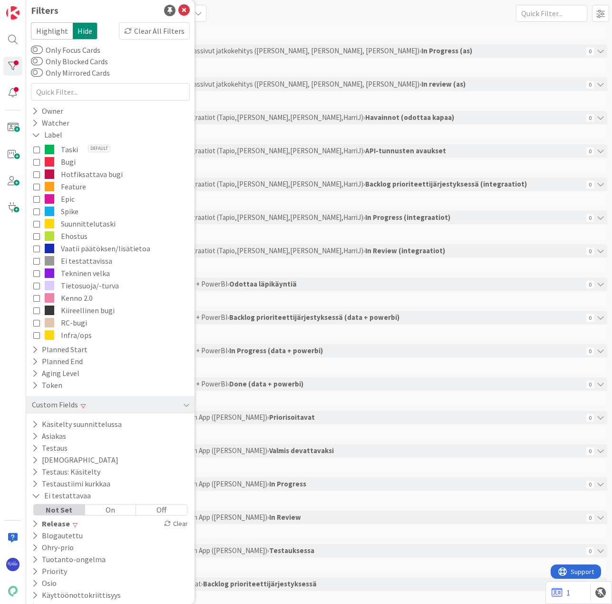
click at [106, 507] on div "On" at bounding box center [110, 509] width 51 height 10
click at [364, 1] on div "List (Bulk Actions) Kenno - Kehitys 1x 2x 3x" at bounding box center [319, 13] width 586 height 26
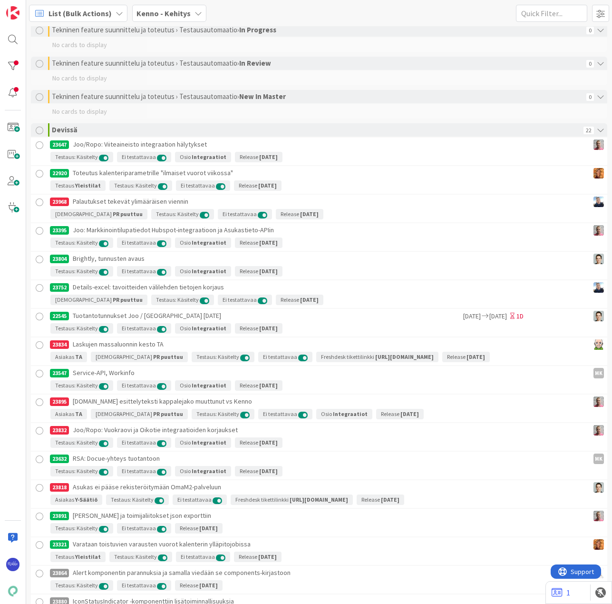
scroll to position [2075, 0]
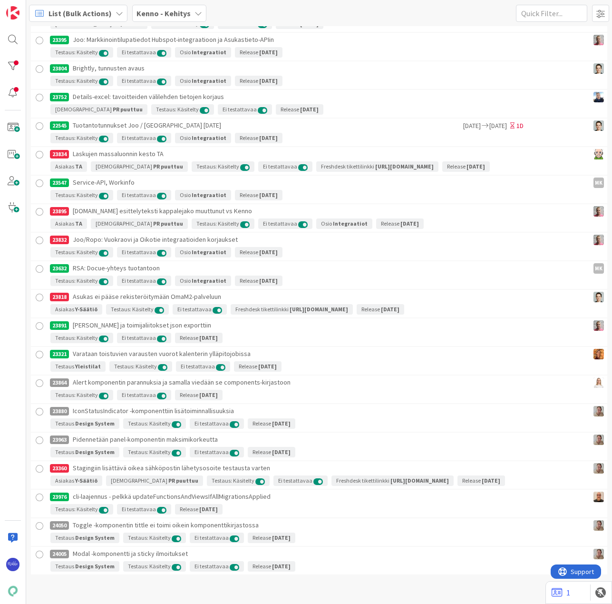
click at [39, 381] on div at bounding box center [40, 383] width 12 height 12
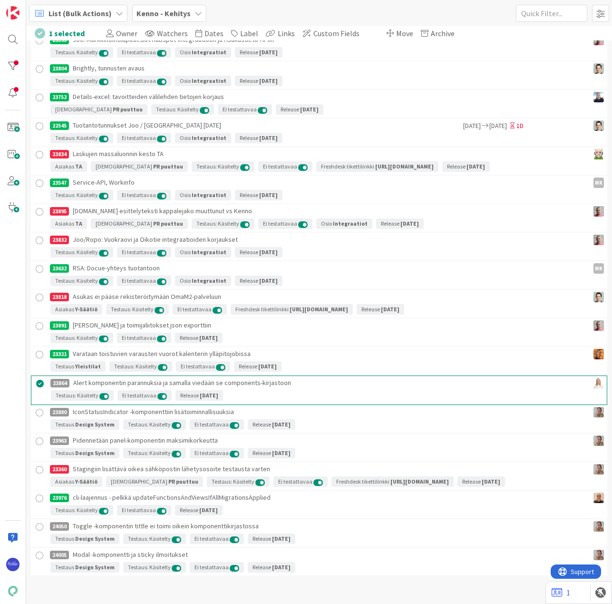
drag, startPoint x: 40, startPoint y: 412, endPoint x: 42, endPoint y: 422, distance: 10.2
click at [40, 413] on div at bounding box center [40, 413] width 12 height 12
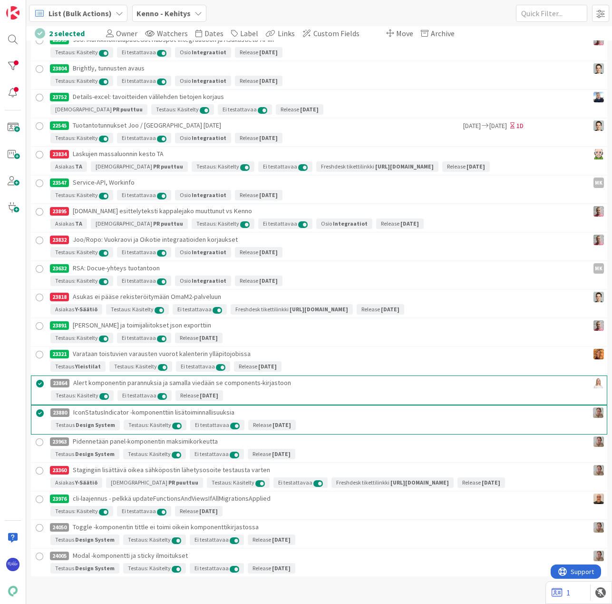
drag, startPoint x: 41, startPoint y: 441, endPoint x: 43, endPoint y: 469, distance: 27.7
click at [41, 442] on div at bounding box center [40, 442] width 12 height 12
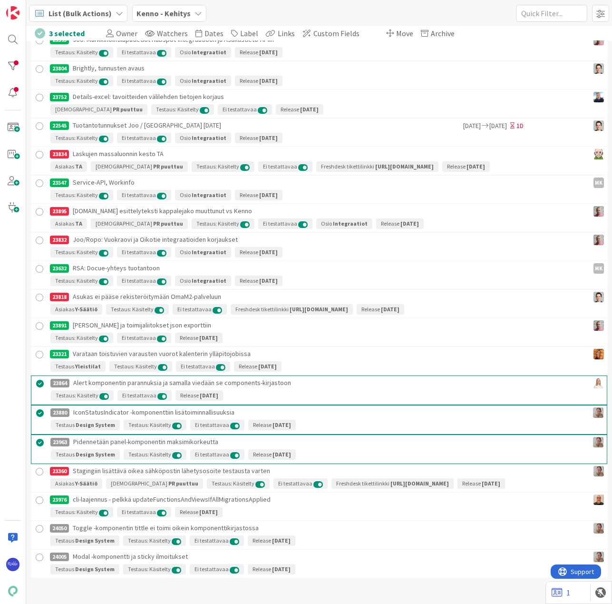
click at [37, 528] on div at bounding box center [40, 529] width 12 height 12
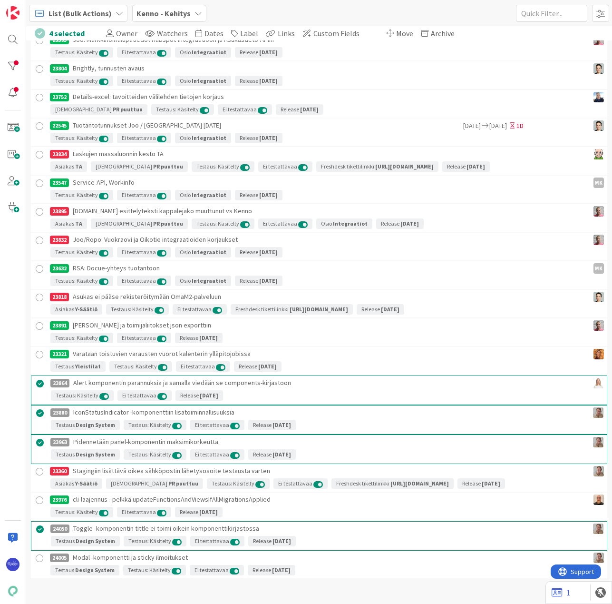
click at [41, 557] on div at bounding box center [40, 558] width 12 height 12
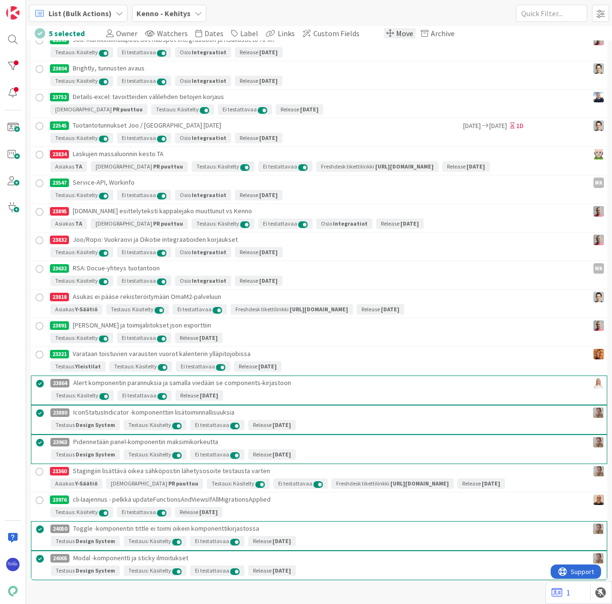
click at [396, 37] on span "Move" at bounding box center [404, 34] width 17 height 10
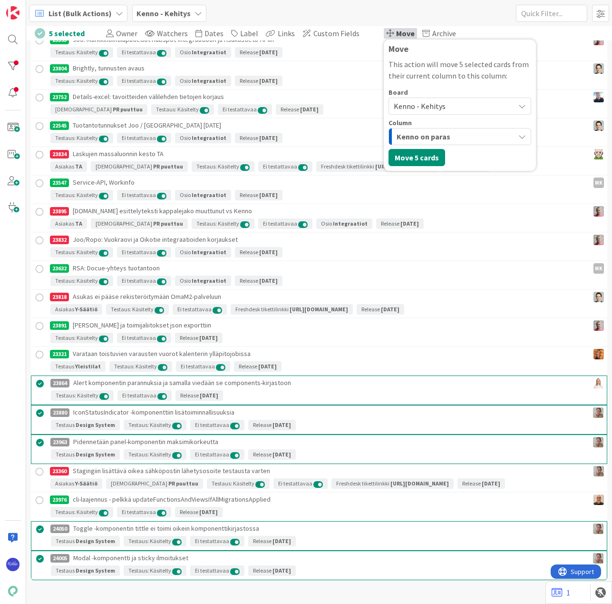
click at [438, 104] on span "Kenno - Kehitys" at bounding box center [452, 105] width 116 height 13
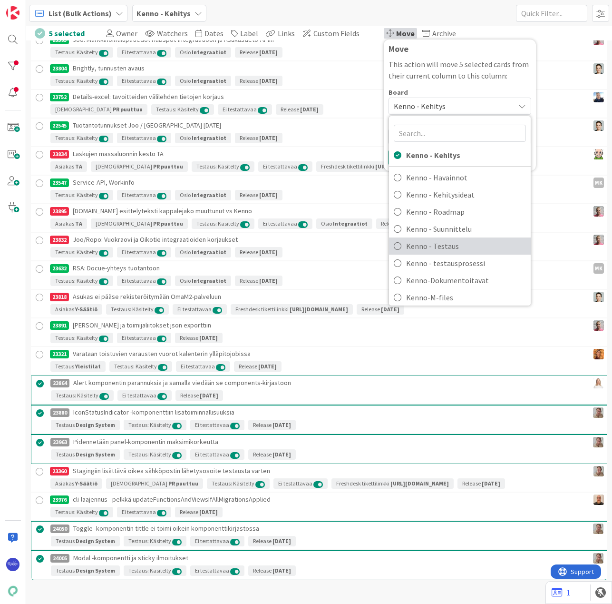
click at [439, 250] on span "Kenno - Testaus" at bounding box center [466, 246] width 120 height 14
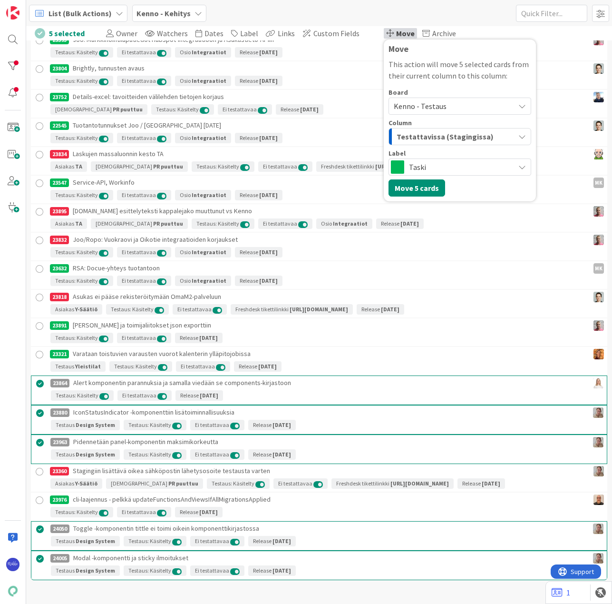
click at [430, 167] on span "Taski" at bounding box center [459, 166] width 101 height 13
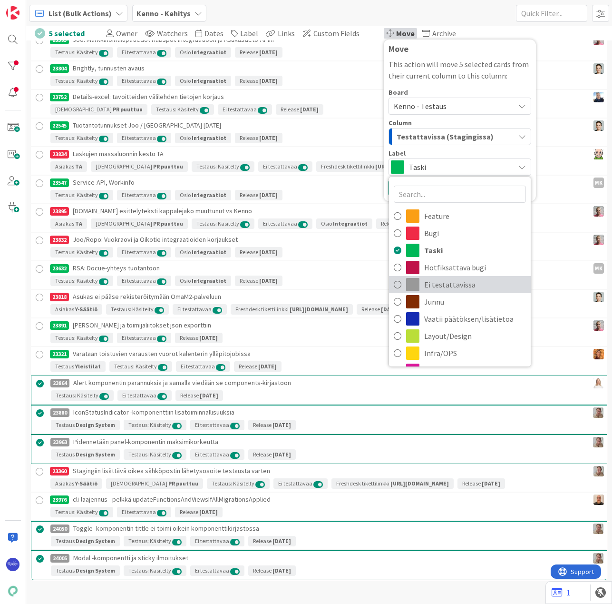
click at [451, 284] on span "Ei testattavissa" at bounding box center [475, 284] width 102 height 14
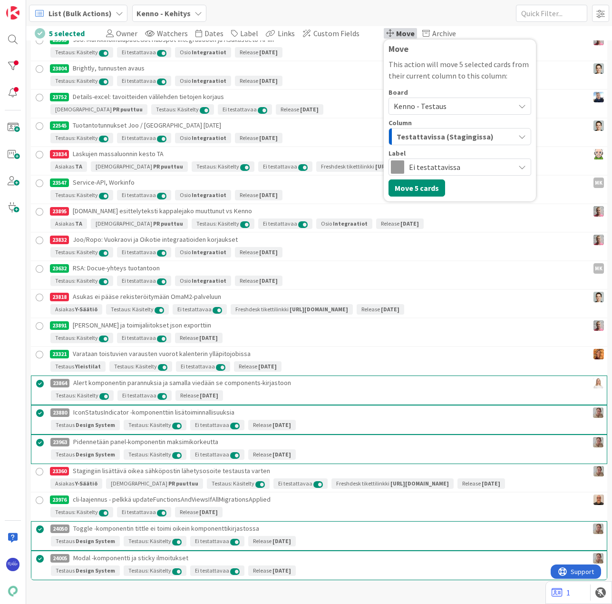
click at [482, 134] on div "Testattavissa (Stagingissa)" at bounding box center [454, 136] width 120 height 15
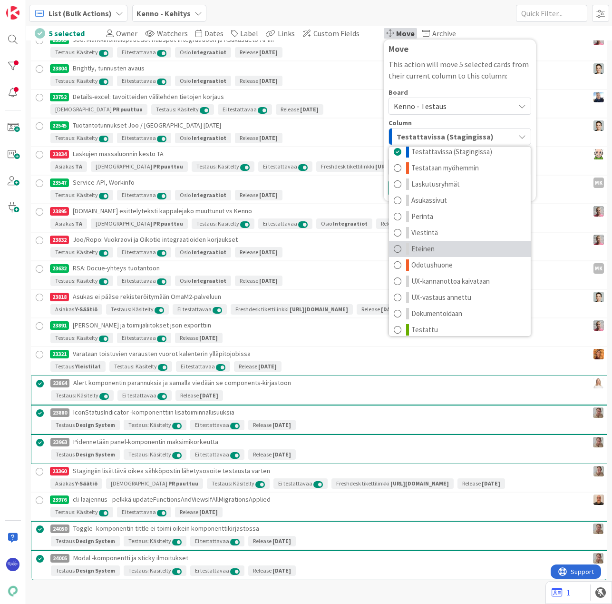
scroll to position [12, 0]
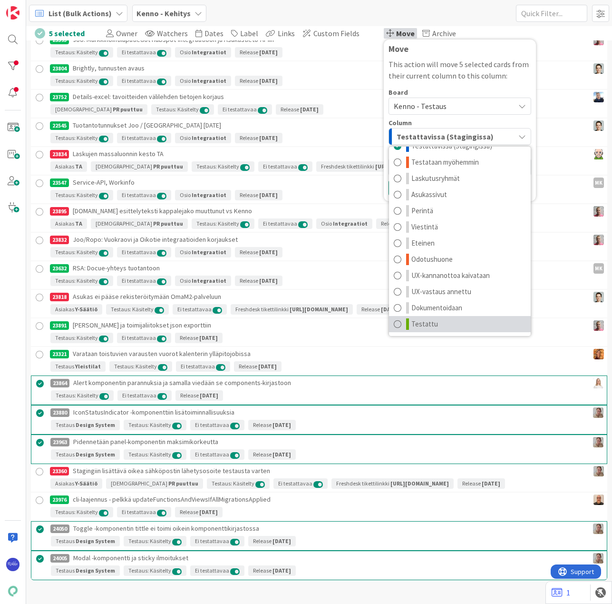
click at [455, 320] on link "Testattu" at bounding box center [460, 324] width 142 height 16
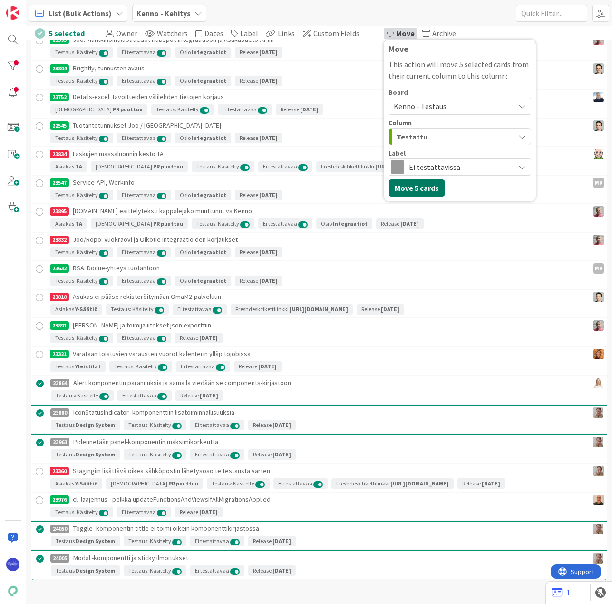
click at [406, 190] on button "Move 5 cards" at bounding box center [417, 187] width 57 height 17
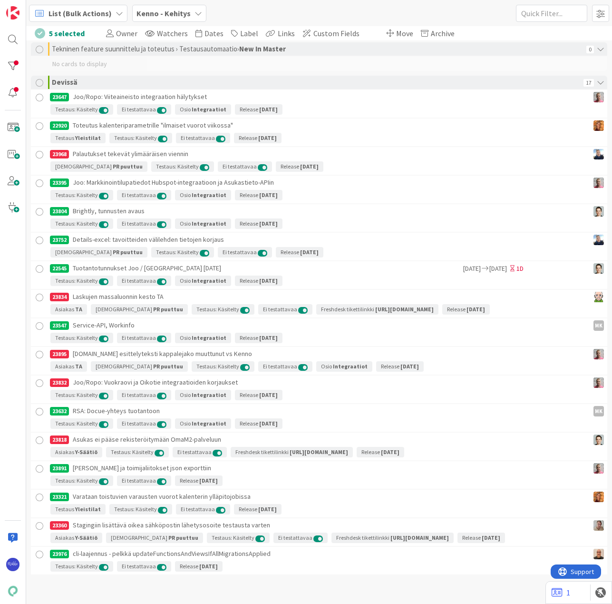
scroll to position [1932, 0]
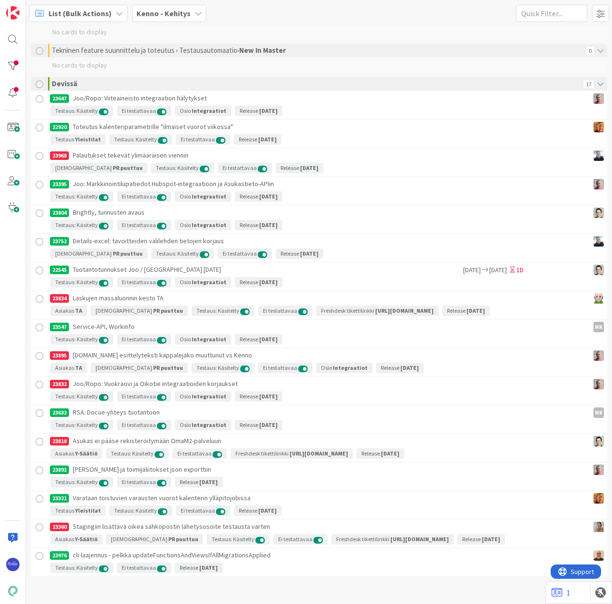
scroll to position [1932, 0]
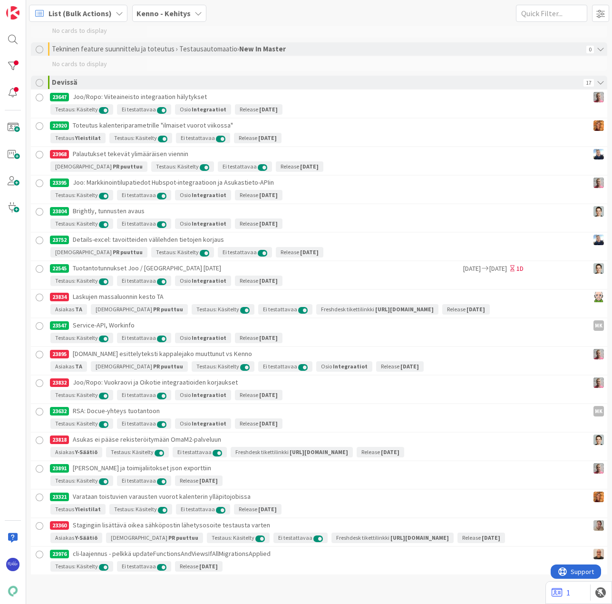
click at [38, 441] on div at bounding box center [40, 440] width 12 height 12
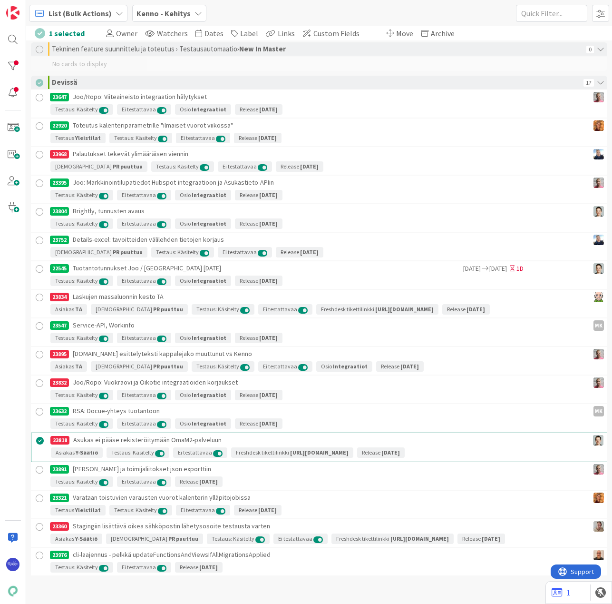
drag, startPoint x: 40, startPoint y: 524, endPoint x: 40, endPoint y: 513, distance: 11.0
click at [40, 523] on div at bounding box center [40, 527] width 12 height 12
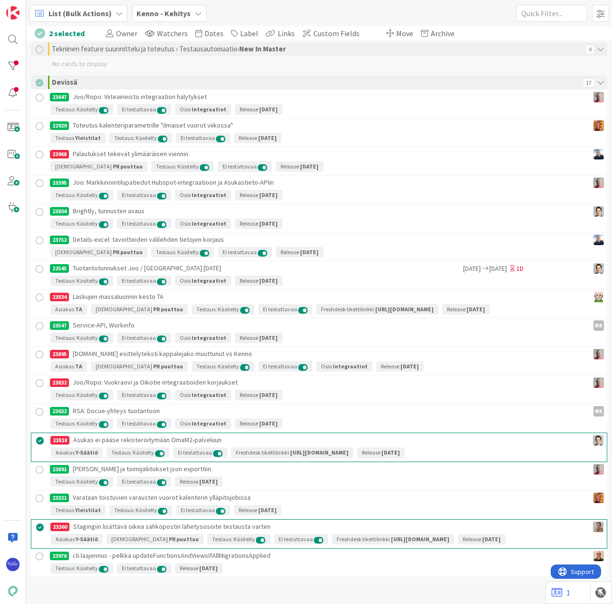
click at [40, 382] on div at bounding box center [40, 383] width 12 height 12
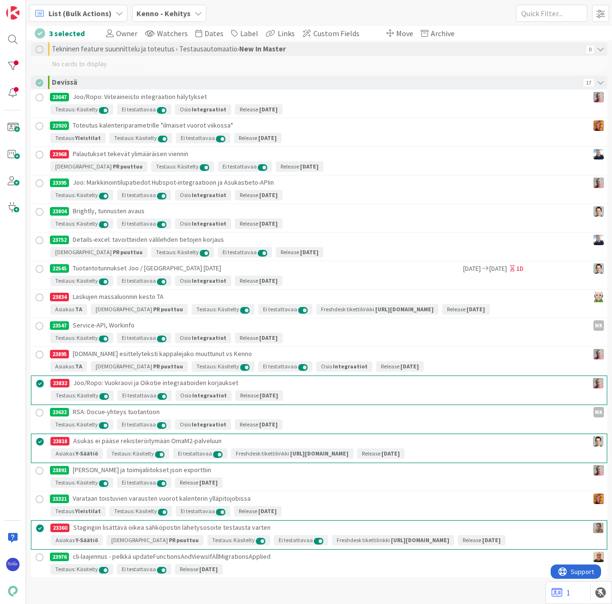
click at [40, 351] on div at bounding box center [40, 355] width 12 height 12
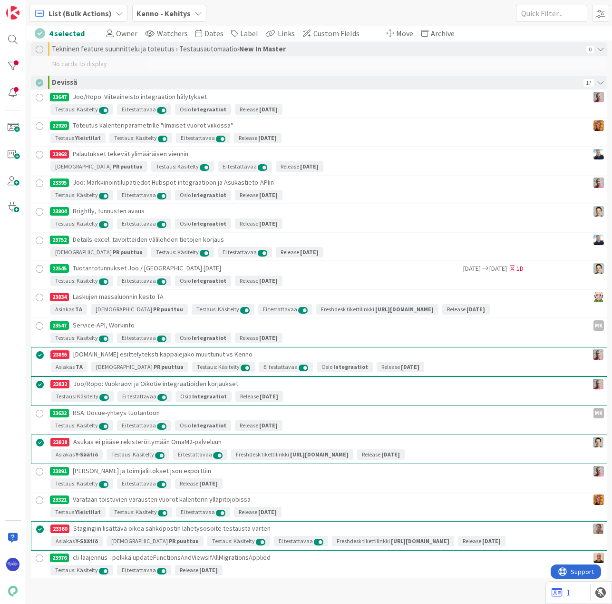
click at [39, 294] on div at bounding box center [40, 298] width 12 height 12
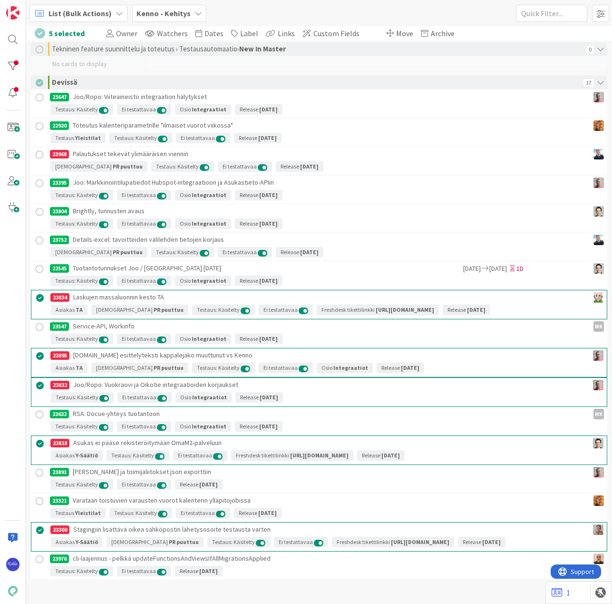
click at [39, 154] on div at bounding box center [40, 155] width 12 height 12
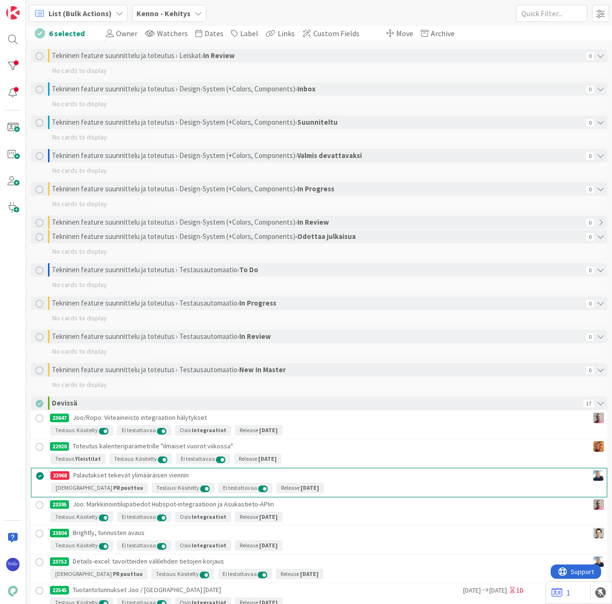
scroll to position [1605, 0]
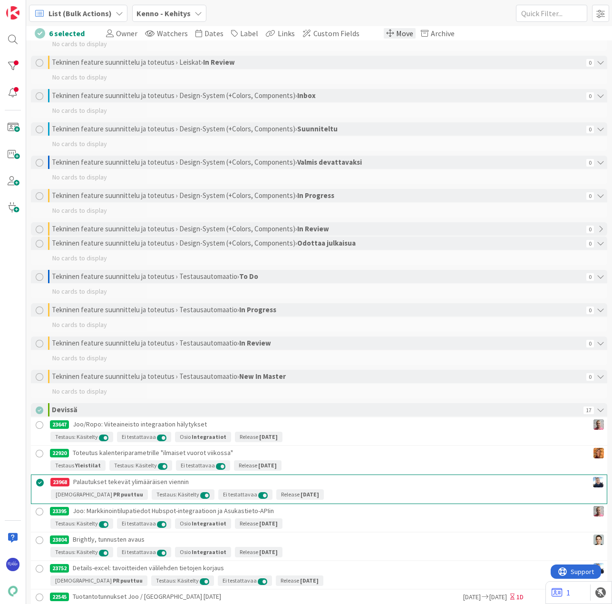
click at [396, 30] on span "Move" at bounding box center [404, 34] width 17 height 10
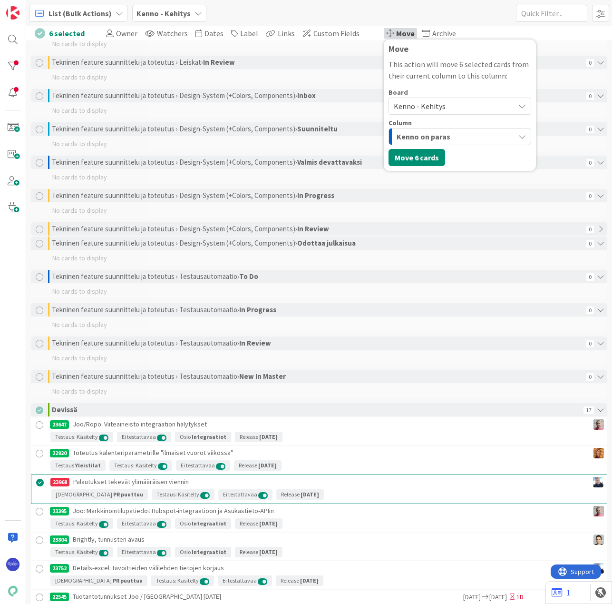
click at [423, 100] on span "Kenno - Kehitys" at bounding box center [452, 105] width 116 height 13
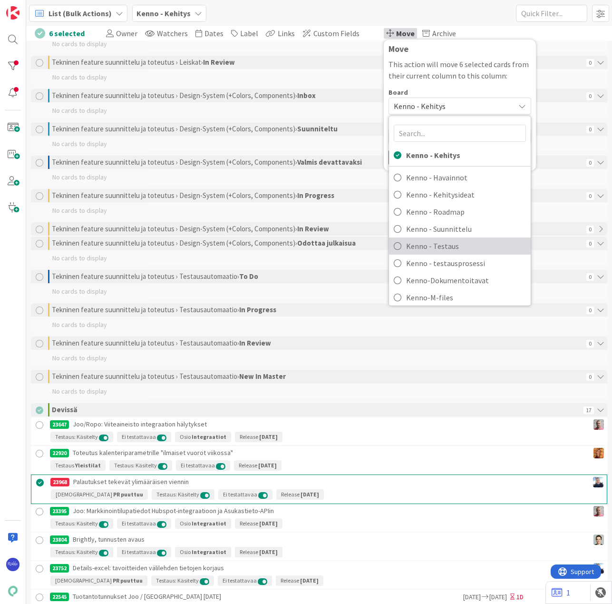
click at [429, 243] on span "Kenno - Testaus" at bounding box center [466, 246] width 120 height 14
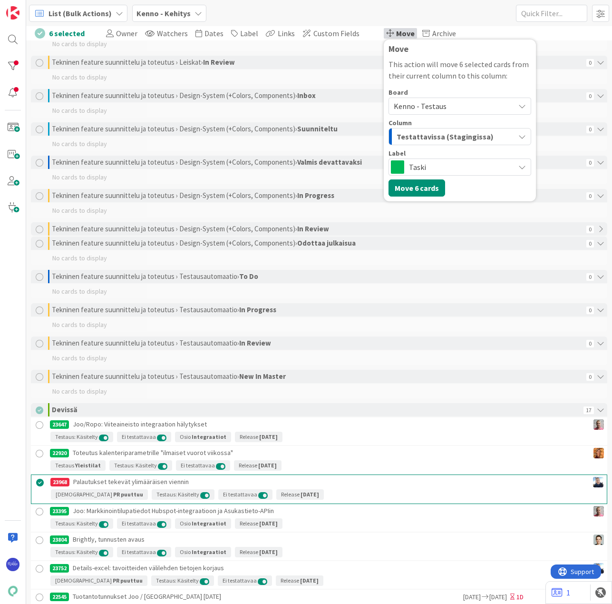
click at [449, 166] on span "Taski" at bounding box center [459, 166] width 101 height 13
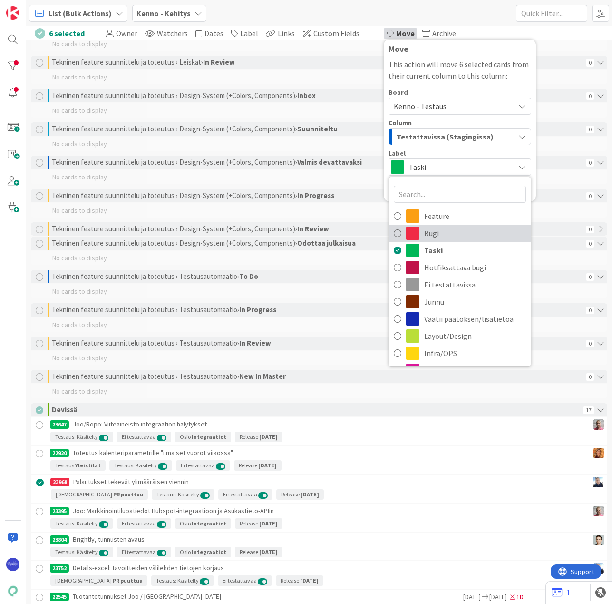
click at [450, 234] on span "Bugi" at bounding box center [475, 233] width 102 height 14
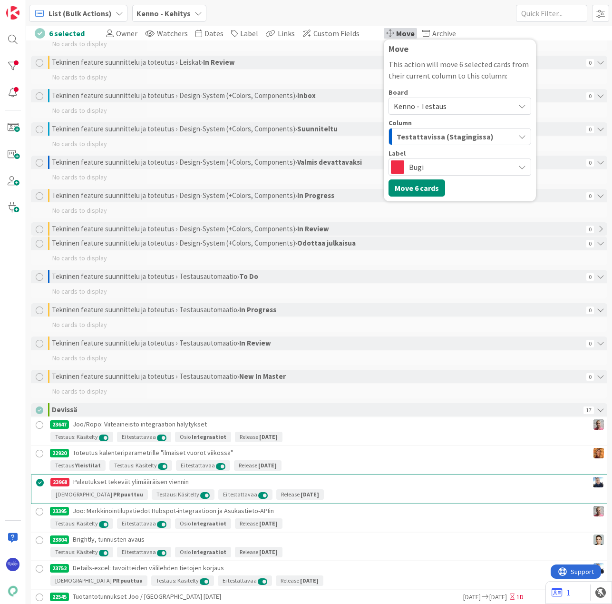
click at [438, 135] on span "Testattavissa (Stagingissa)" at bounding box center [445, 136] width 97 height 12
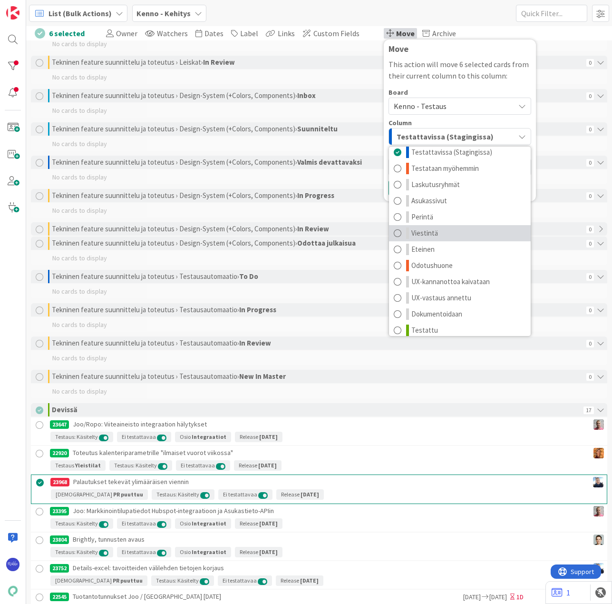
scroll to position [12, 0]
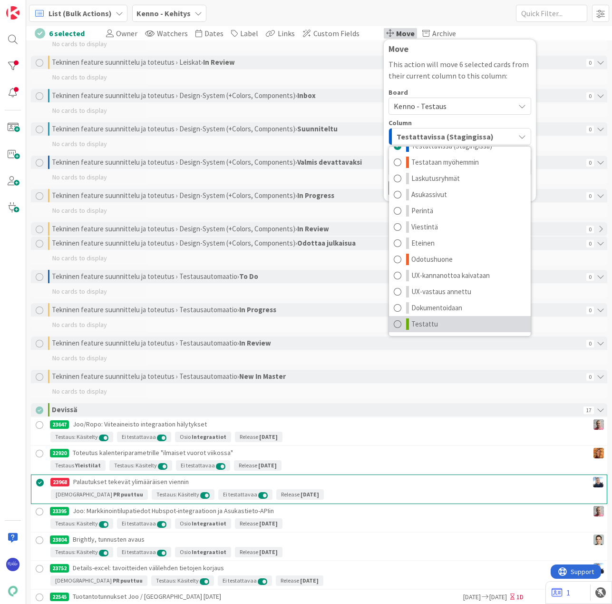
click at [448, 320] on link "Testattu" at bounding box center [460, 324] width 142 height 16
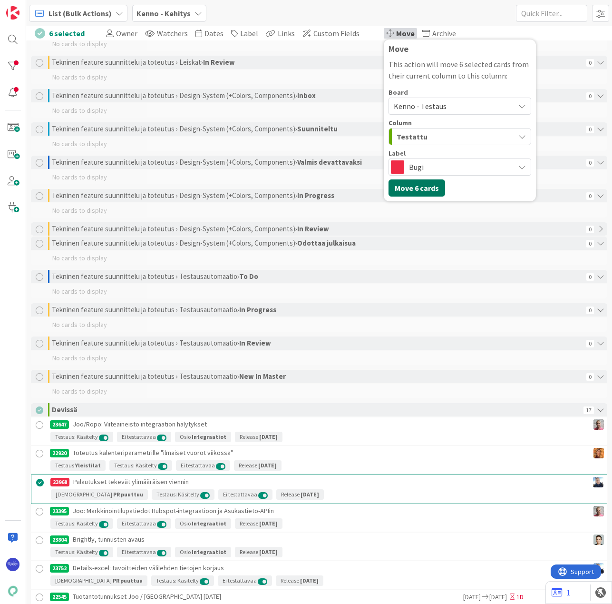
click at [416, 182] on button "Move 6 cards" at bounding box center [417, 187] width 57 height 17
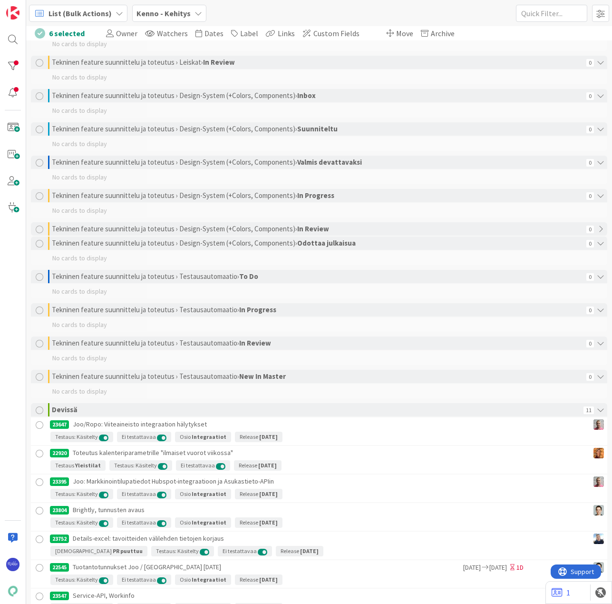
scroll to position [1761, 0]
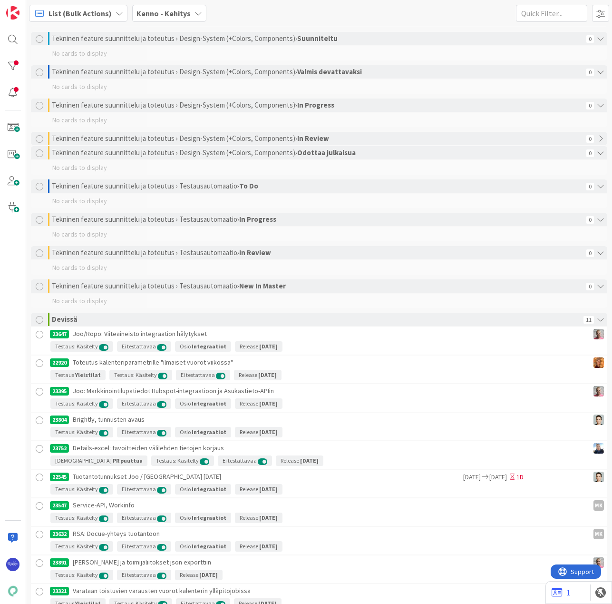
scroll to position [1761, 0]
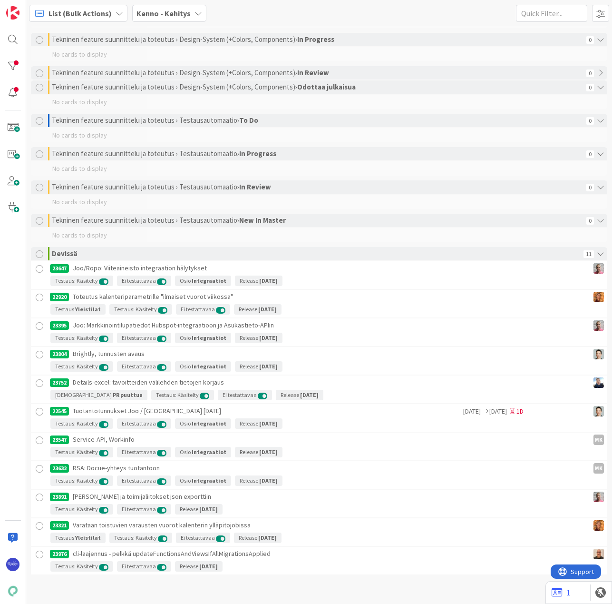
click at [38, 268] on div at bounding box center [40, 269] width 12 height 12
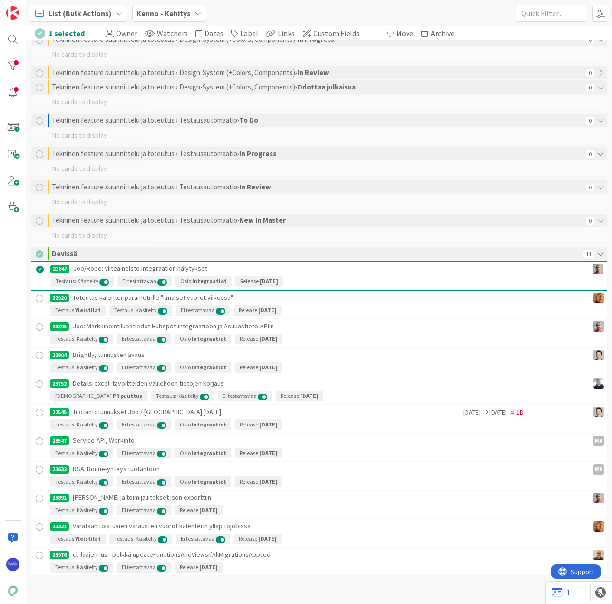
click at [40, 298] on div at bounding box center [40, 299] width 12 height 12
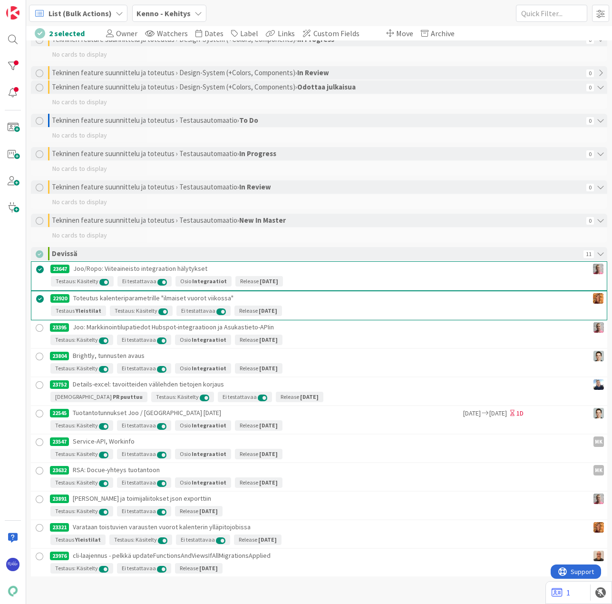
drag, startPoint x: 40, startPoint y: 328, endPoint x: 42, endPoint y: 348, distance: 20.1
click at [40, 329] on div at bounding box center [40, 328] width 12 height 12
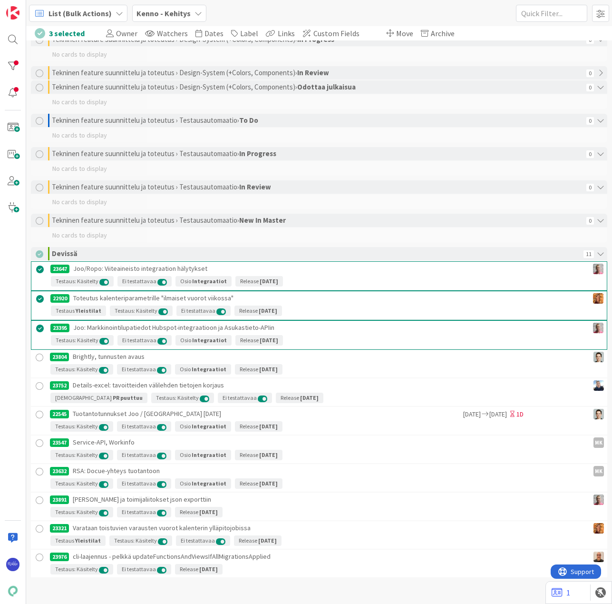
drag, startPoint x: 42, startPoint y: 354, endPoint x: 42, endPoint y: 378, distance: 23.8
click at [42, 355] on div at bounding box center [40, 358] width 12 height 12
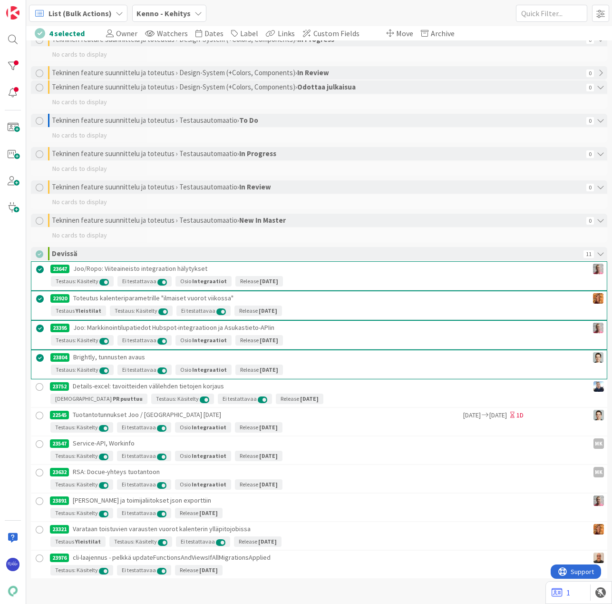
click at [41, 384] on div at bounding box center [40, 387] width 12 height 12
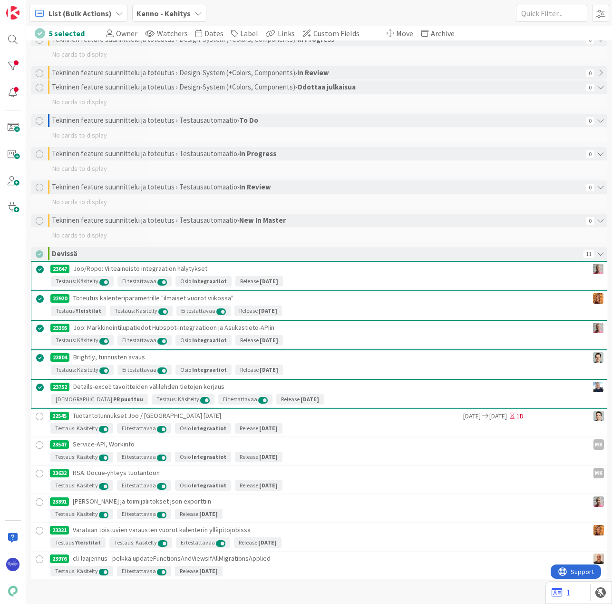
click at [42, 414] on div at bounding box center [40, 417] width 12 height 12
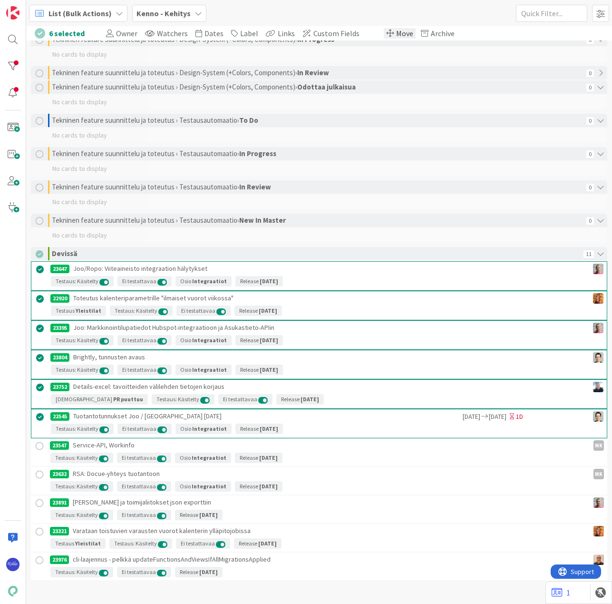
click at [386, 33] on span at bounding box center [390, 33] width 8 height 8
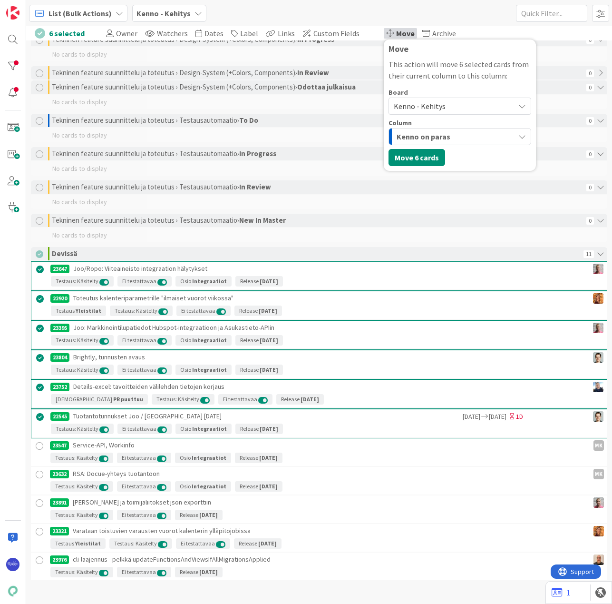
click at [439, 105] on span "Kenno - Kehitys" at bounding box center [452, 105] width 116 height 13
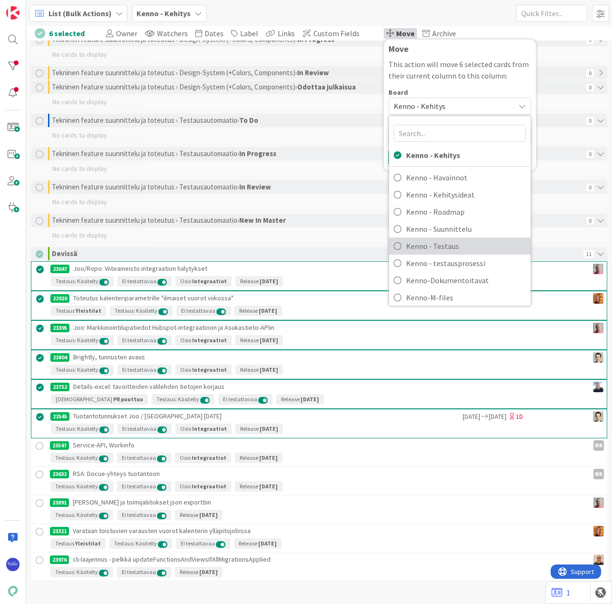
click at [446, 244] on span "Kenno - Testaus" at bounding box center [466, 246] width 120 height 14
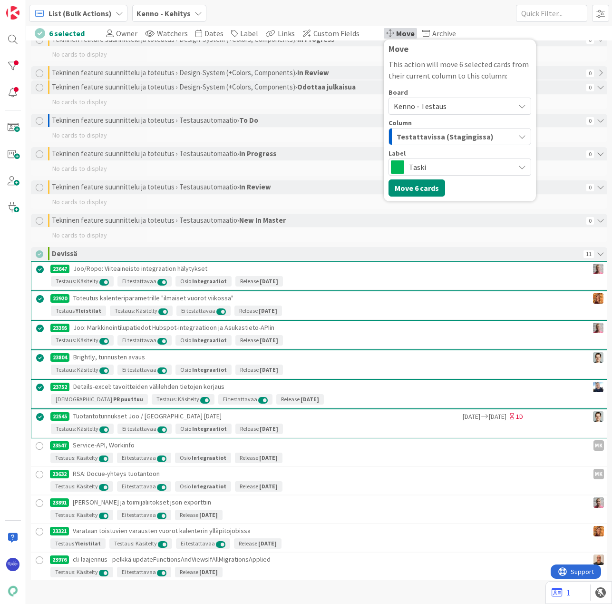
click at [456, 134] on span "Testattavissa (Stagingissa)" at bounding box center [445, 136] width 97 height 12
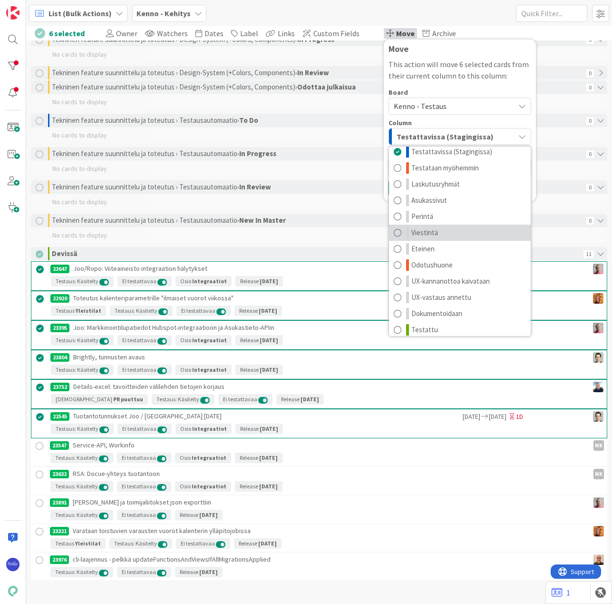
scroll to position [12, 0]
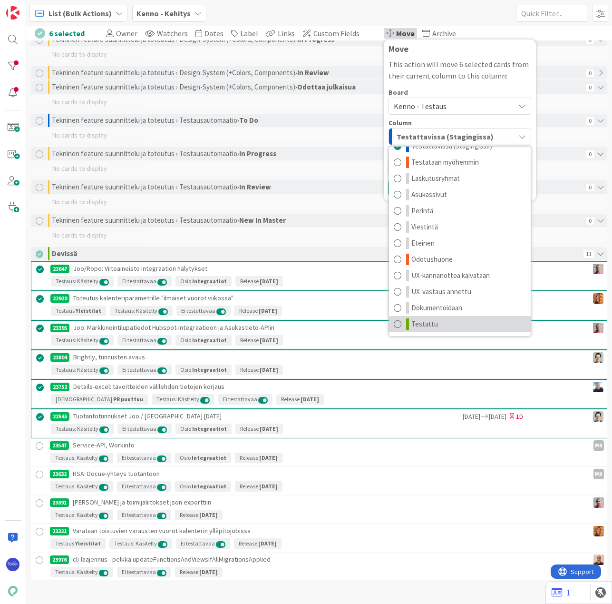
click at [435, 324] on link "Testattu" at bounding box center [460, 324] width 142 height 16
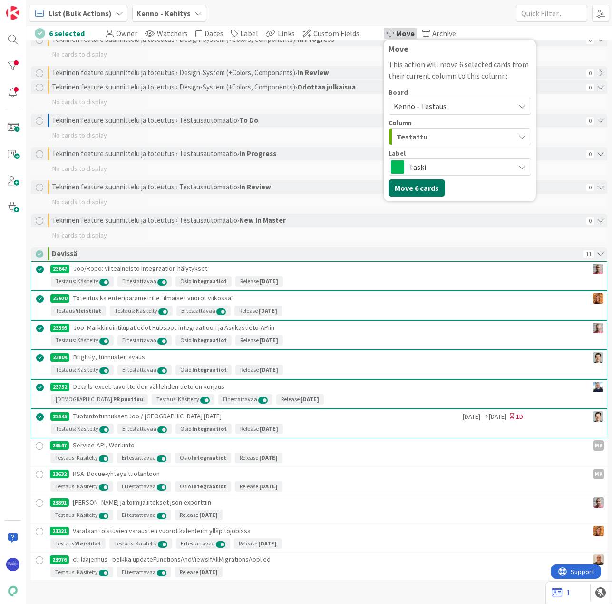
click at [409, 183] on button "Move 6 cards" at bounding box center [417, 187] width 57 height 17
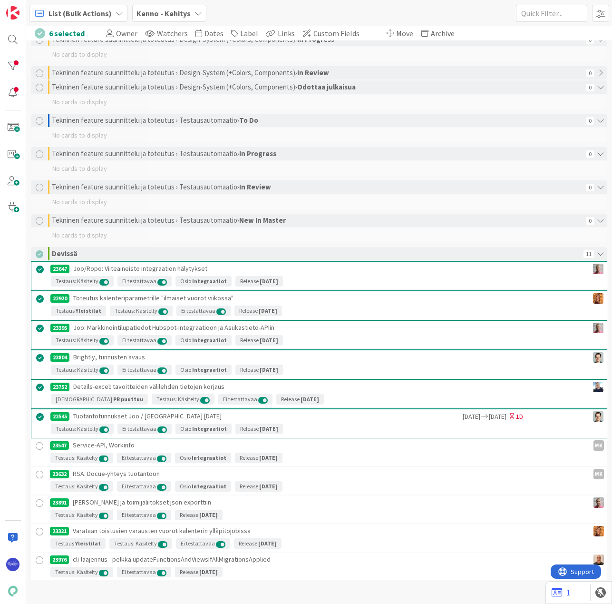
scroll to position [1590, 0]
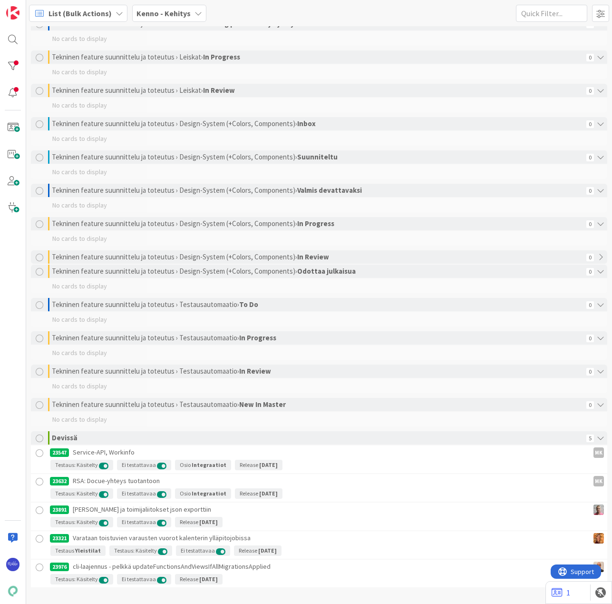
scroll to position [1590, 0]
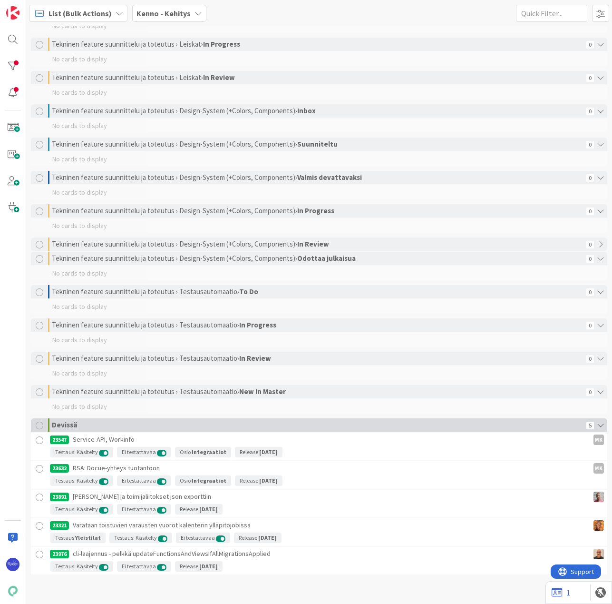
click at [39, 425] on div at bounding box center [40, 425] width 8 height 8
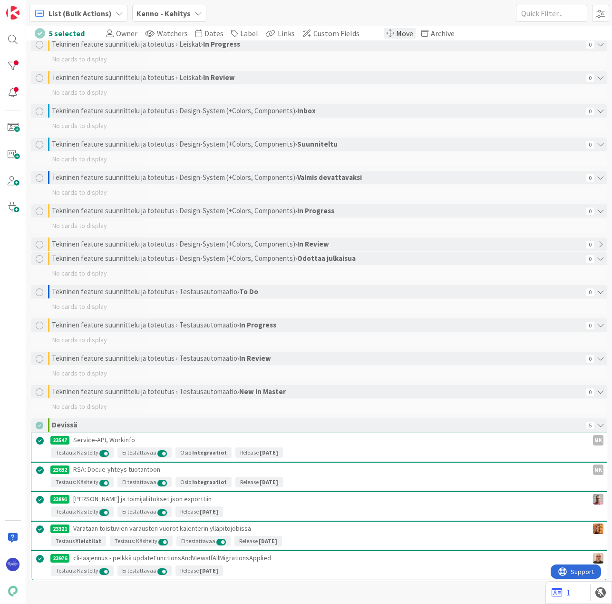
click at [396, 31] on span "Move" at bounding box center [404, 34] width 17 height 10
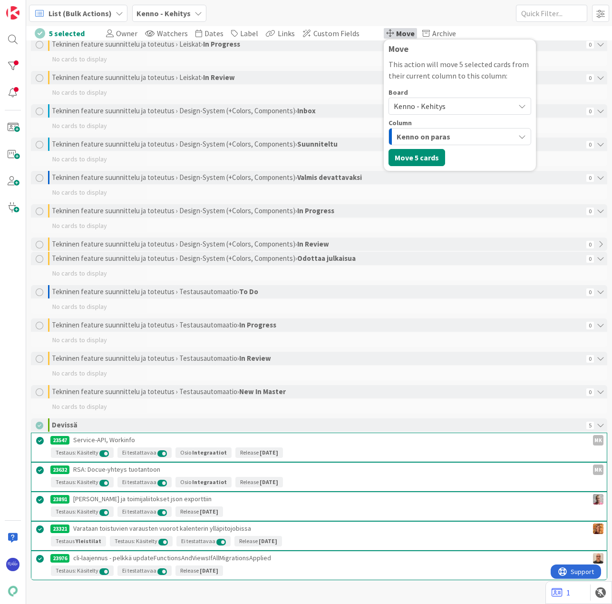
click at [439, 104] on span "Kenno - Kehitys" at bounding box center [452, 105] width 116 height 13
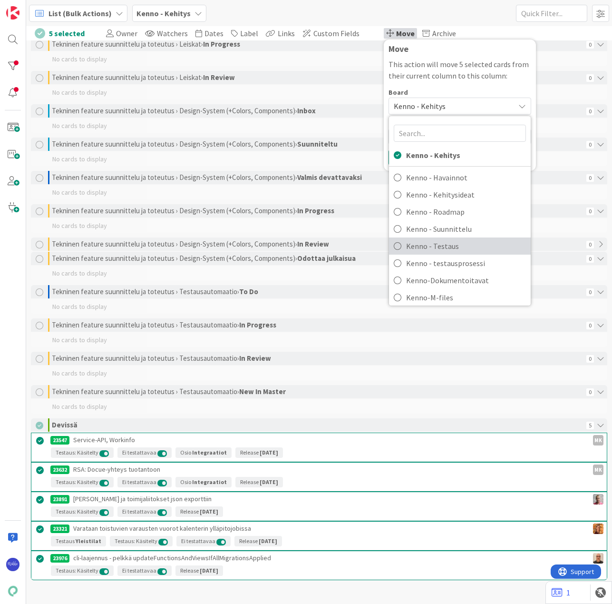
click at [452, 247] on span "Kenno - Testaus" at bounding box center [466, 246] width 120 height 14
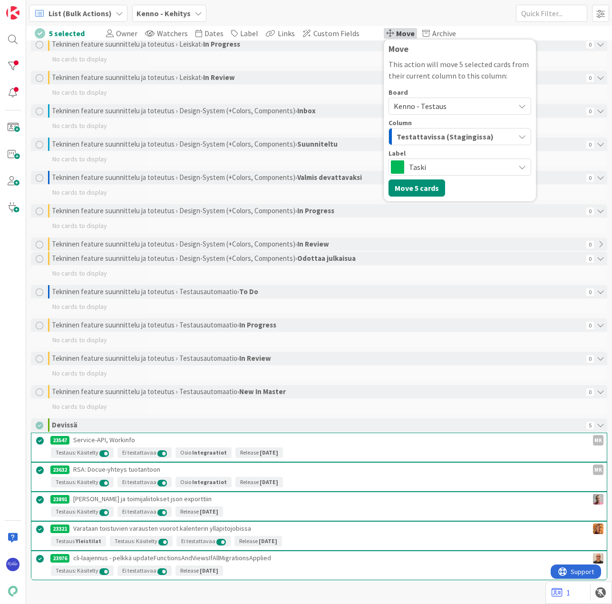
click at [472, 137] on span "Testattavissa (Stagingissa)" at bounding box center [445, 136] width 97 height 12
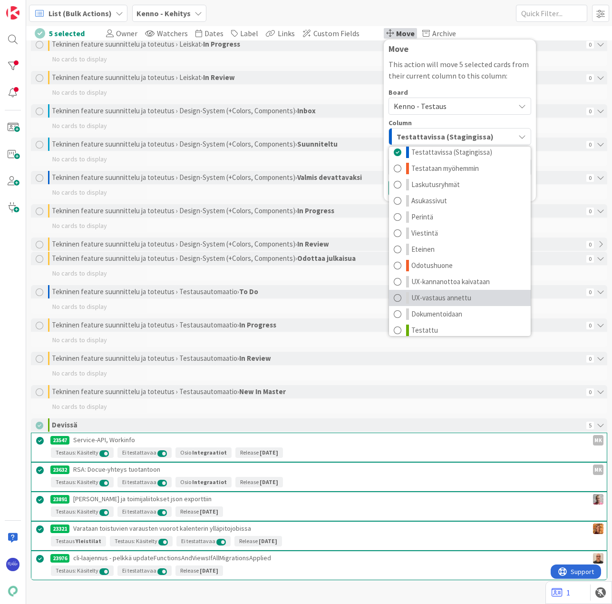
scroll to position [12, 0]
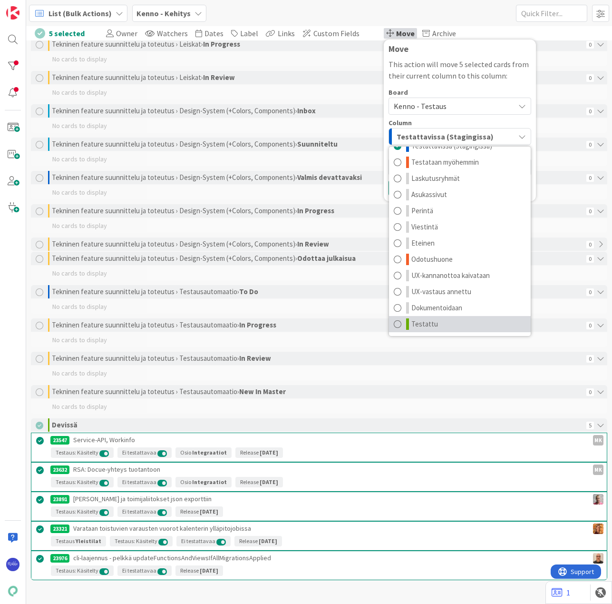
click at [455, 317] on link "Testattu" at bounding box center [460, 324] width 142 height 16
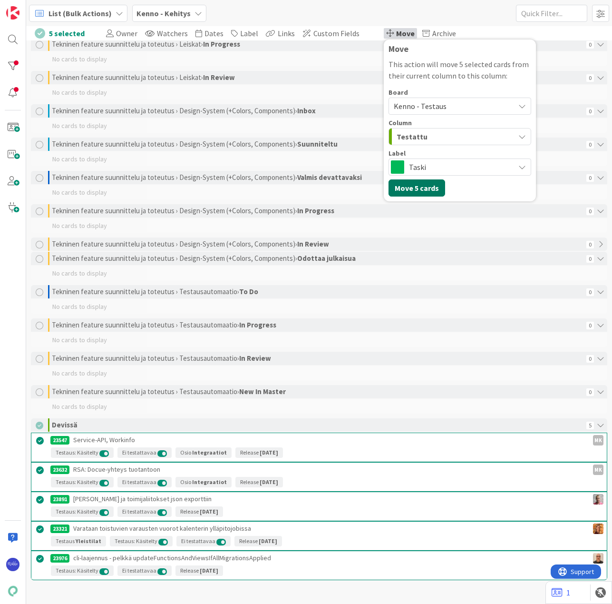
click at [406, 184] on button "Move 5 cards" at bounding box center [417, 187] width 57 height 17
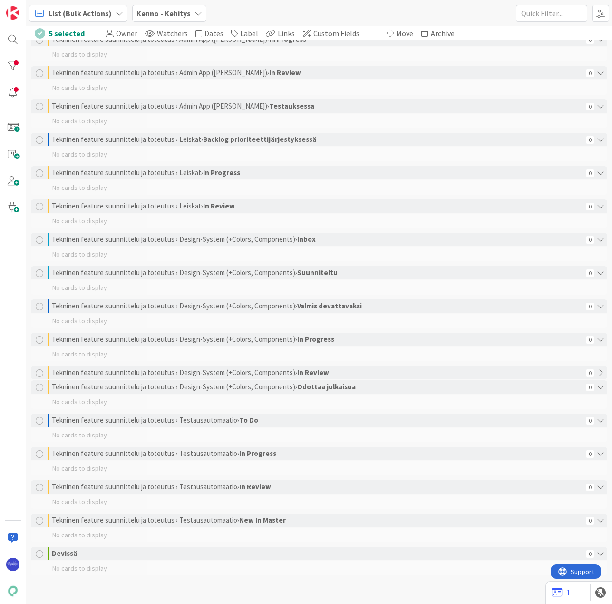
scroll to position [1461, 0]
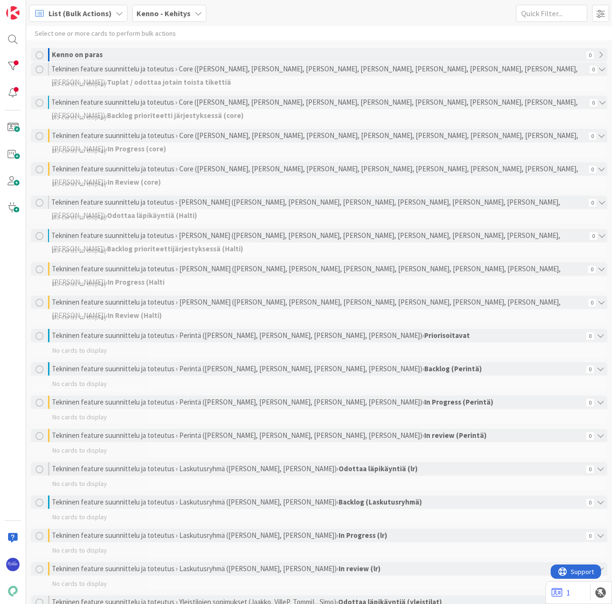
click at [90, 11] on span "List (Bulk Actions)" at bounding box center [80, 13] width 63 height 11
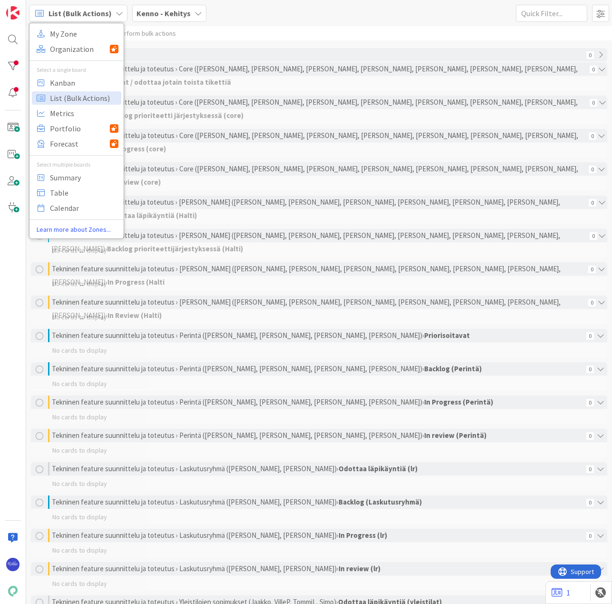
click at [260, 15] on div "List (Bulk Actions) My Zone Organization Select a single board Kanban List (Bul…" at bounding box center [319, 13] width 586 height 26
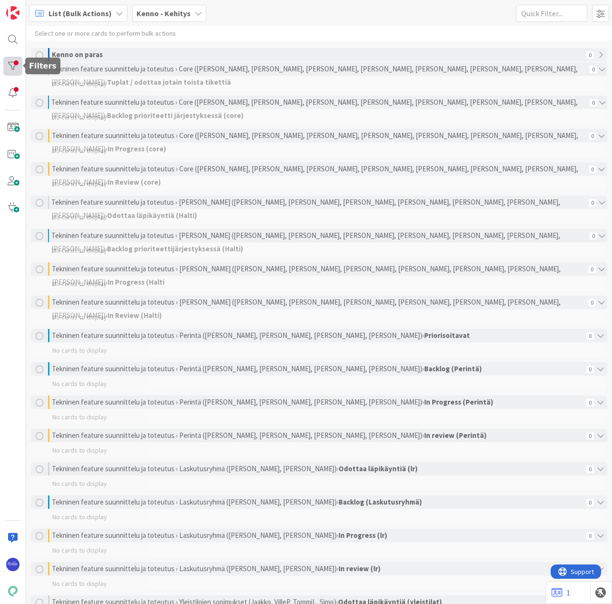
click at [11, 68] on div at bounding box center [12, 66] width 19 height 19
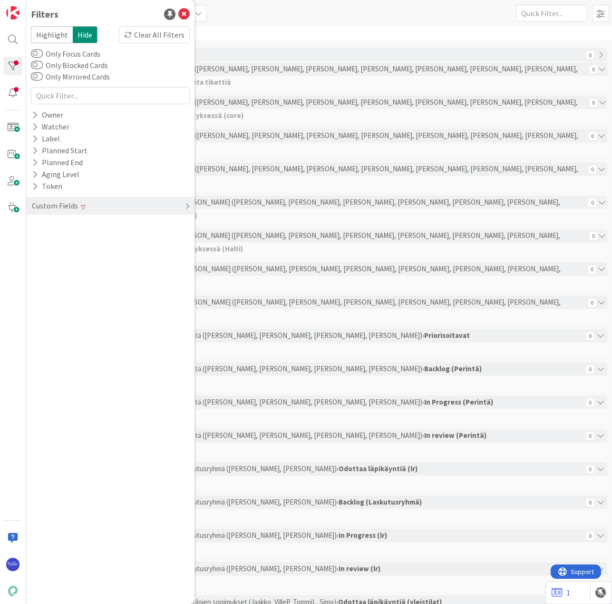
click at [48, 205] on div "Custom Fields" at bounding box center [55, 206] width 48 height 12
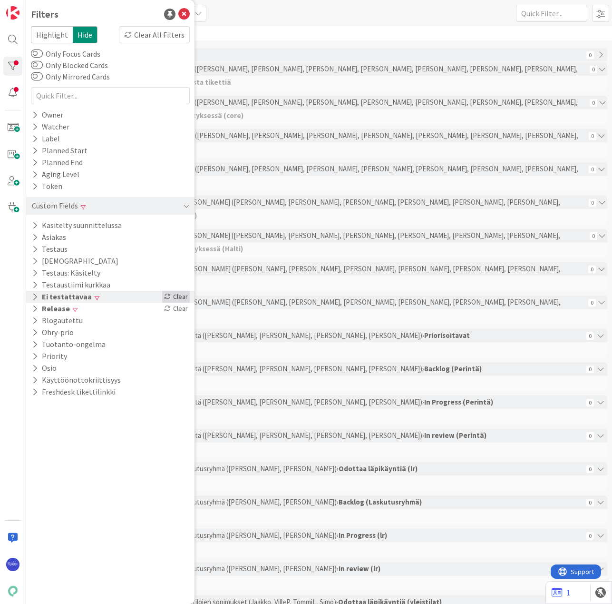
click at [178, 296] on div "Clear" at bounding box center [176, 297] width 28 height 12
click at [36, 137] on icon at bounding box center [35, 139] width 6 height 8
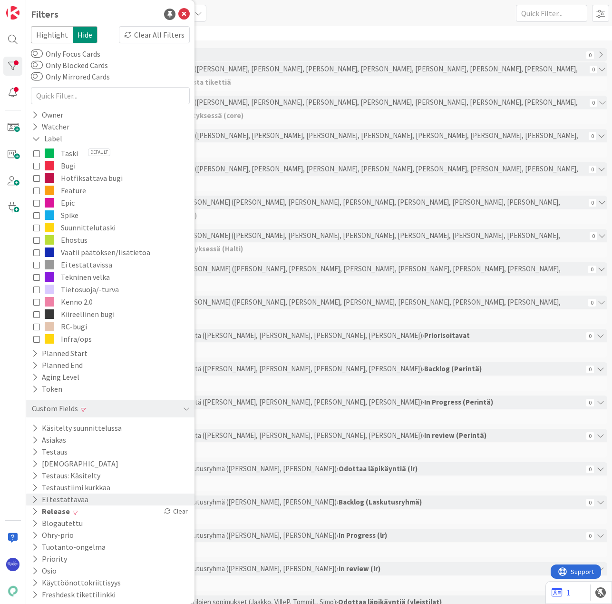
click at [36, 240] on icon at bounding box center [36, 239] width 7 height 7
click at [237, 29] on div "Select one or more cards to perform bulk actions" at bounding box center [319, 33] width 586 height 14
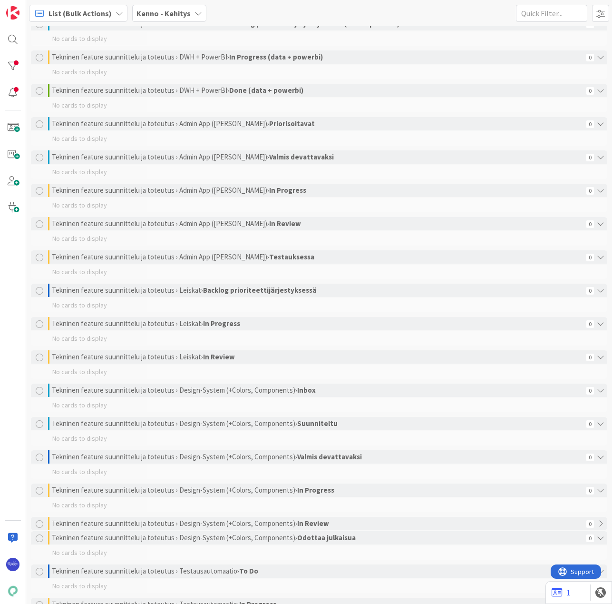
scroll to position [1081, 0]
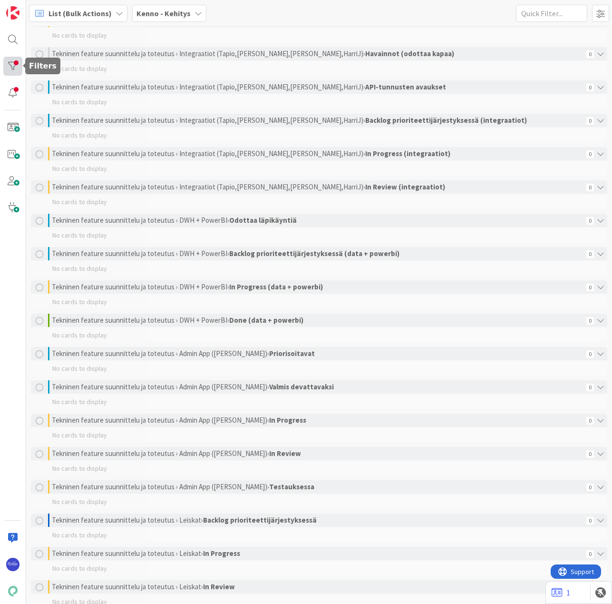
click at [15, 66] on div at bounding box center [12, 66] width 19 height 19
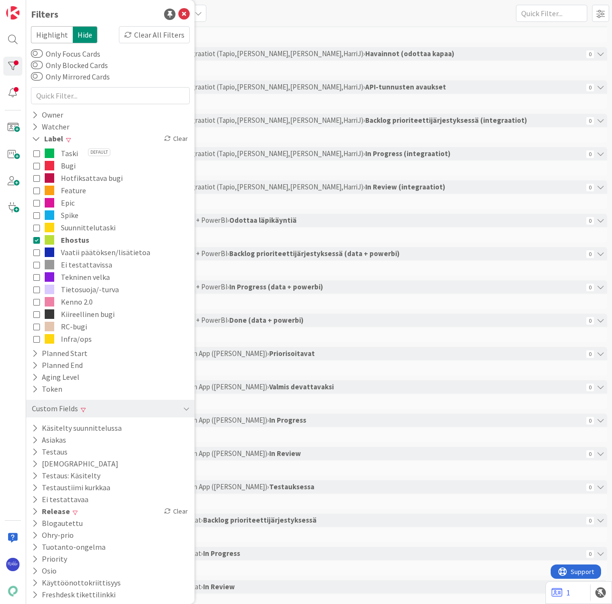
click at [36, 239] on icon at bounding box center [36, 239] width 7 height 7
click at [37, 166] on icon at bounding box center [36, 165] width 7 height 7
click at [259, 17] on div "List (Bulk Actions) My Zone Organization Select a single board Kanban List (Bul…" at bounding box center [319, 13] width 586 height 26
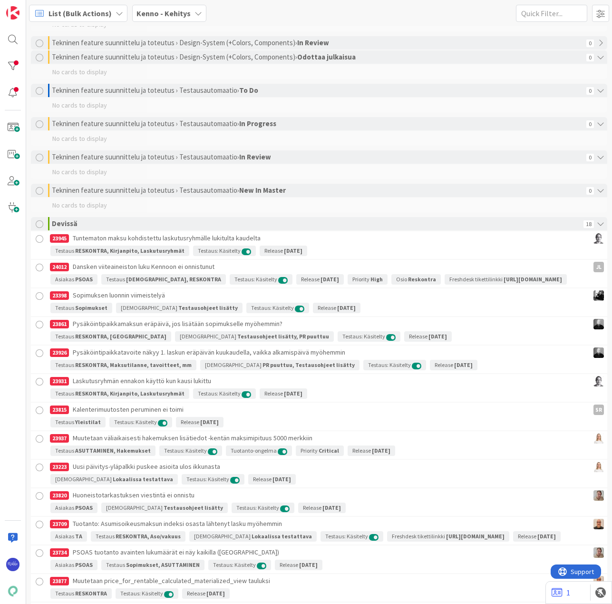
scroll to position [1987, 0]
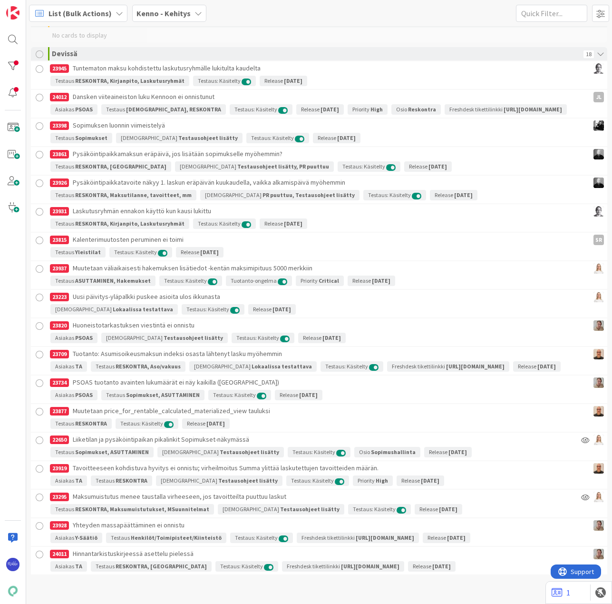
click at [38, 555] on div at bounding box center [40, 554] width 12 height 12
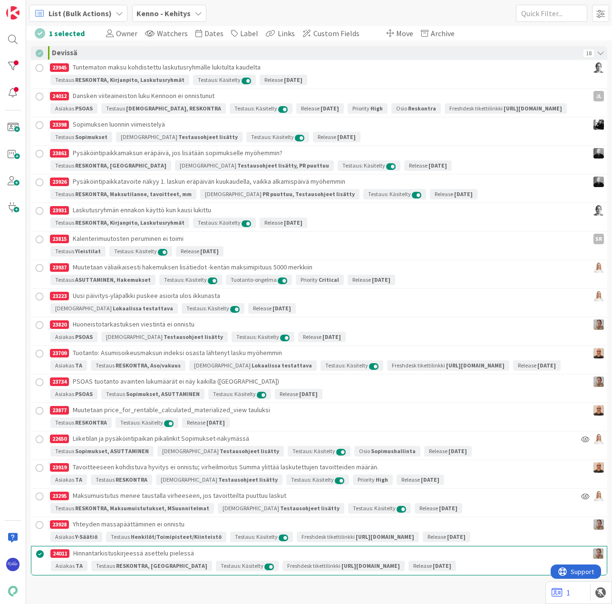
click at [38, 525] on div at bounding box center [40, 525] width 12 height 12
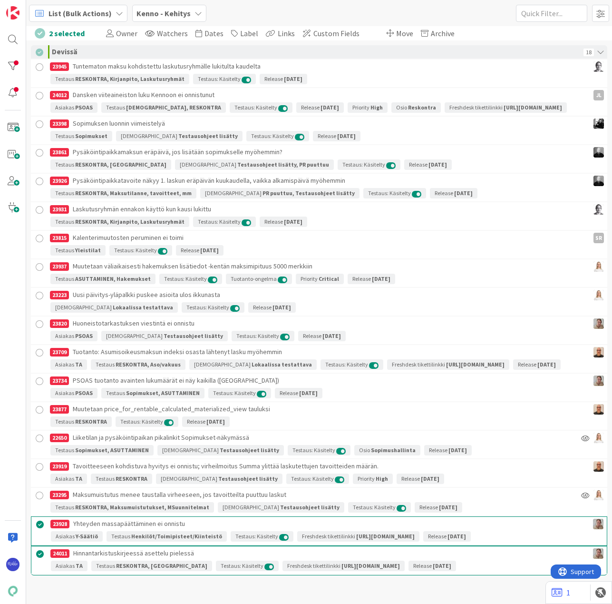
click at [39, 495] on div at bounding box center [40, 495] width 12 height 12
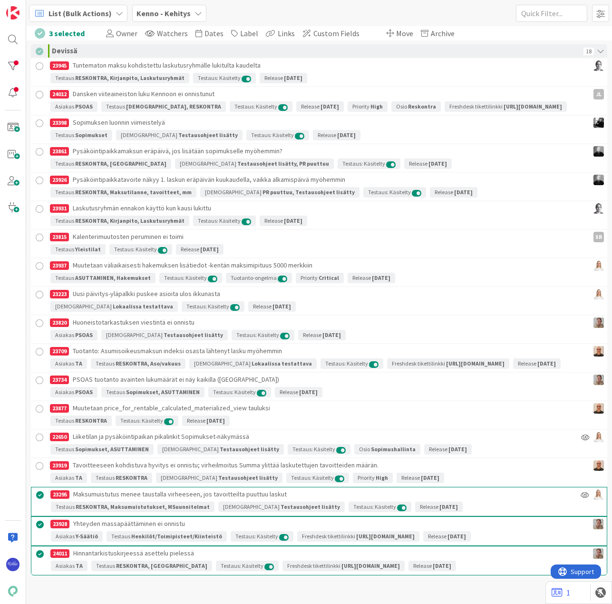
click at [39, 469] on div at bounding box center [40, 466] width 12 height 12
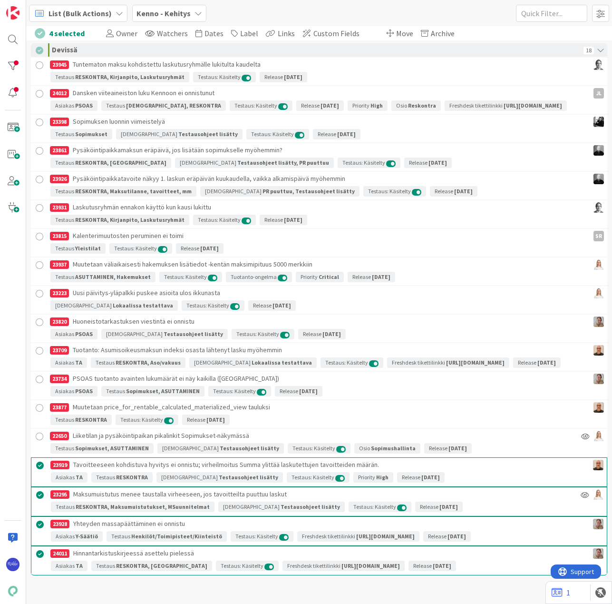
click at [39, 440] on div at bounding box center [40, 436] width 12 height 12
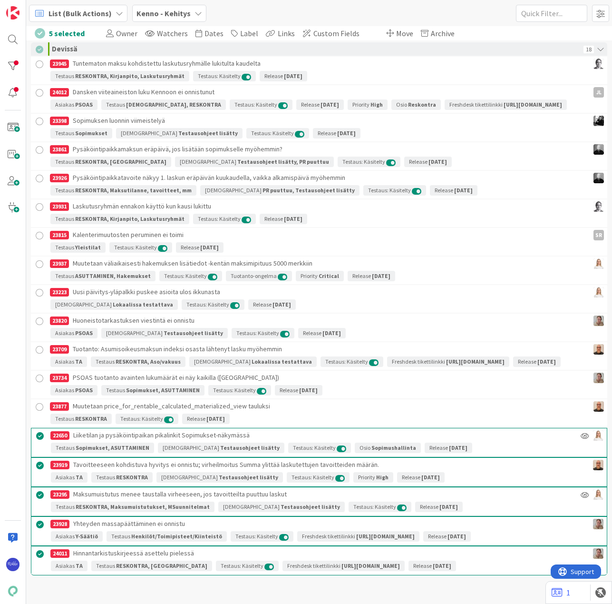
click at [38, 410] on div at bounding box center [40, 407] width 12 height 12
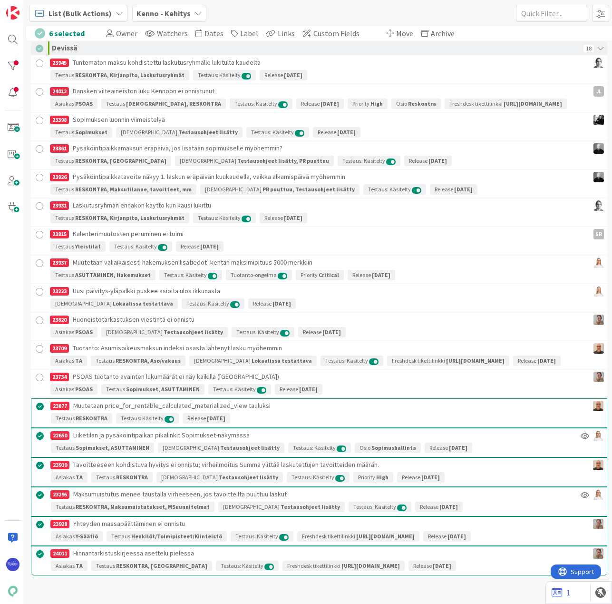
click at [39, 381] on div at bounding box center [40, 377] width 12 height 12
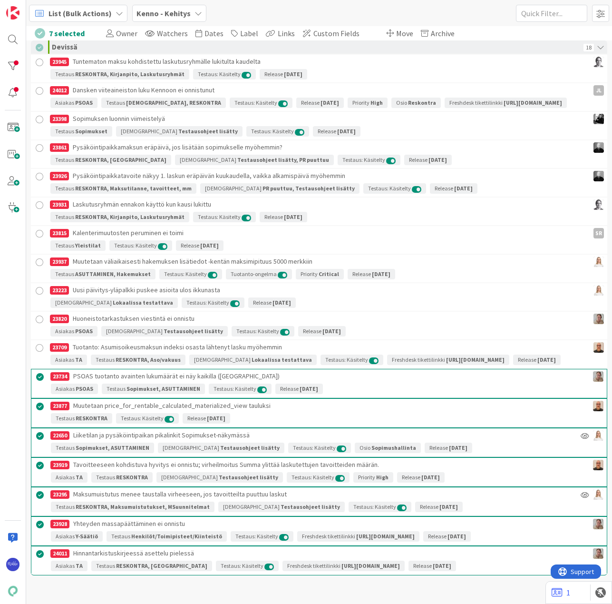
click at [39, 342] on div at bounding box center [40, 348] width 12 height 12
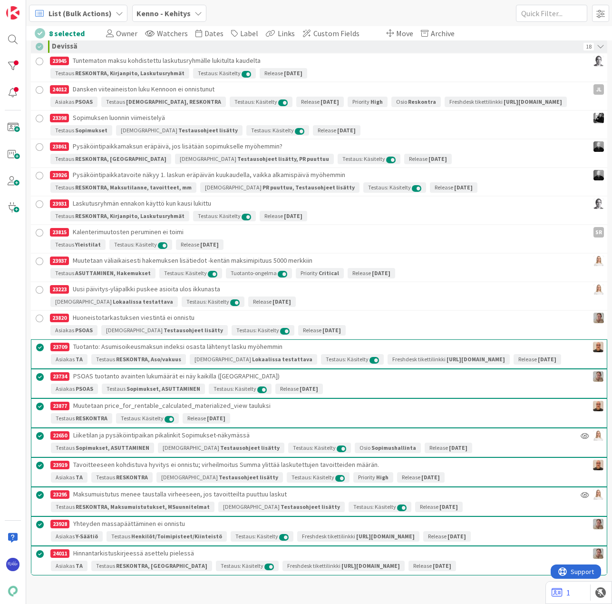
click at [39, 313] on div at bounding box center [40, 319] width 12 height 12
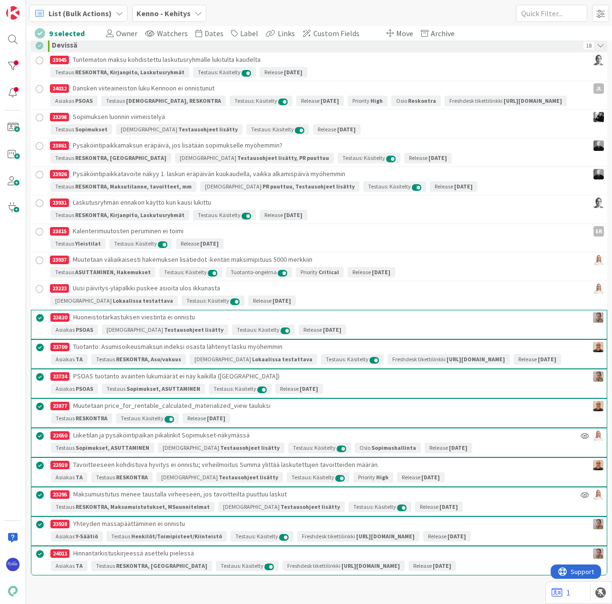
click at [39, 283] on div at bounding box center [40, 289] width 12 height 12
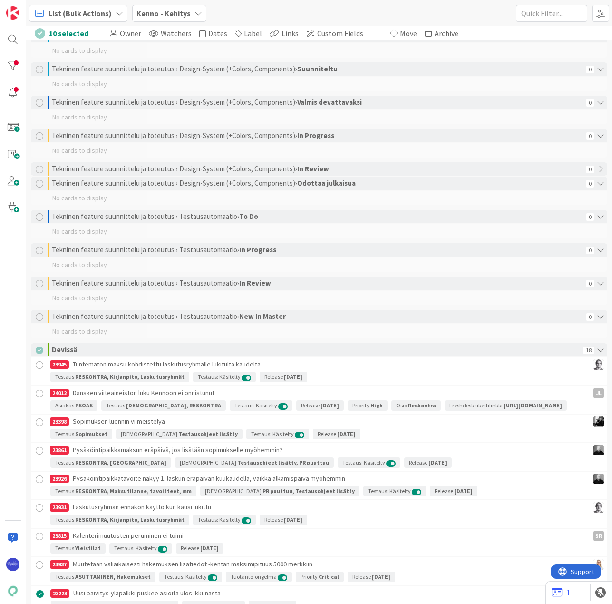
scroll to position [1664, 0]
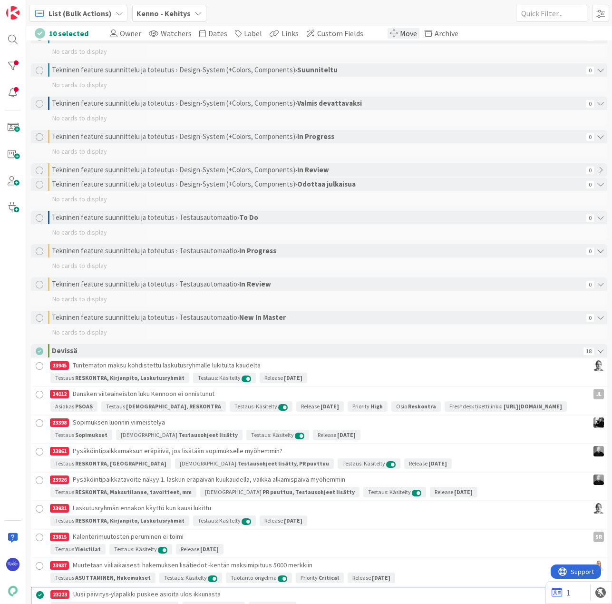
click at [400, 34] on span "Move" at bounding box center [408, 34] width 17 height 10
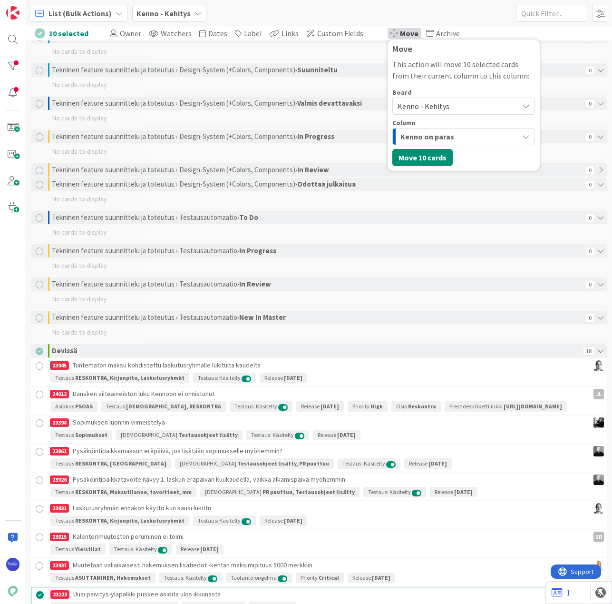
click at [433, 105] on span "Kenno - Kehitys" at bounding box center [424, 106] width 52 height 10
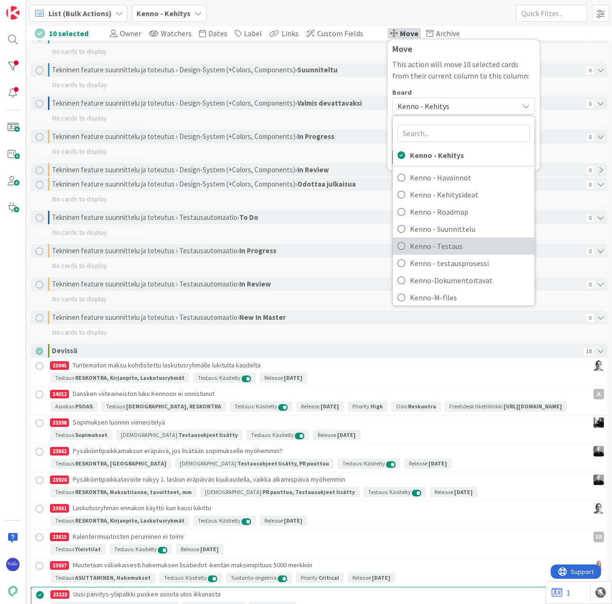
click at [456, 246] on span "Kenno - Testaus" at bounding box center [470, 246] width 120 height 14
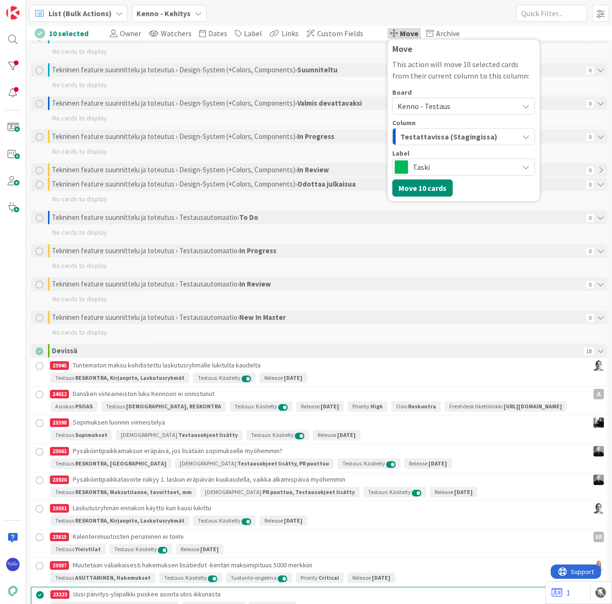
click at [444, 137] on span "Testattavissa (Stagingissa)" at bounding box center [449, 136] width 97 height 12
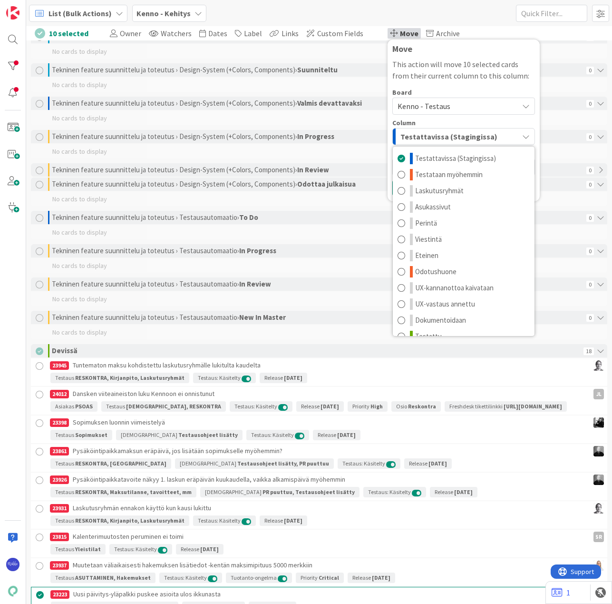
click at [444, 137] on span "Testattavissa (Stagingissa)" at bounding box center [449, 136] width 97 height 12
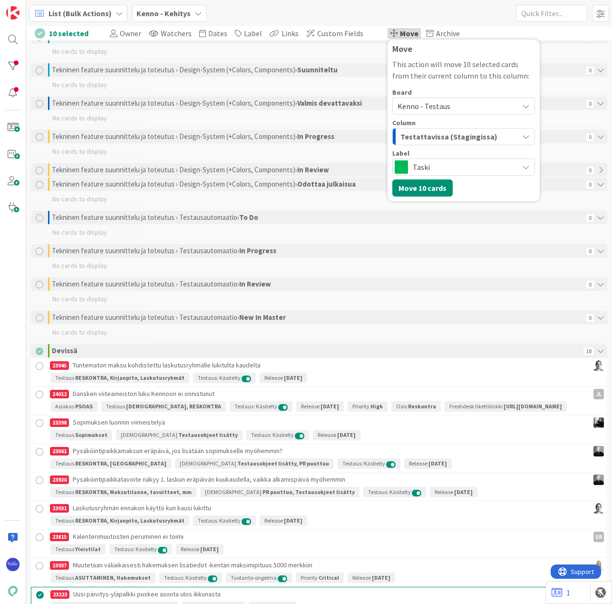
click at [448, 164] on span "Taski" at bounding box center [463, 166] width 101 height 13
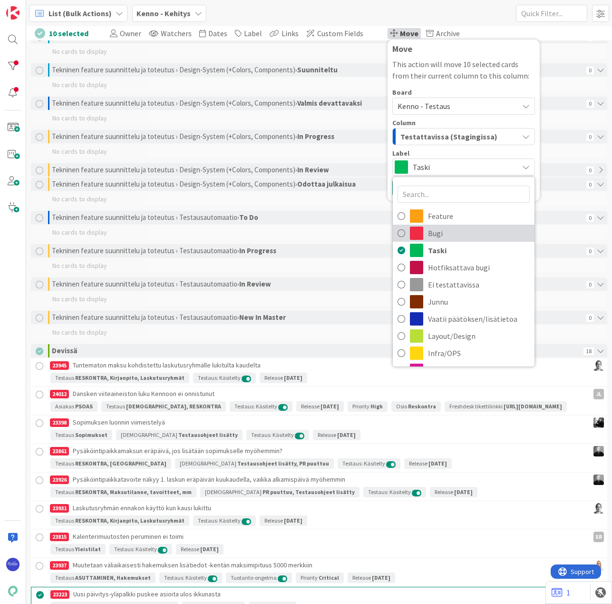
click at [463, 234] on span "Bugi" at bounding box center [479, 233] width 102 height 14
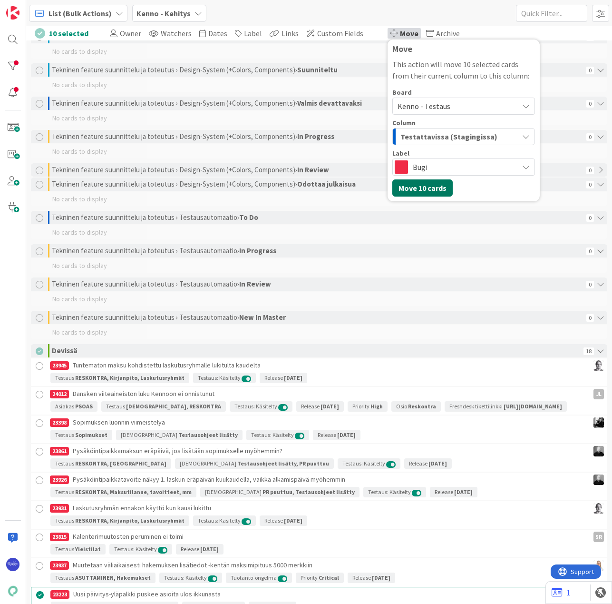
click at [407, 183] on button "Move 10 cards" at bounding box center [422, 187] width 60 height 17
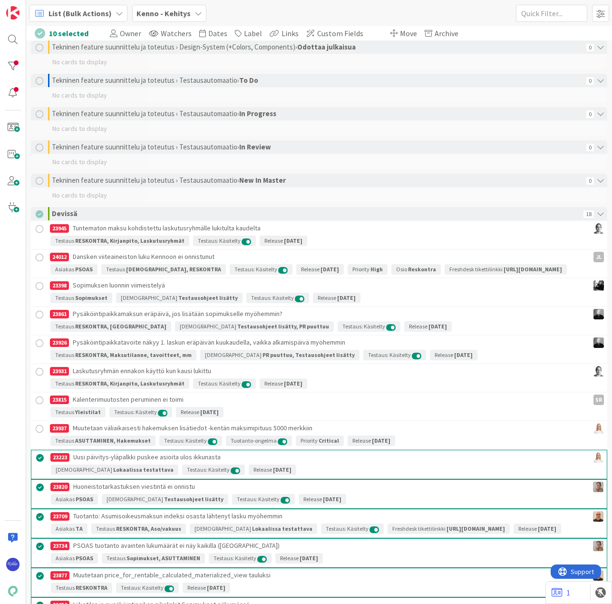
scroll to position [1689, 0]
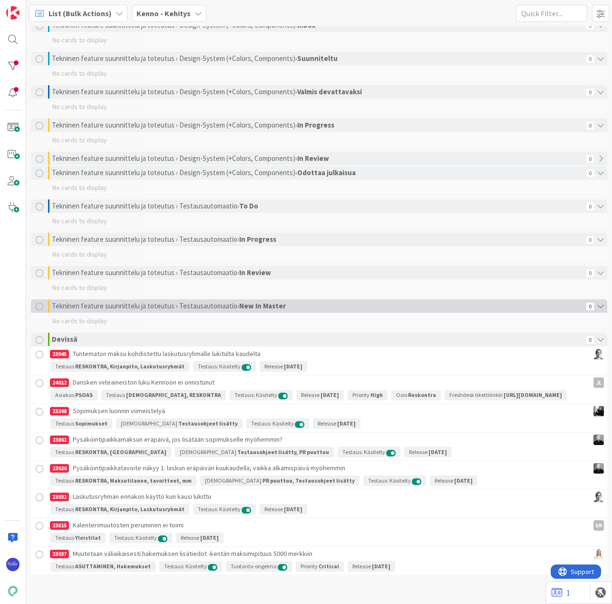
scroll to position [1689, 0]
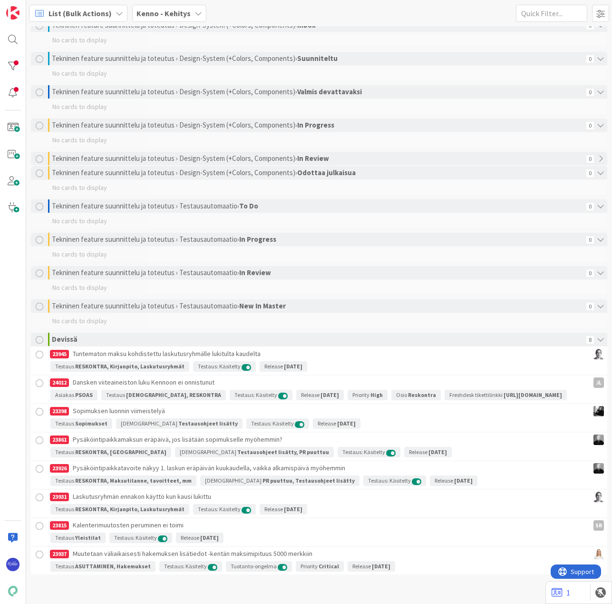
click at [38, 554] on div at bounding box center [40, 554] width 12 height 12
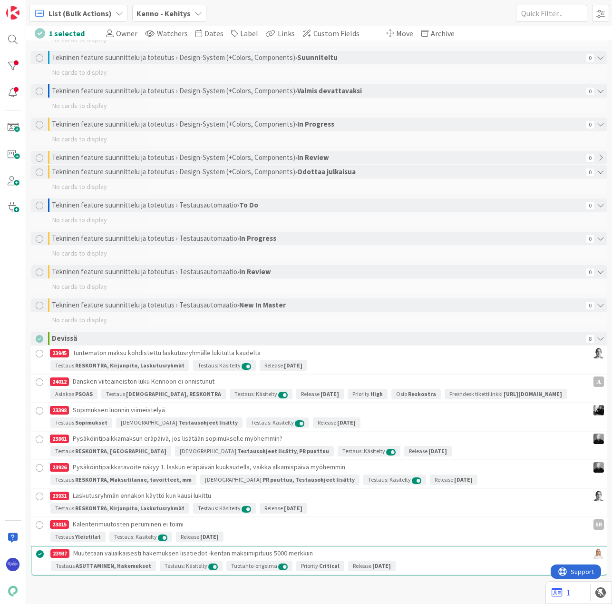
click at [39, 527] on div at bounding box center [40, 525] width 12 height 12
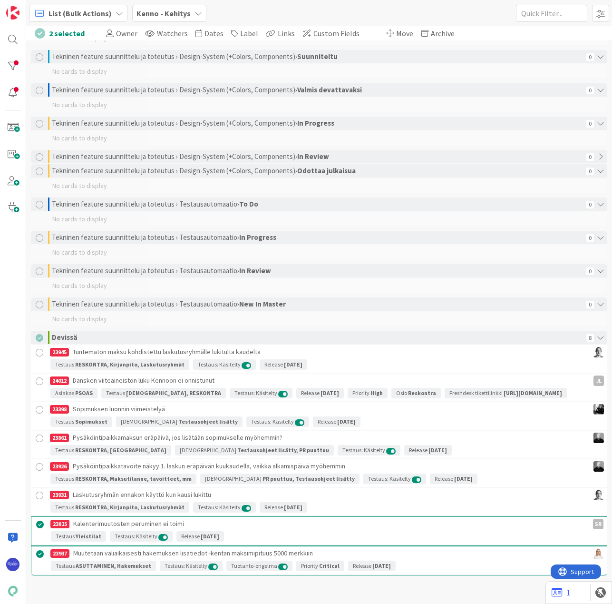
click at [40, 498] on div at bounding box center [40, 495] width 12 height 12
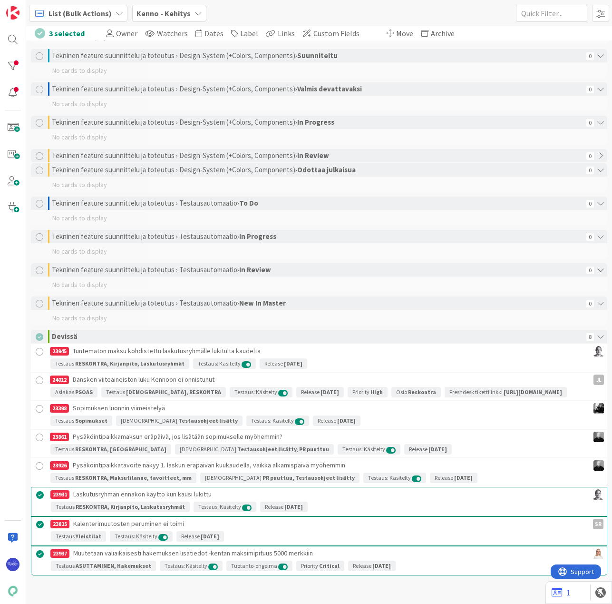
click at [40, 465] on div at bounding box center [40, 466] width 12 height 12
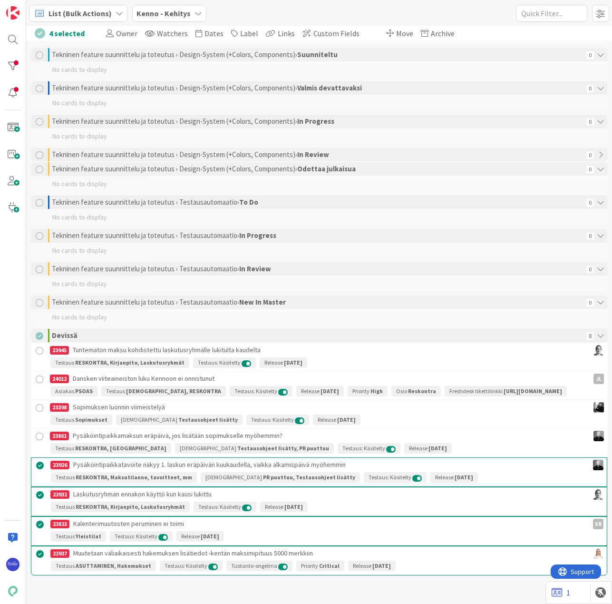
click at [39, 438] on div at bounding box center [40, 436] width 12 height 12
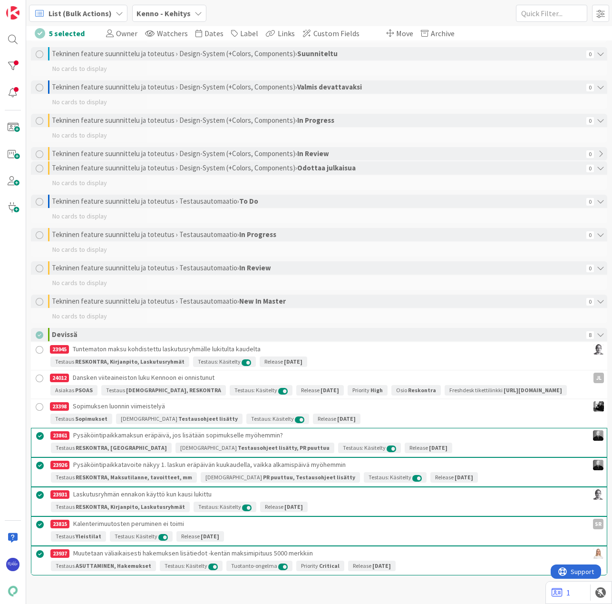
click at [39, 410] on div at bounding box center [40, 407] width 12 height 12
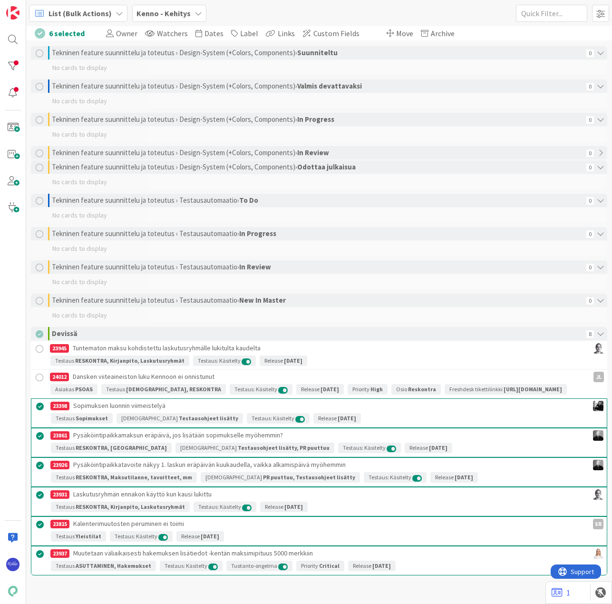
click at [40, 371] on div at bounding box center [40, 377] width 12 height 12
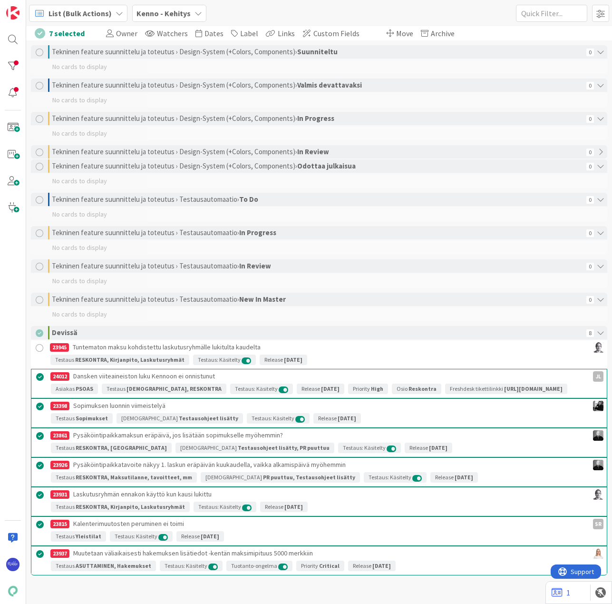
click at [40, 342] on div at bounding box center [40, 348] width 12 height 12
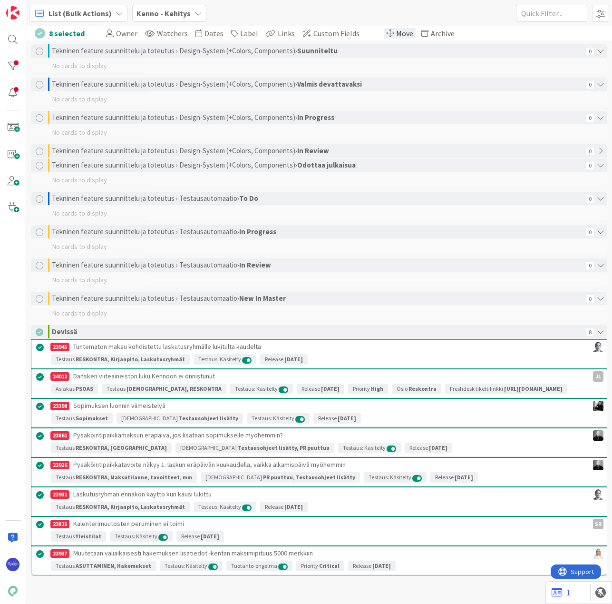
click at [396, 32] on span "Move" at bounding box center [404, 34] width 17 height 10
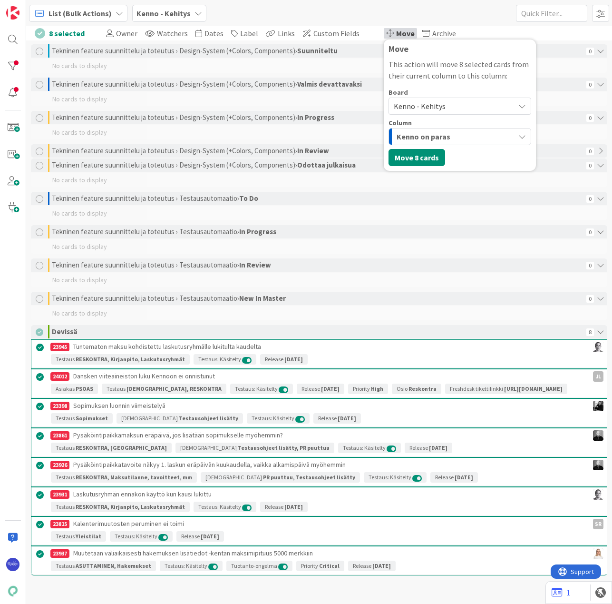
click at [451, 106] on span "Kenno - Kehitys" at bounding box center [452, 105] width 116 height 13
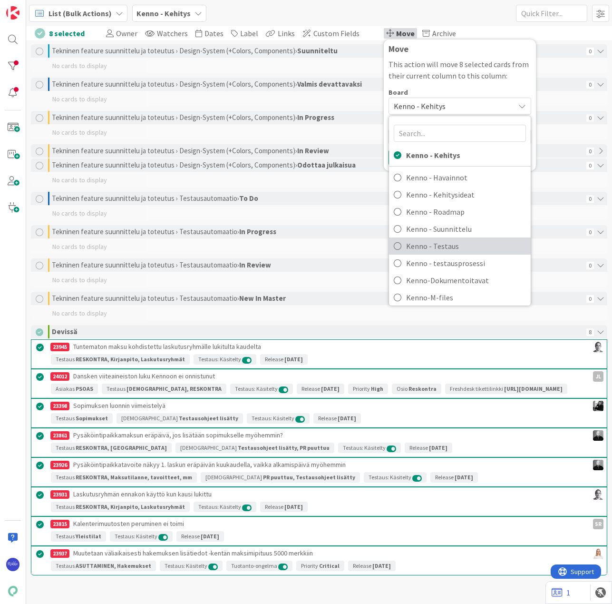
click at [465, 243] on span "Kenno - Testaus" at bounding box center [466, 246] width 120 height 14
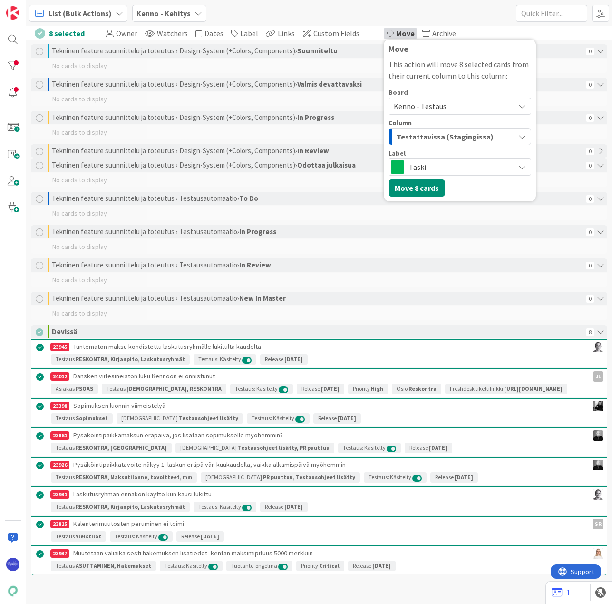
click at [455, 165] on span "Taski" at bounding box center [459, 166] width 101 height 13
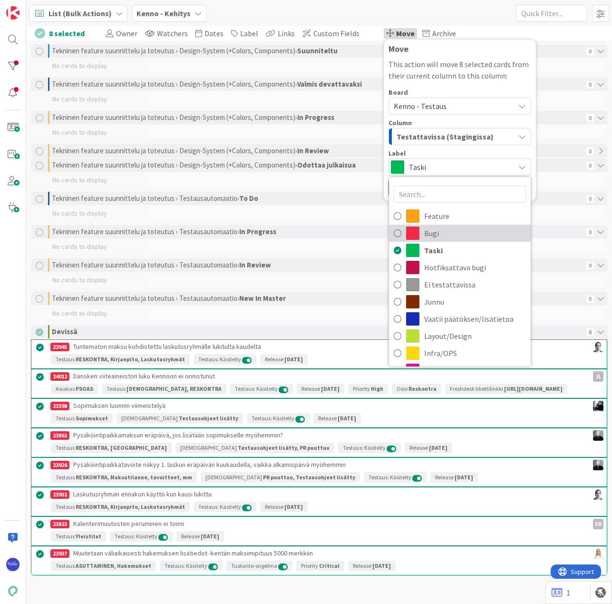
click at [465, 235] on span "Bugi" at bounding box center [475, 233] width 102 height 14
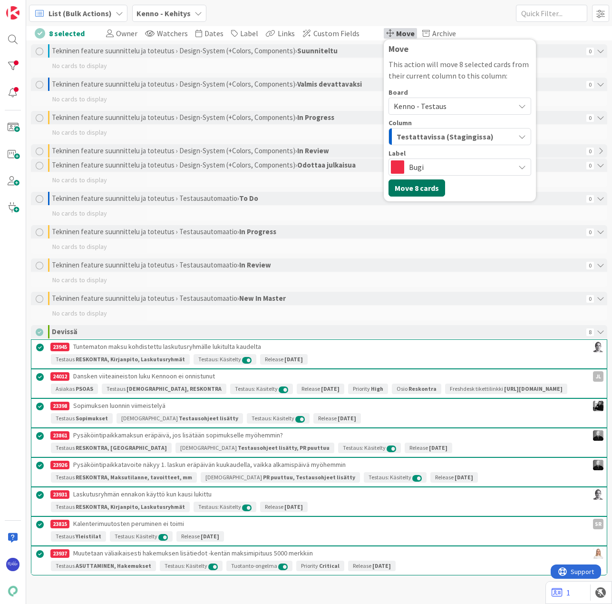
click at [399, 189] on button "Move 8 cards" at bounding box center [417, 187] width 57 height 17
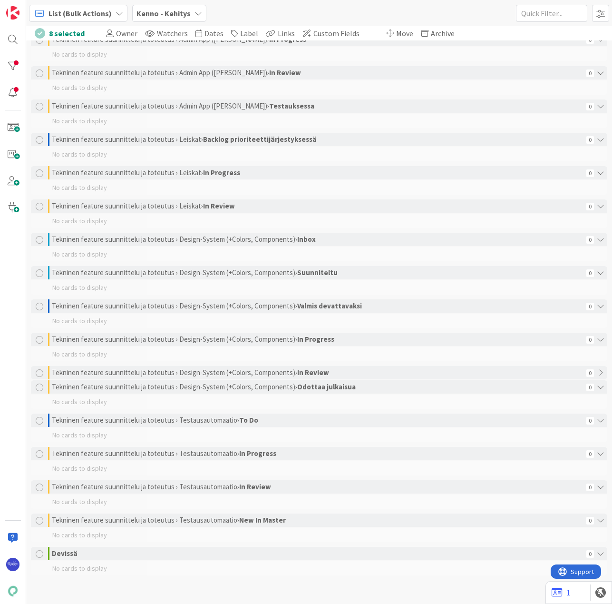
scroll to position [1461, 0]
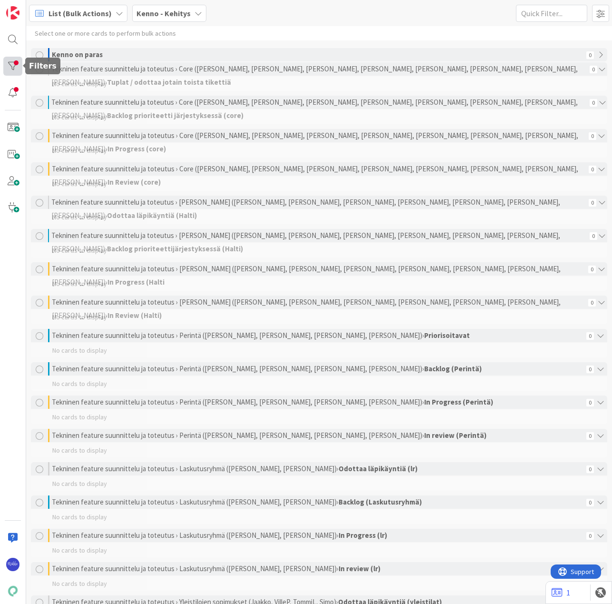
click at [13, 69] on div at bounding box center [12, 66] width 19 height 19
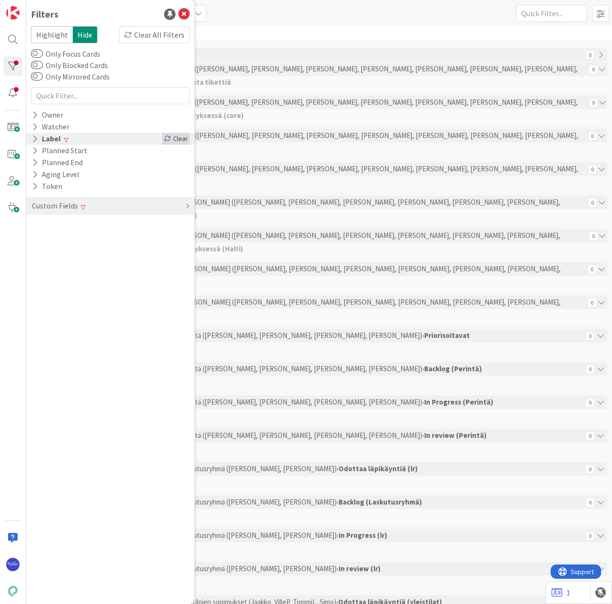
click at [176, 137] on div "Clear" at bounding box center [176, 139] width 28 height 12
click at [276, 17] on div "List (Bulk Actions) Kenno - Kehitys 1x 2x 3x" at bounding box center [319, 13] width 586 height 26
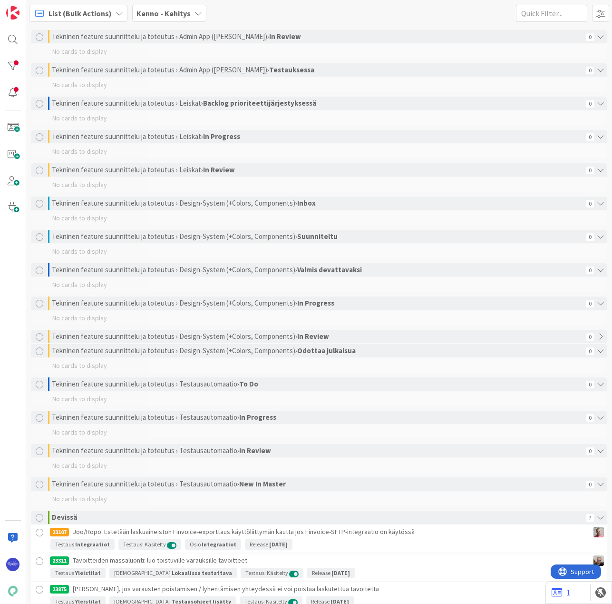
scroll to position [1647, 0]
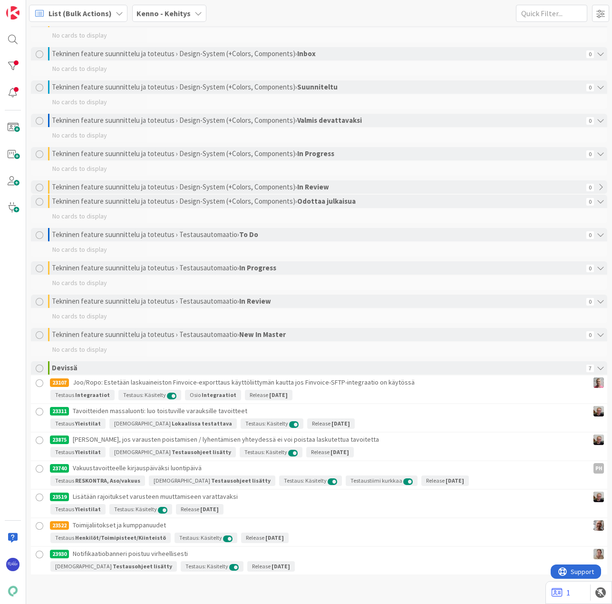
click at [40, 554] on div at bounding box center [40, 554] width 12 height 12
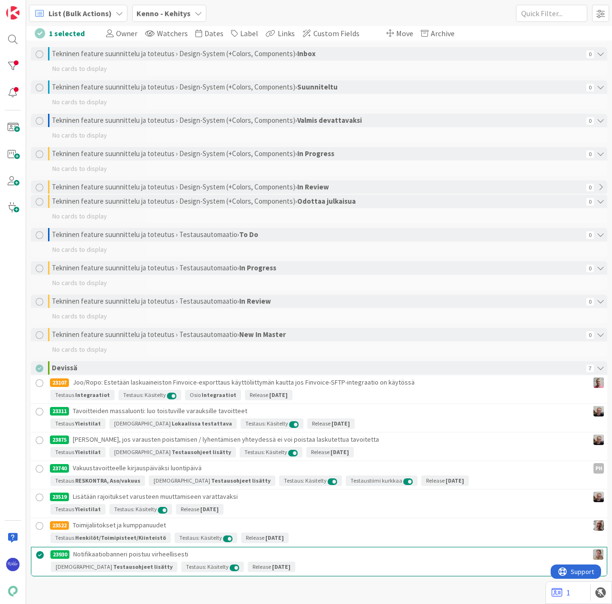
click at [38, 496] on div at bounding box center [40, 497] width 12 height 12
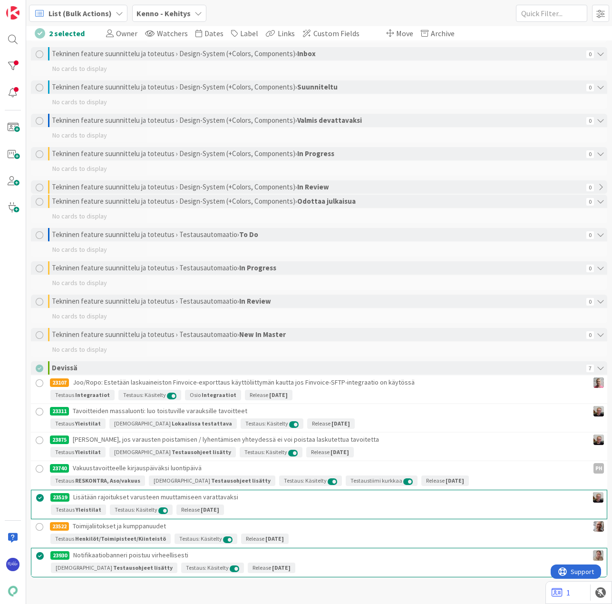
click at [41, 470] on div at bounding box center [40, 469] width 12 height 12
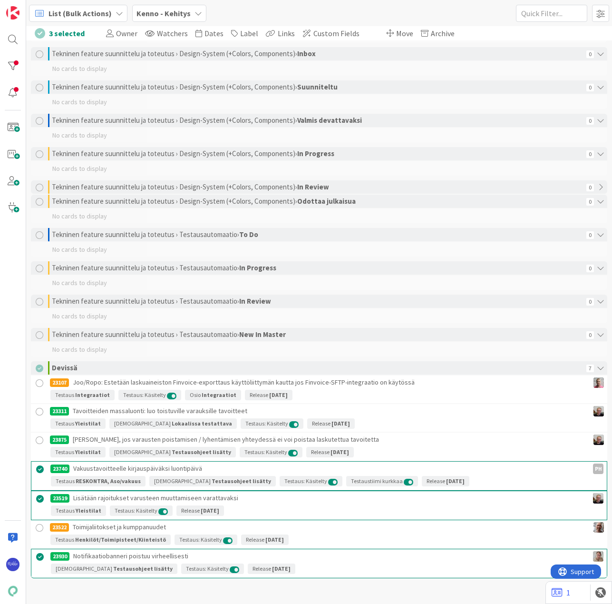
click at [39, 441] on div at bounding box center [40, 440] width 12 height 12
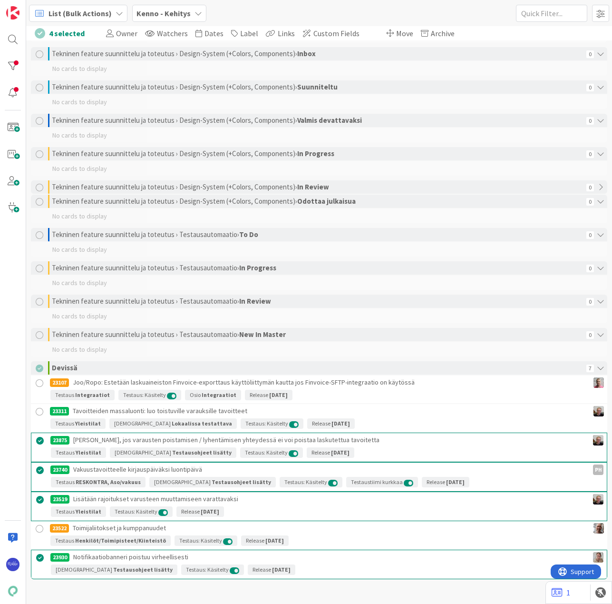
click at [40, 413] on div at bounding box center [40, 412] width 12 height 12
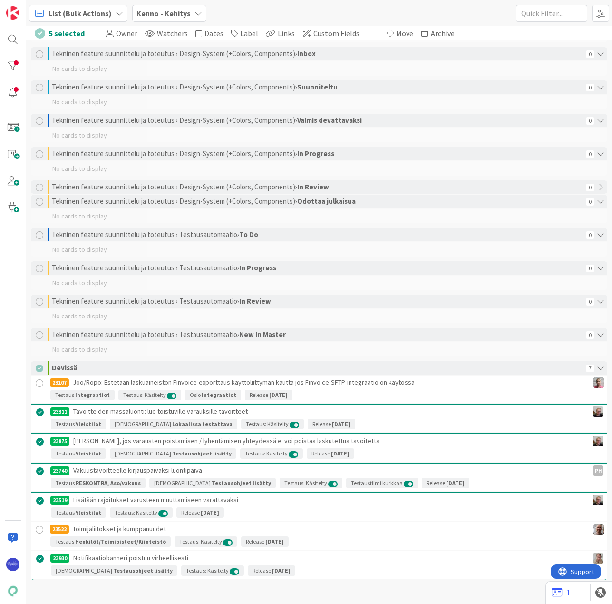
click at [392, 27] on div "Move Archive" at bounding box center [422, 33] width 76 height 14
click at [396, 31] on span "Move" at bounding box center [404, 34] width 17 height 10
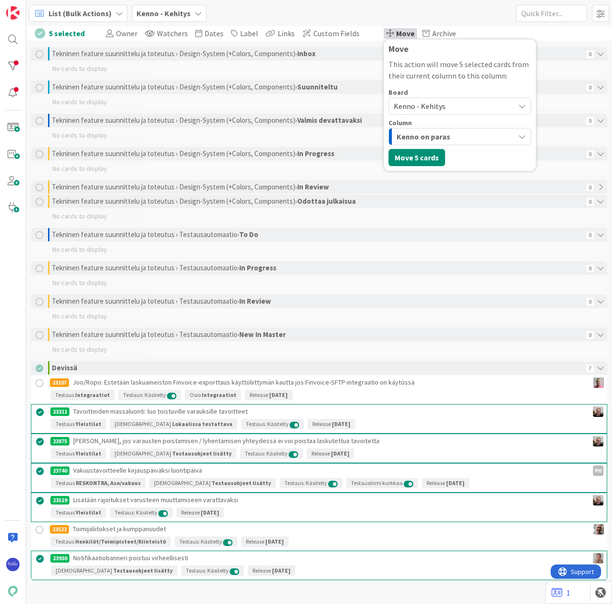
click at [434, 106] on span "Kenno - Kehitys" at bounding box center [420, 106] width 52 height 10
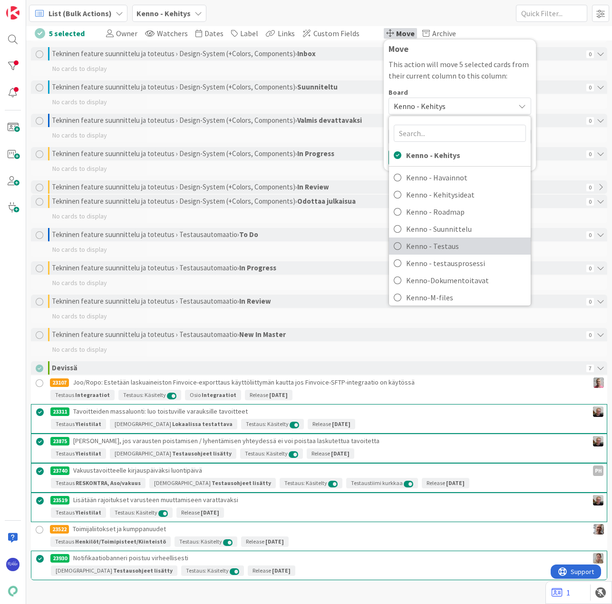
click at [450, 245] on span "Kenno - Testaus" at bounding box center [466, 246] width 120 height 14
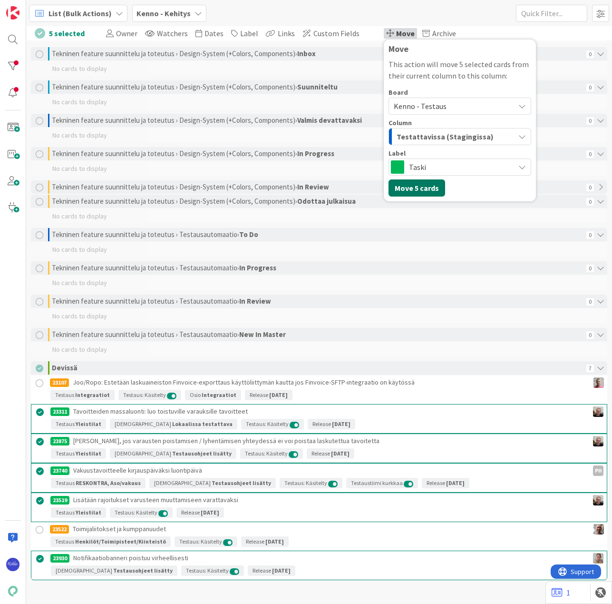
click at [416, 186] on button "Move 5 cards" at bounding box center [417, 187] width 57 height 17
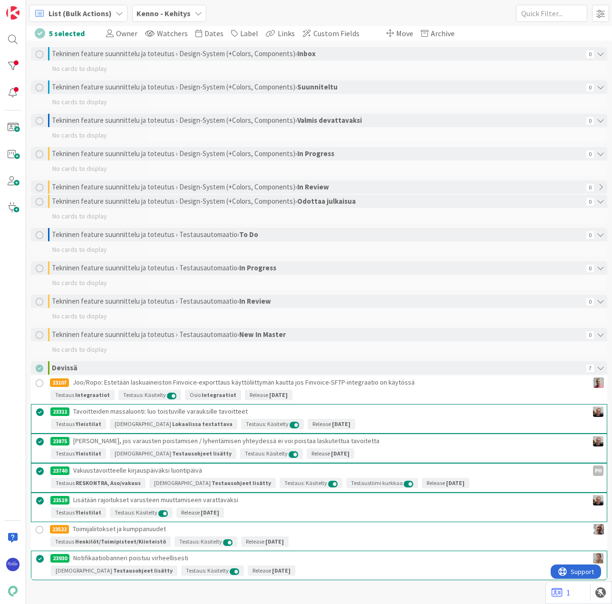
scroll to position [1504, 0]
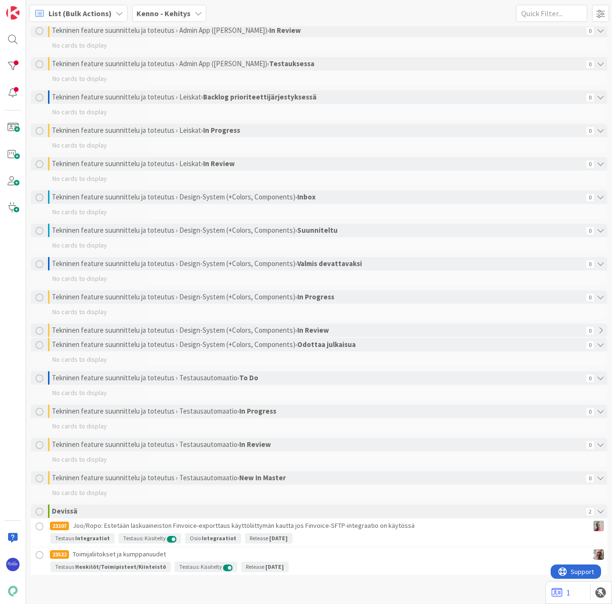
scroll to position [1504, 0]
click at [40, 527] on div at bounding box center [40, 526] width 12 height 12
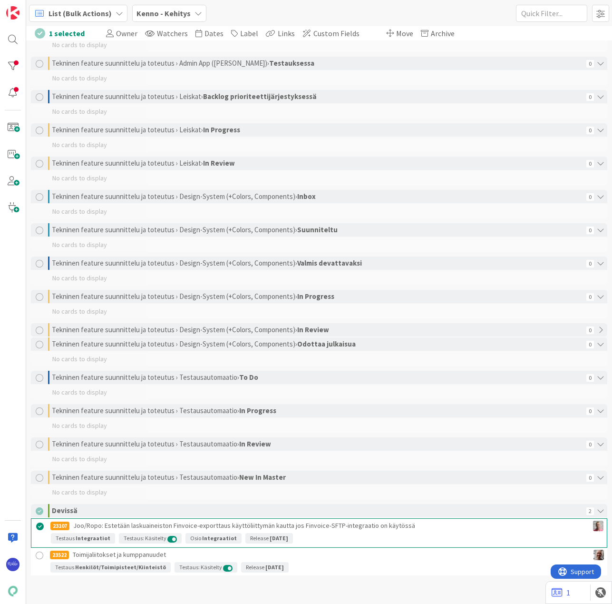
click at [41, 556] on div at bounding box center [40, 555] width 12 height 12
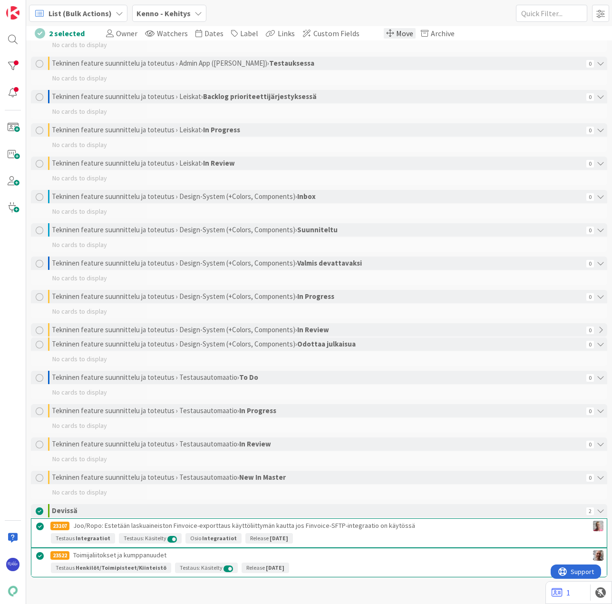
click at [397, 32] on span "Move" at bounding box center [404, 34] width 17 height 10
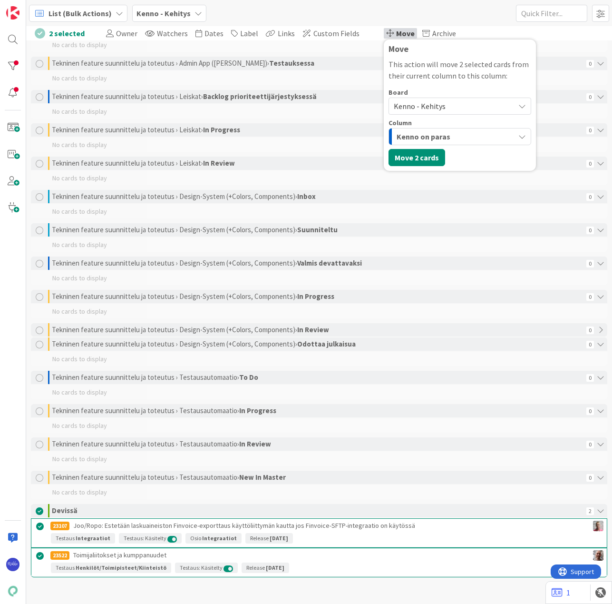
click at [425, 103] on span "Kenno - Kehitys" at bounding box center [420, 106] width 52 height 10
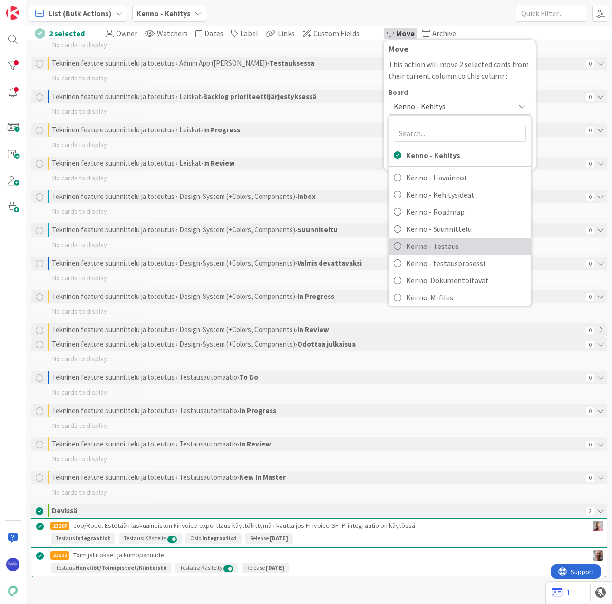
click at [454, 249] on span "Kenno - Testaus" at bounding box center [466, 246] width 120 height 14
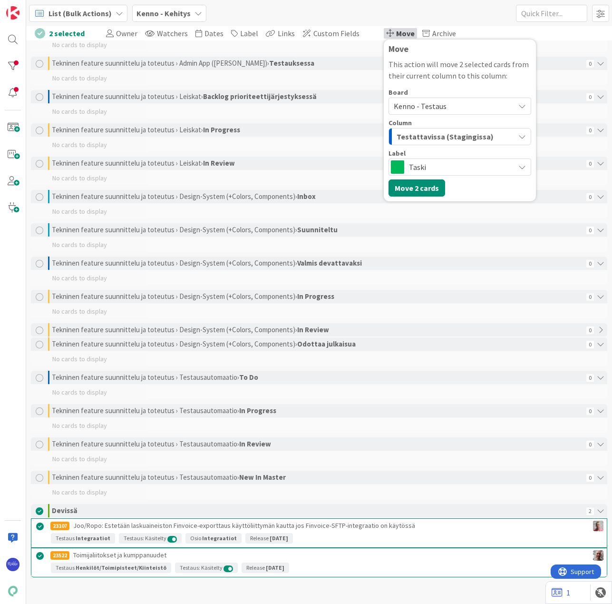
click at [470, 170] on span "Taski" at bounding box center [459, 166] width 101 height 13
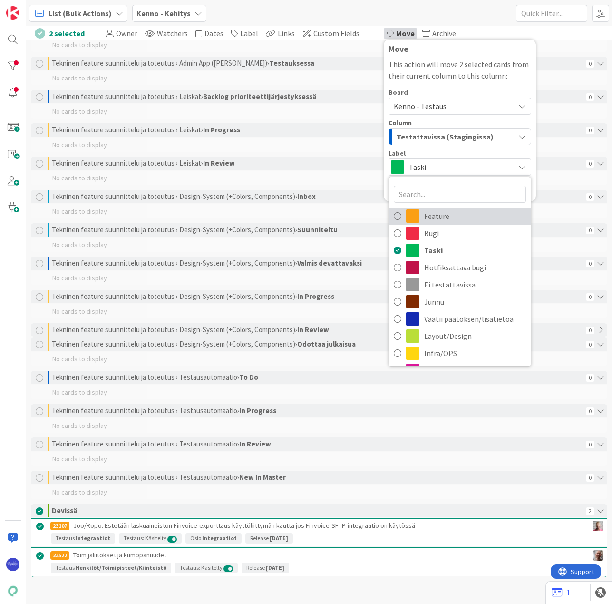
click at [471, 217] on span "Feature" at bounding box center [475, 216] width 102 height 14
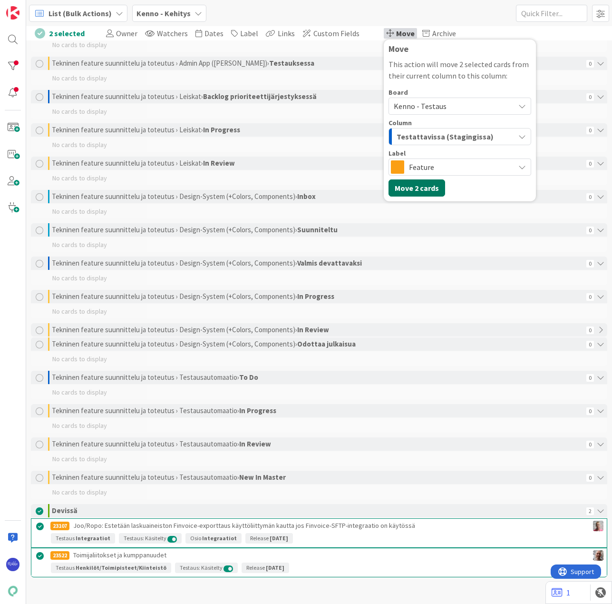
click at [415, 185] on button "Move 2 cards" at bounding box center [417, 187] width 57 height 17
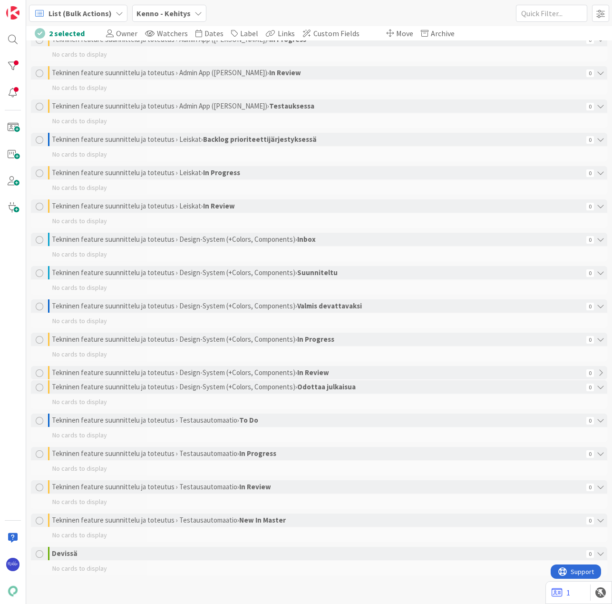
scroll to position [1461, 0]
